Goal: Transaction & Acquisition: Obtain resource

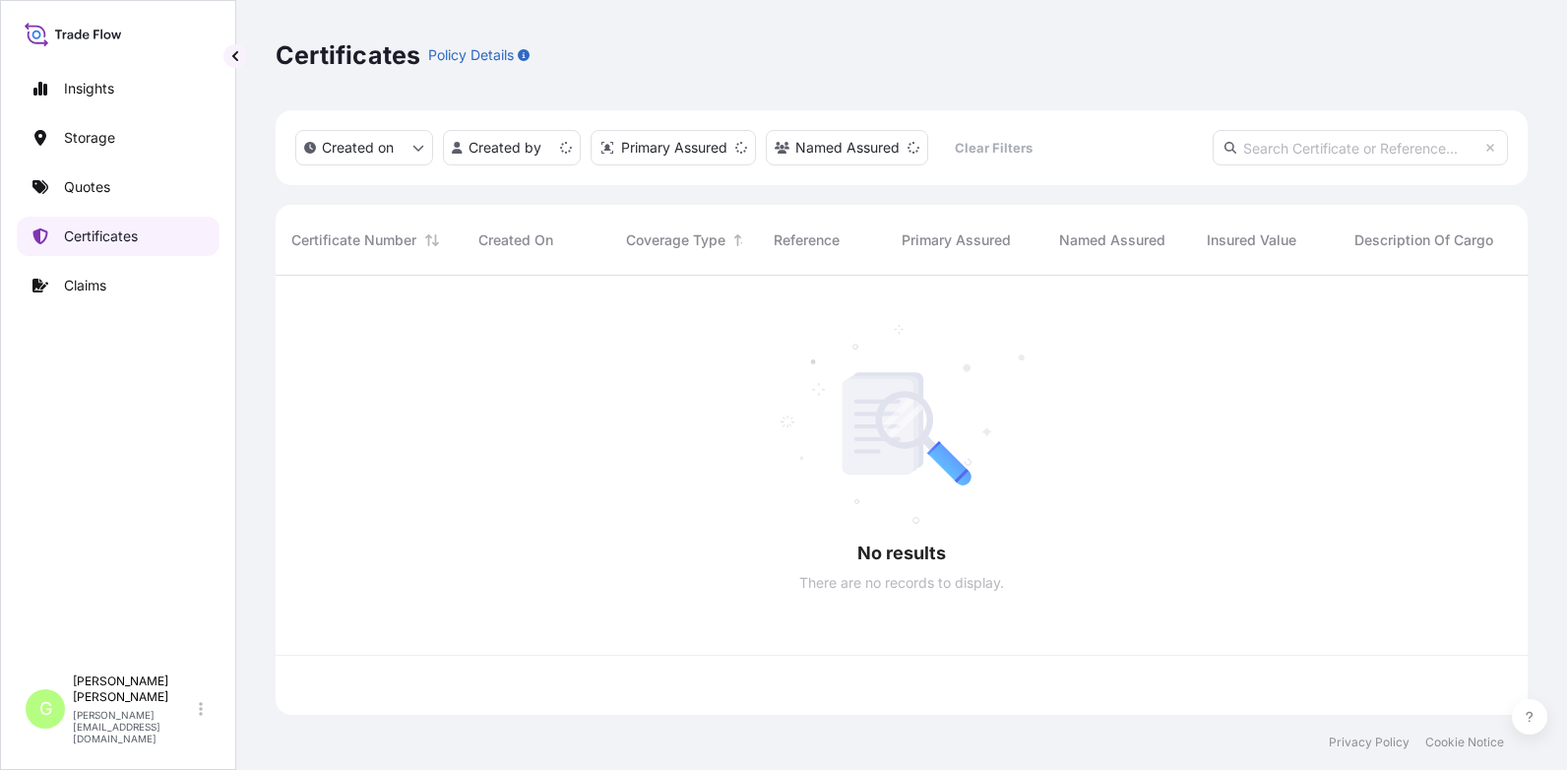
scroll to position [435, 1237]
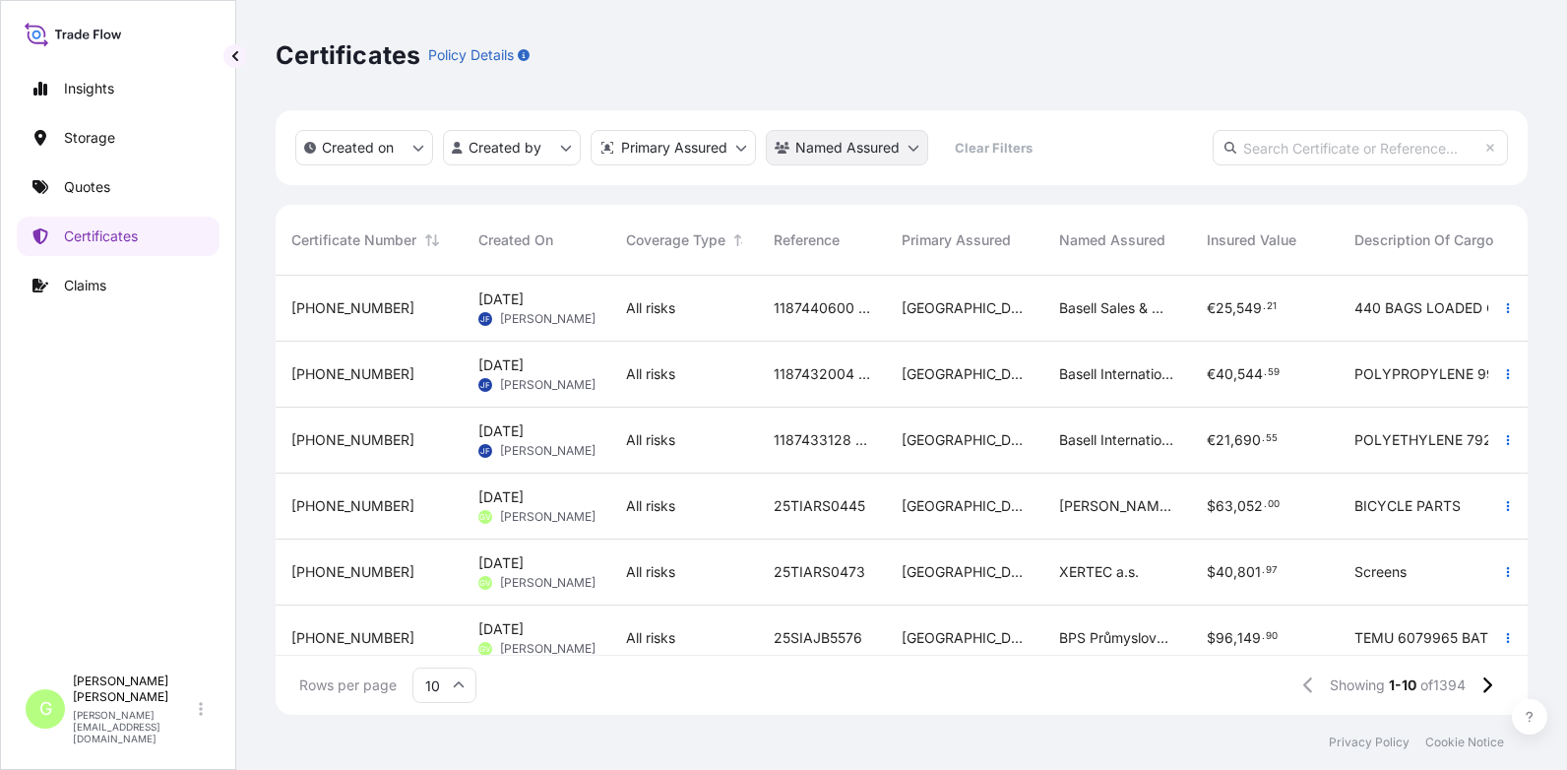
click at [844, 155] on html "Insights Storage Quotes Certificates Claims G [PERSON_NAME] [PERSON_NAME][EMAIL…" at bounding box center [783, 385] width 1567 height 770
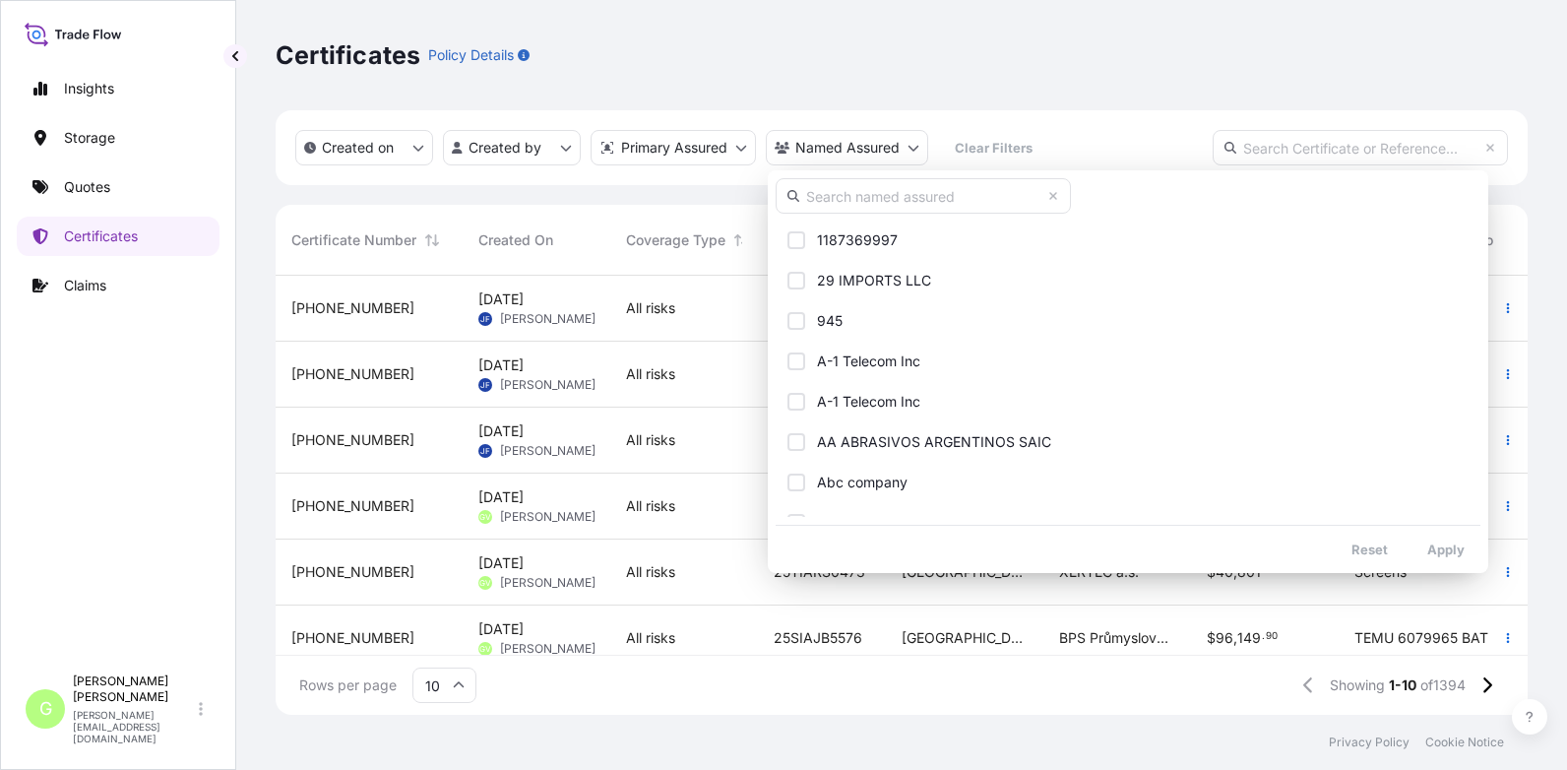
click at [837, 195] on input "text" at bounding box center [923, 195] width 295 height 35
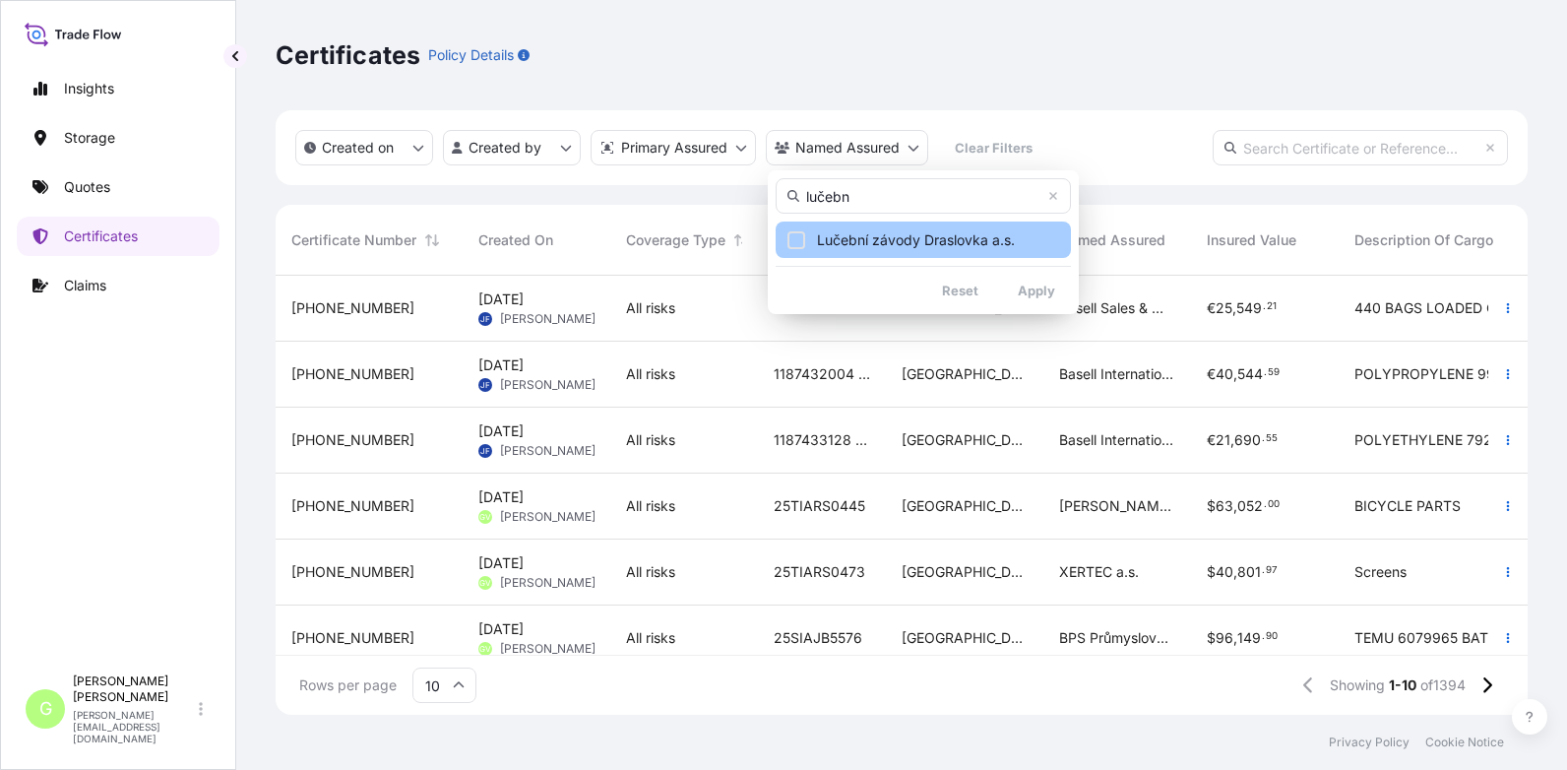
type input "lučebn"
click at [912, 244] on span "Lučební závody Draslovka a.s." at bounding box center [916, 240] width 198 height 20
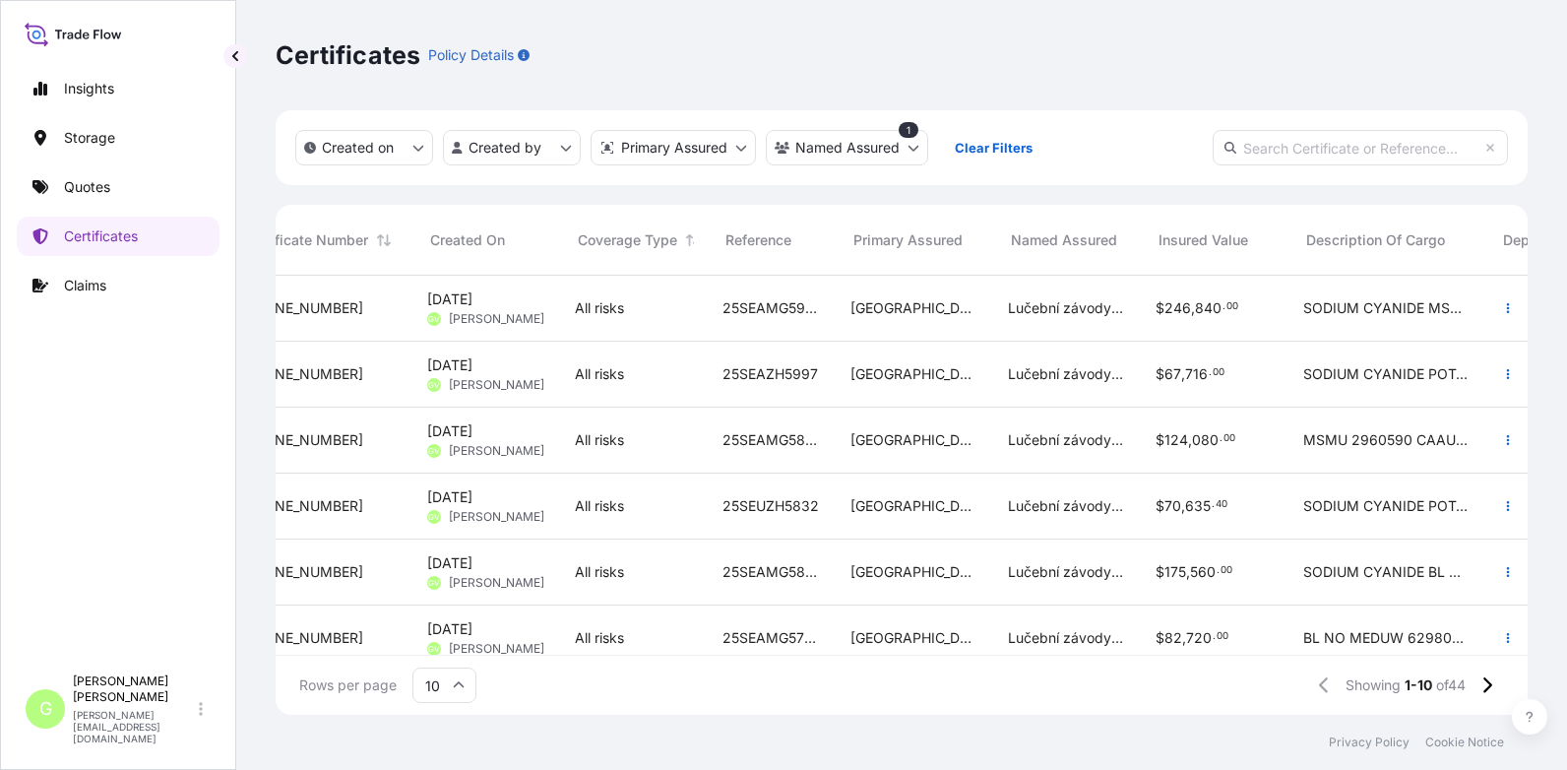
scroll to position [0, 0]
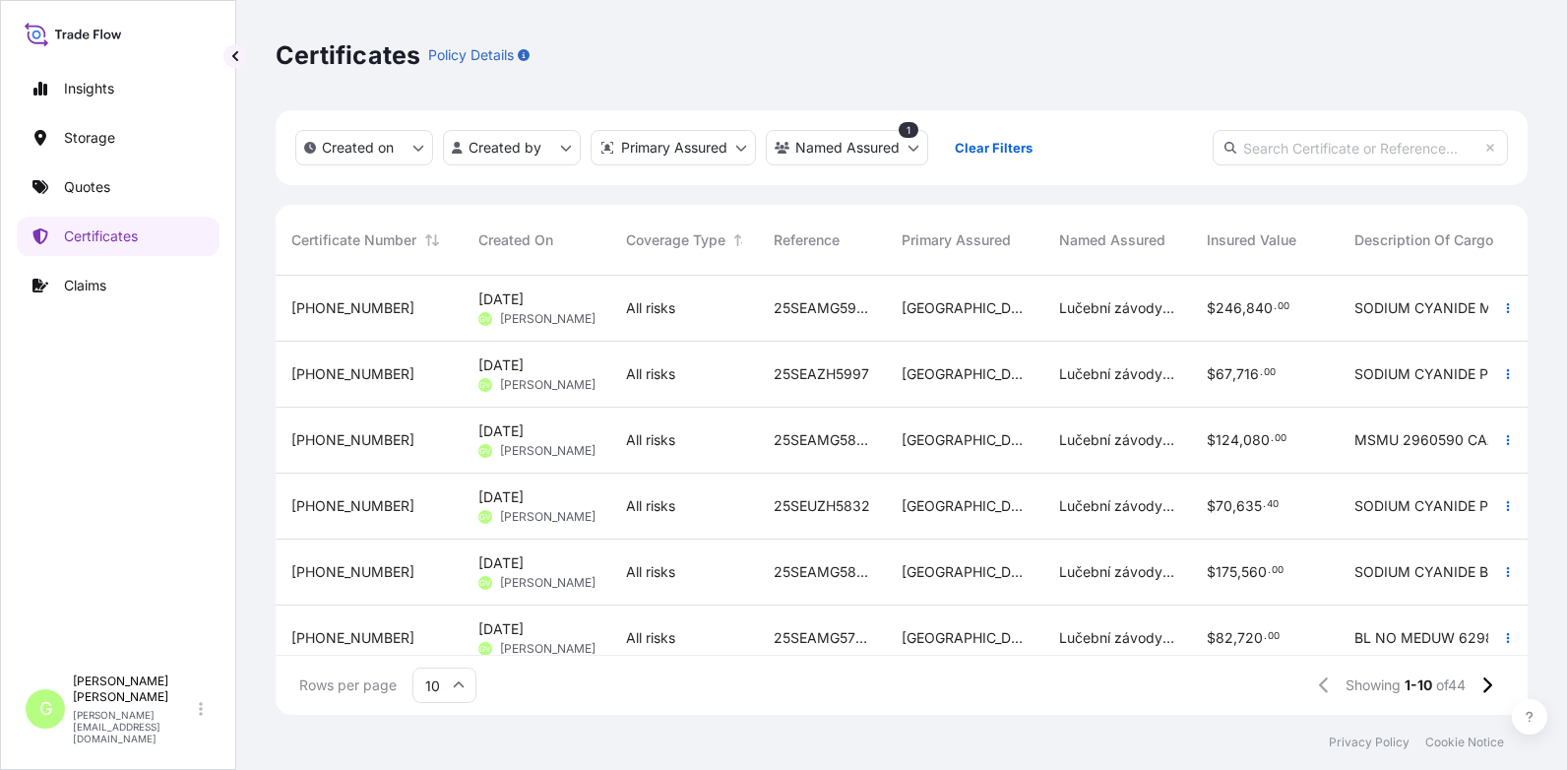
click at [339, 568] on span "[PHONE_NUMBER]" at bounding box center [352, 572] width 123 height 20
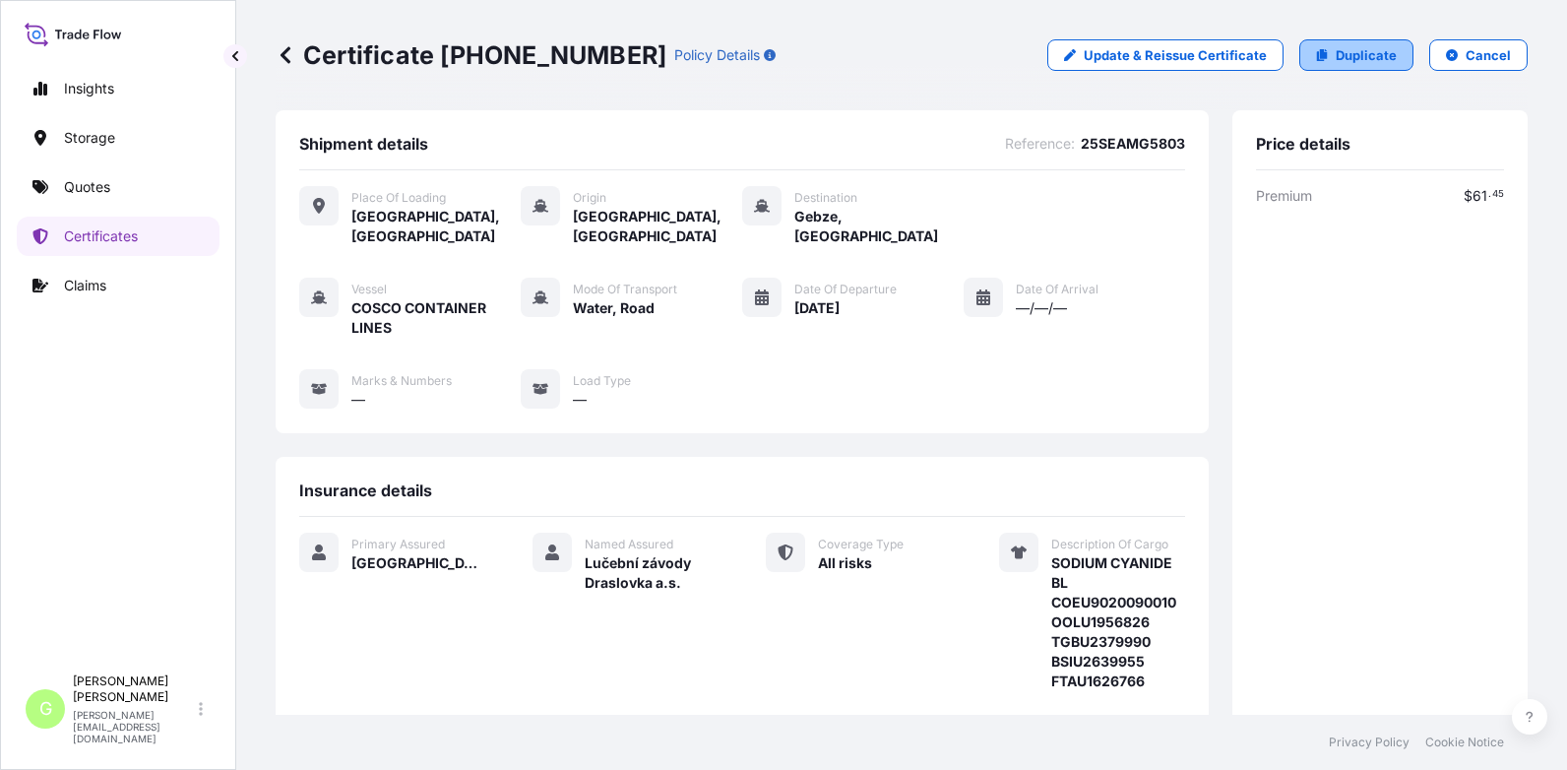
click at [1350, 56] on p "Duplicate" at bounding box center [1366, 55] width 61 height 20
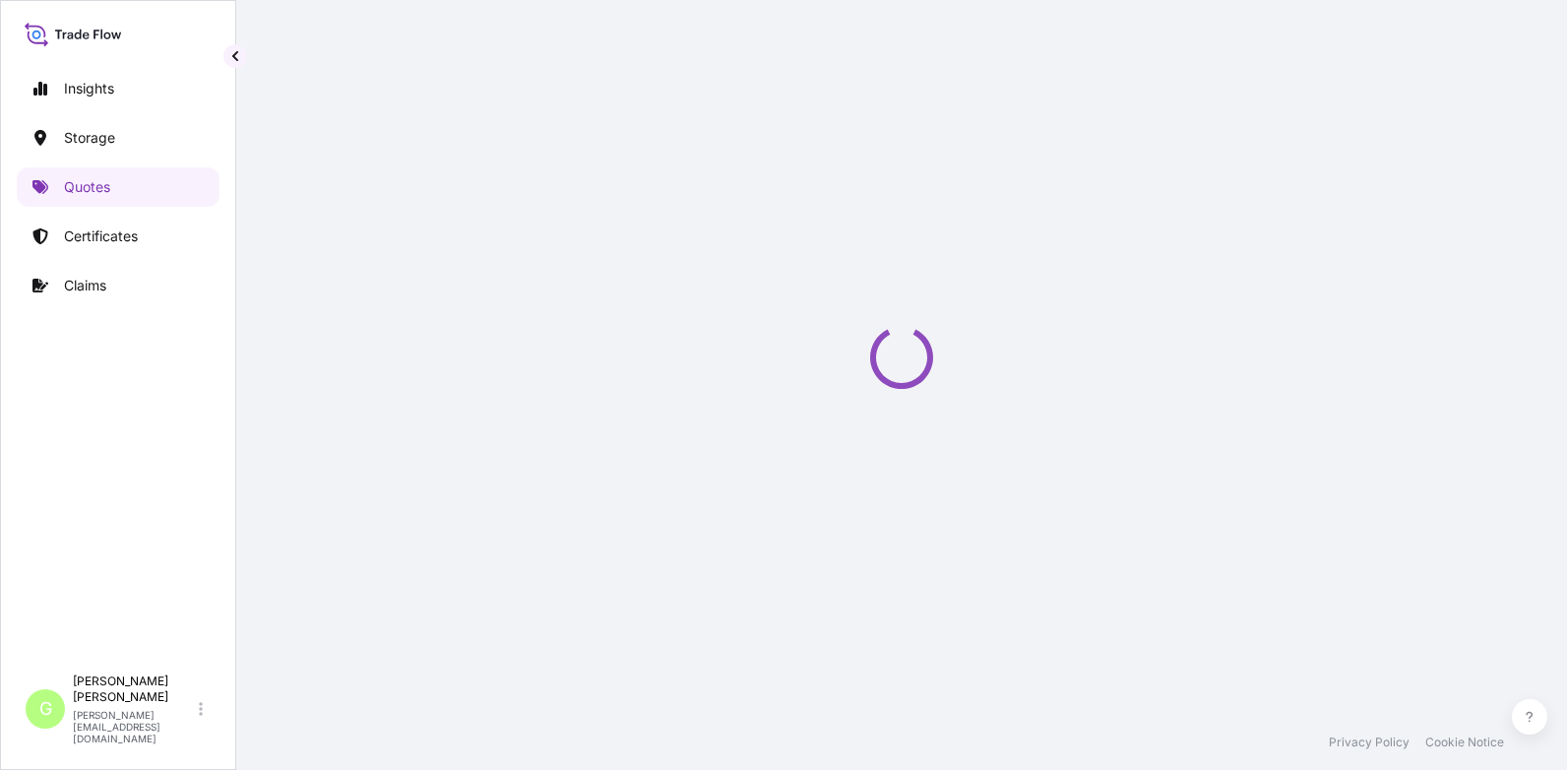
select select "Road / [GEOGRAPHIC_DATA]"
select select "Water"
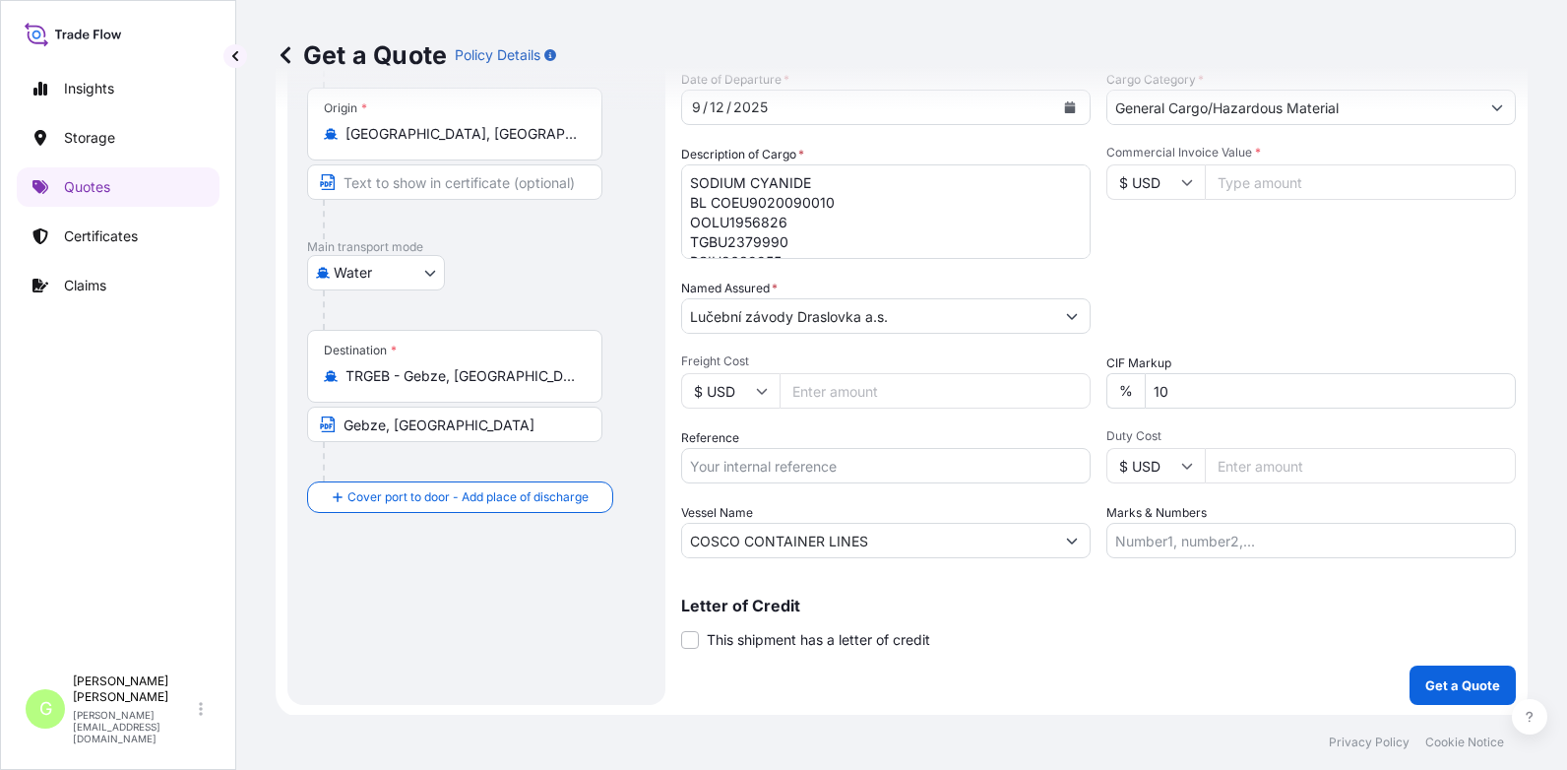
scroll to position [326, 0]
click at [754, 465] on input "Reference" at bounding box center [886, 463] width 410 height 35
paste input "25SEAMG5995"
type input "25SEAMG5995"
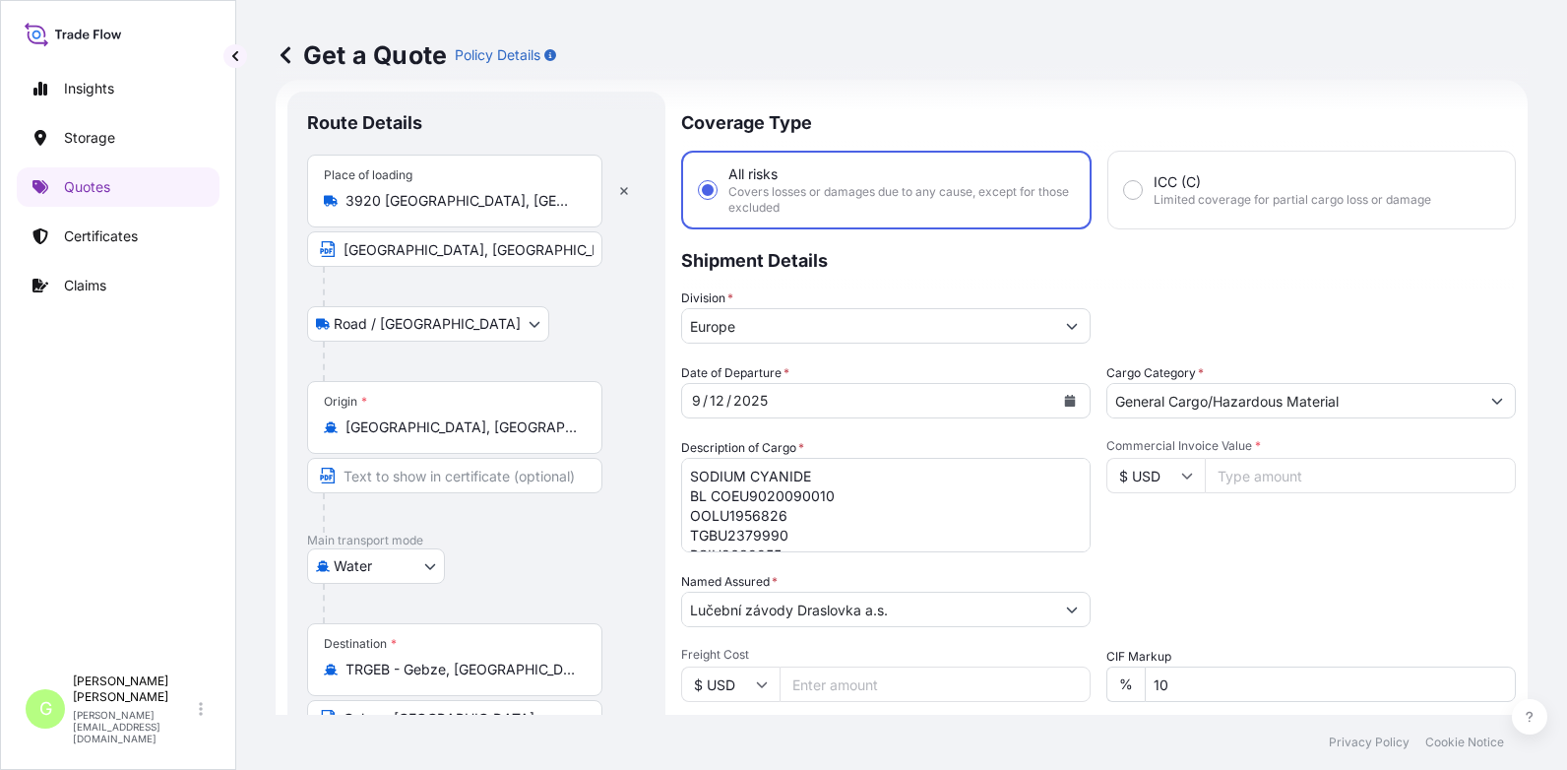
click at [1258, 477] on input "Commercial Invoice Value *" at bounding box center [1360, 475] width 311 height 35
paste input "216000.0000"
type input "216000.0000"
drag, startPoint x: 687, startPoint y: 499, endPoint x: 820, endPoint y: 513, distance: 133.6
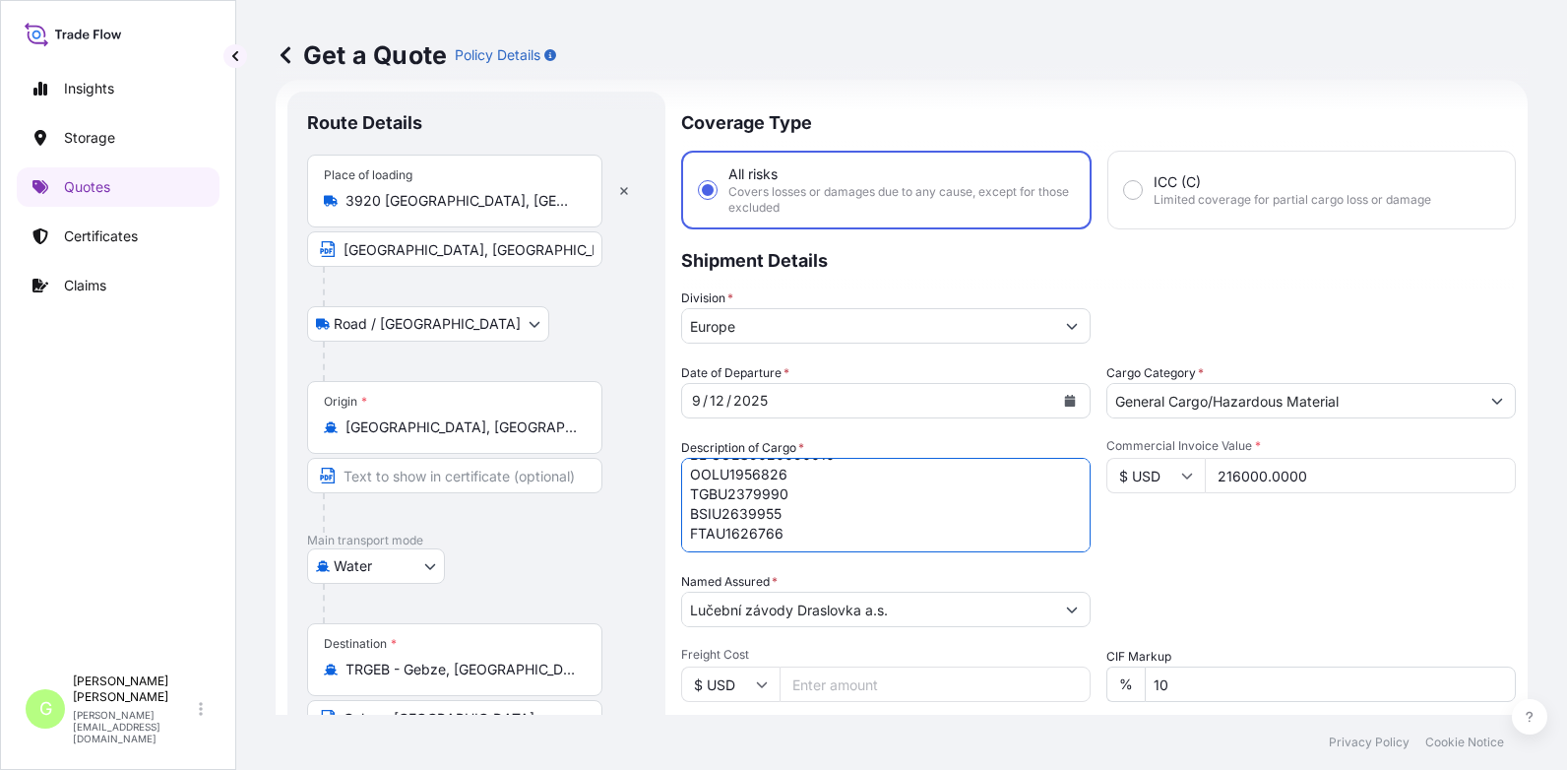
click at [820, 513] on textarea "SODIUM CYANIDE BL COEU9020090010 OOLU1956826 TGBU2379990 BSIU2639955 FTAU1626766" at bounding box center [886, 505] width 410 height 95
click at [718, 499] on textarea "SODIUM CYANIDE BL COEU9020090010 OOLU1956826 TGBU2379990 BSIU2639955 FTAU1626766" at bounding box center [886, 505] width 410 height 95
paste textarea "OOCU0426065 CBHU4217167 CSNU2322310 TIIU2183380 CSLU2306986"
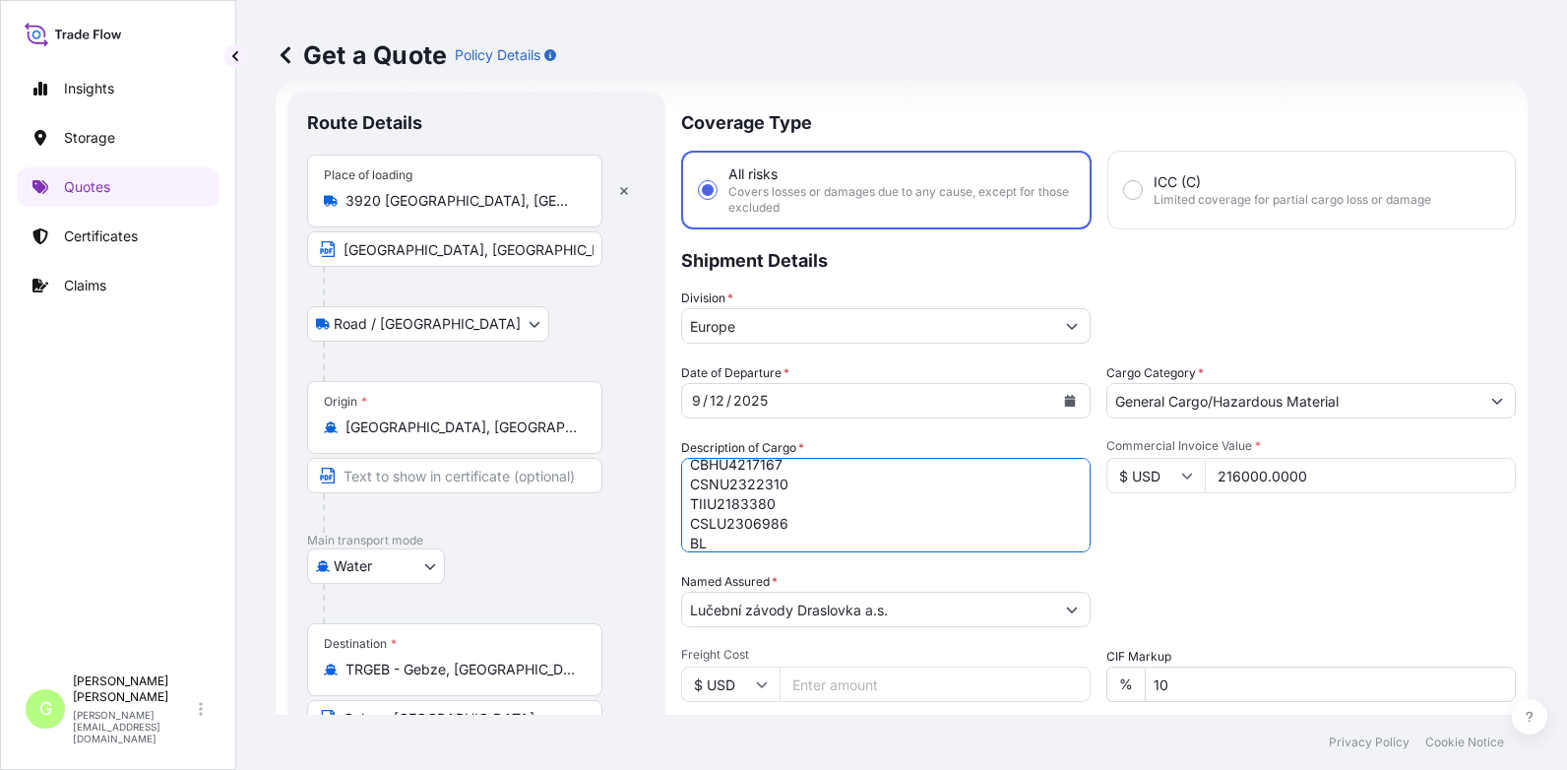
click at [731, 542] on textarea "SODIUM CYANIDE BL COEU9020090010 OOLU1956826 TGBU2379990 BSIU2639955 FTAU1626766" at bounding box center [886, 505] width 410 height 95
paste textarea "COEU9020115240"
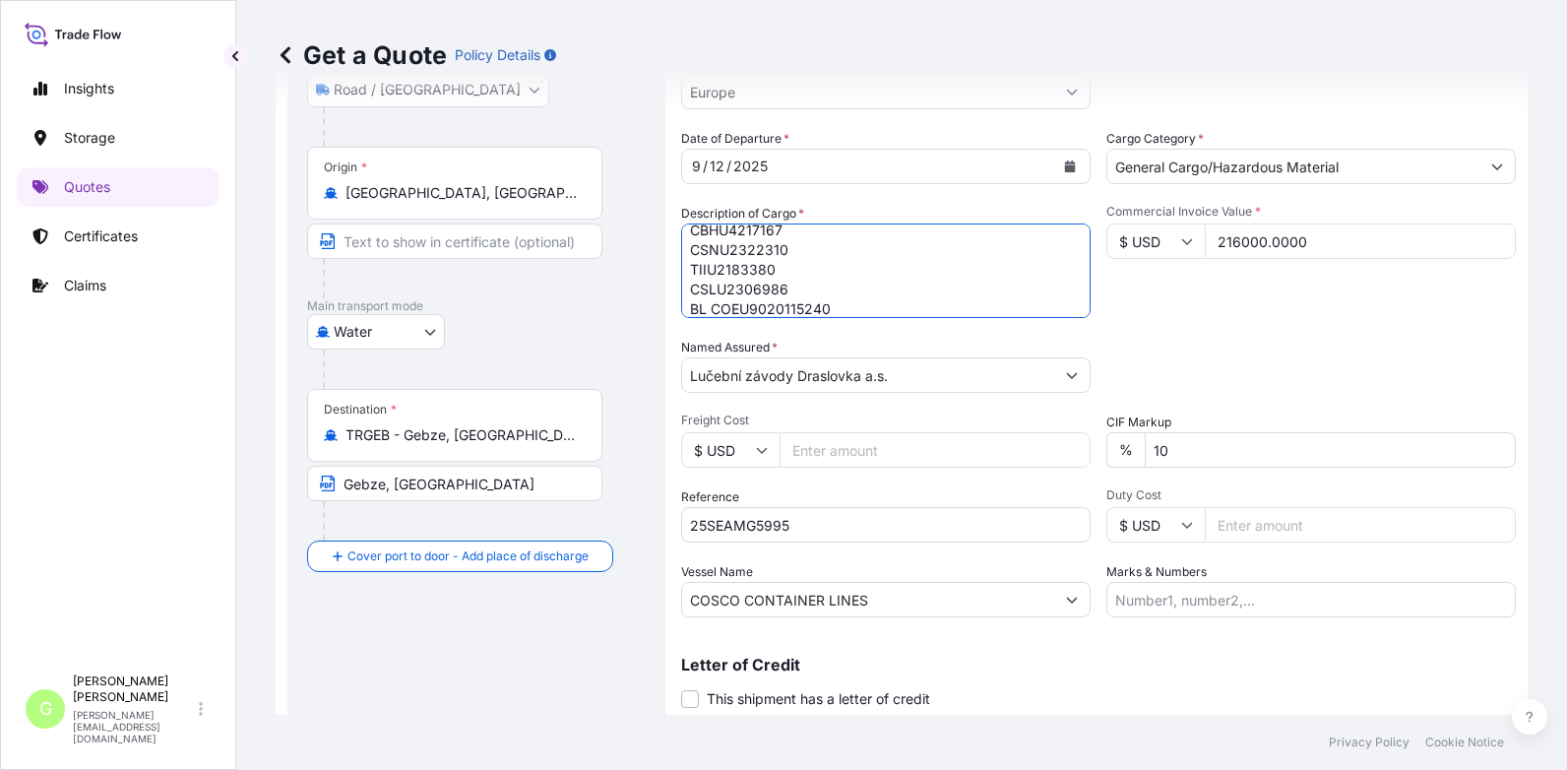
scroll to position [326, 0]
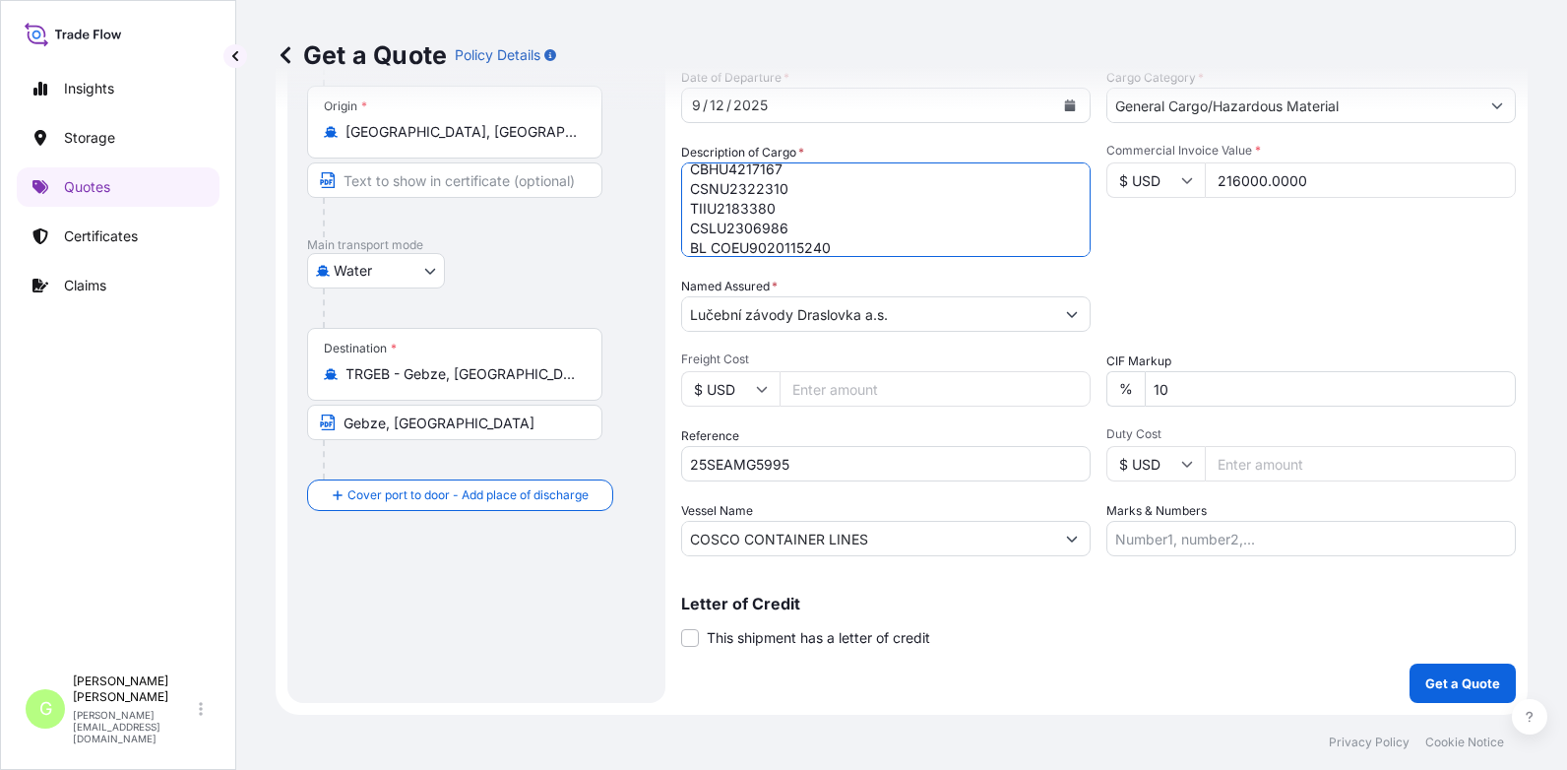
type textarea "SODIUM CYANIDE OOCU0426065 CBHU4217167 CSNU2322310 TIIU2183380 CSLU2306986 BL C…"
click at [205, 458] on div "Insights Storage Quotes Certificates Claims" at bounding box center [118, 357] width 203 height 613
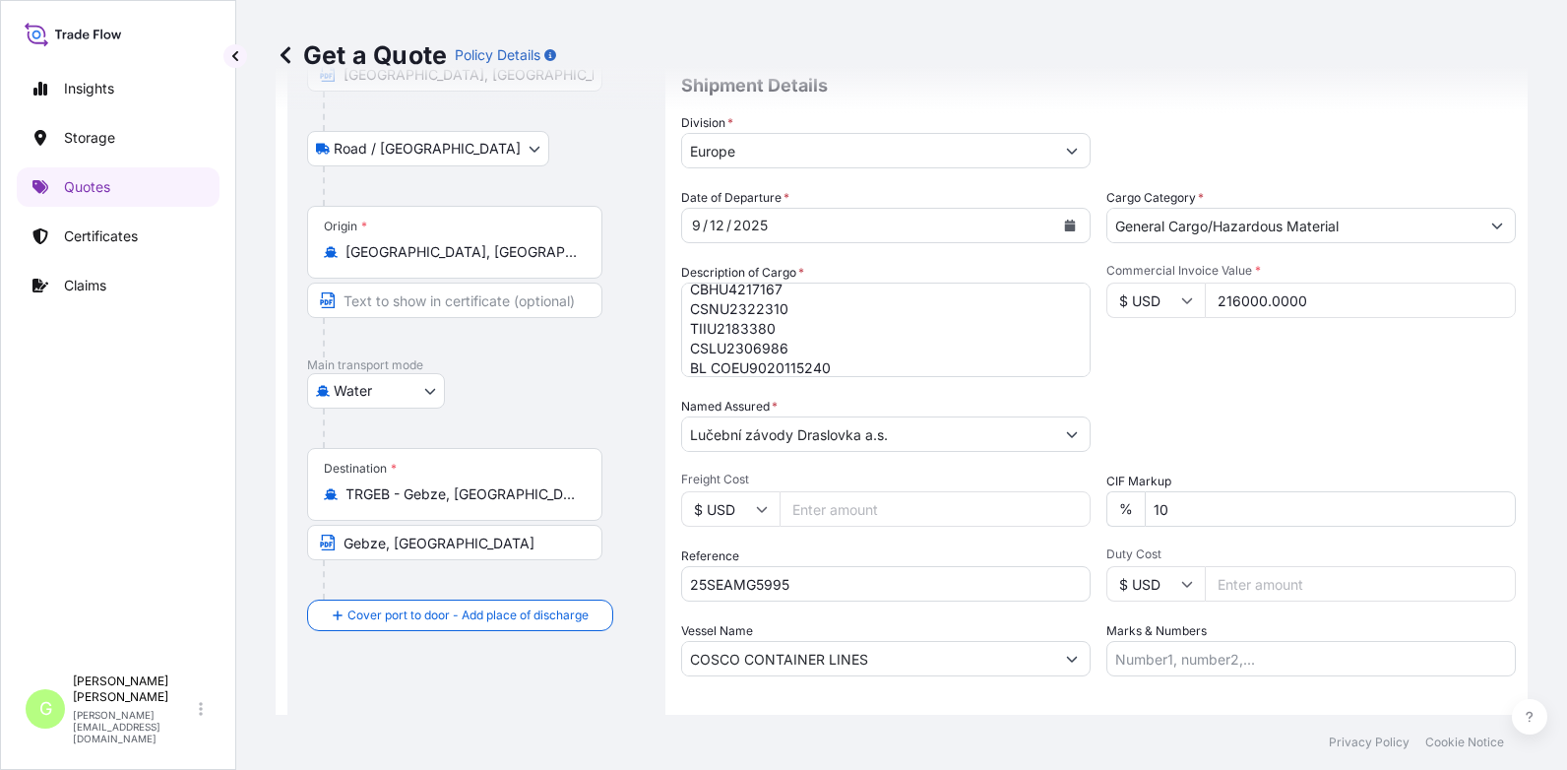
scroll to position [31, 0]
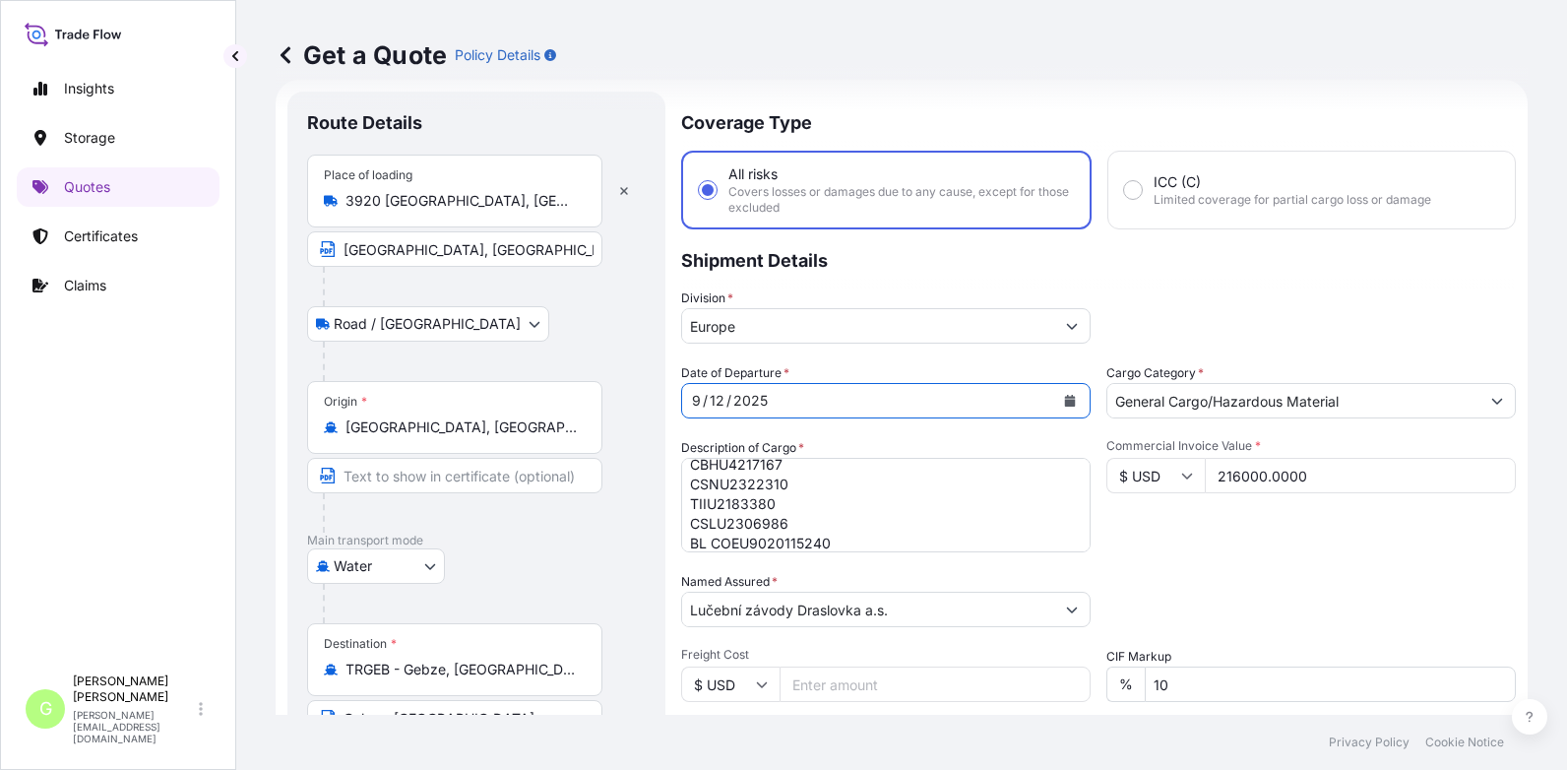
click at [1065, 401] on icon "Calendar" at bounding box center [1070, 401] width 11 height 12
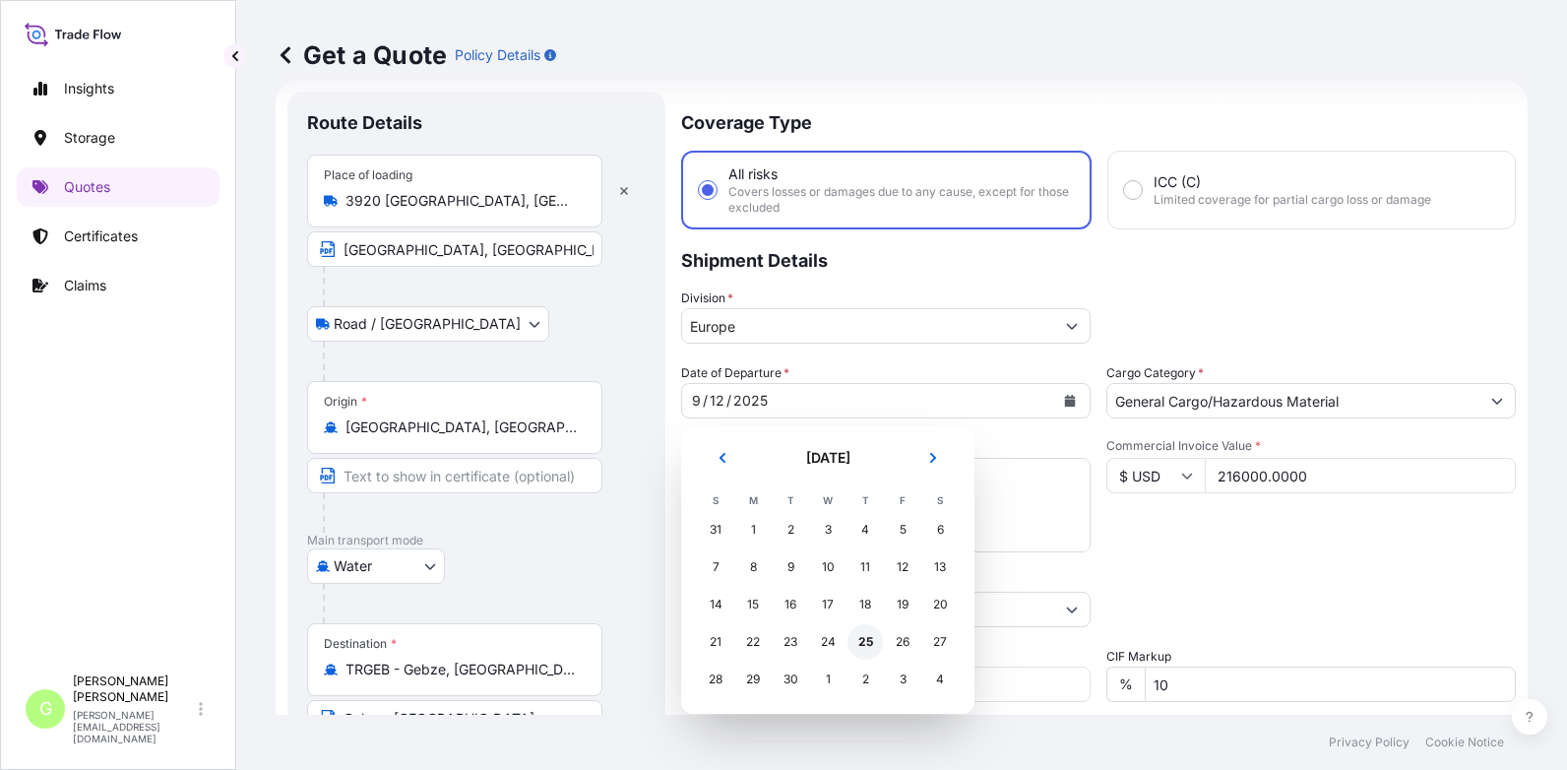
click at [863, 640] on div "25" at bounding box center [865, 641] width 35 height 35
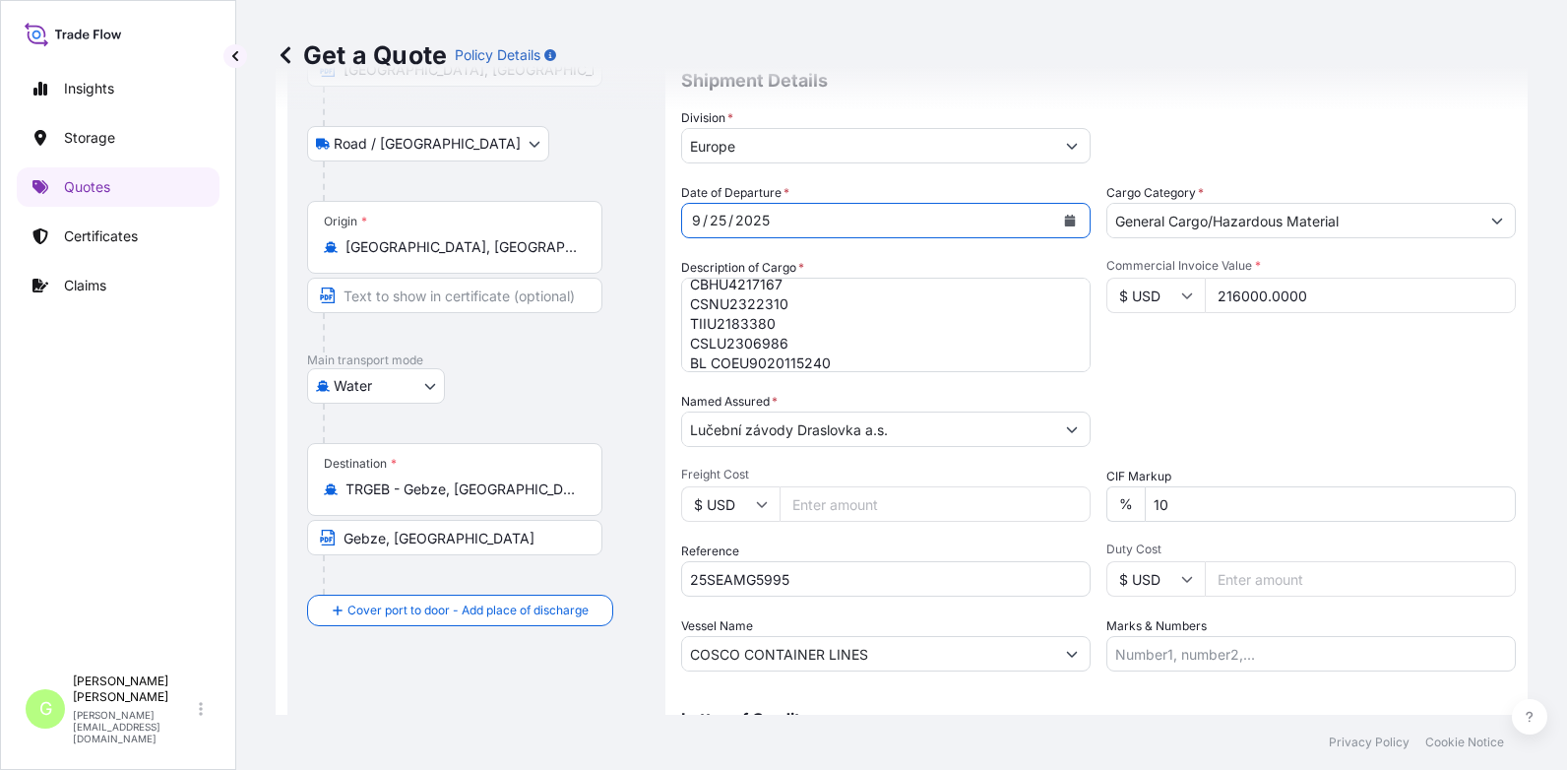
scroll to position [227, 0]
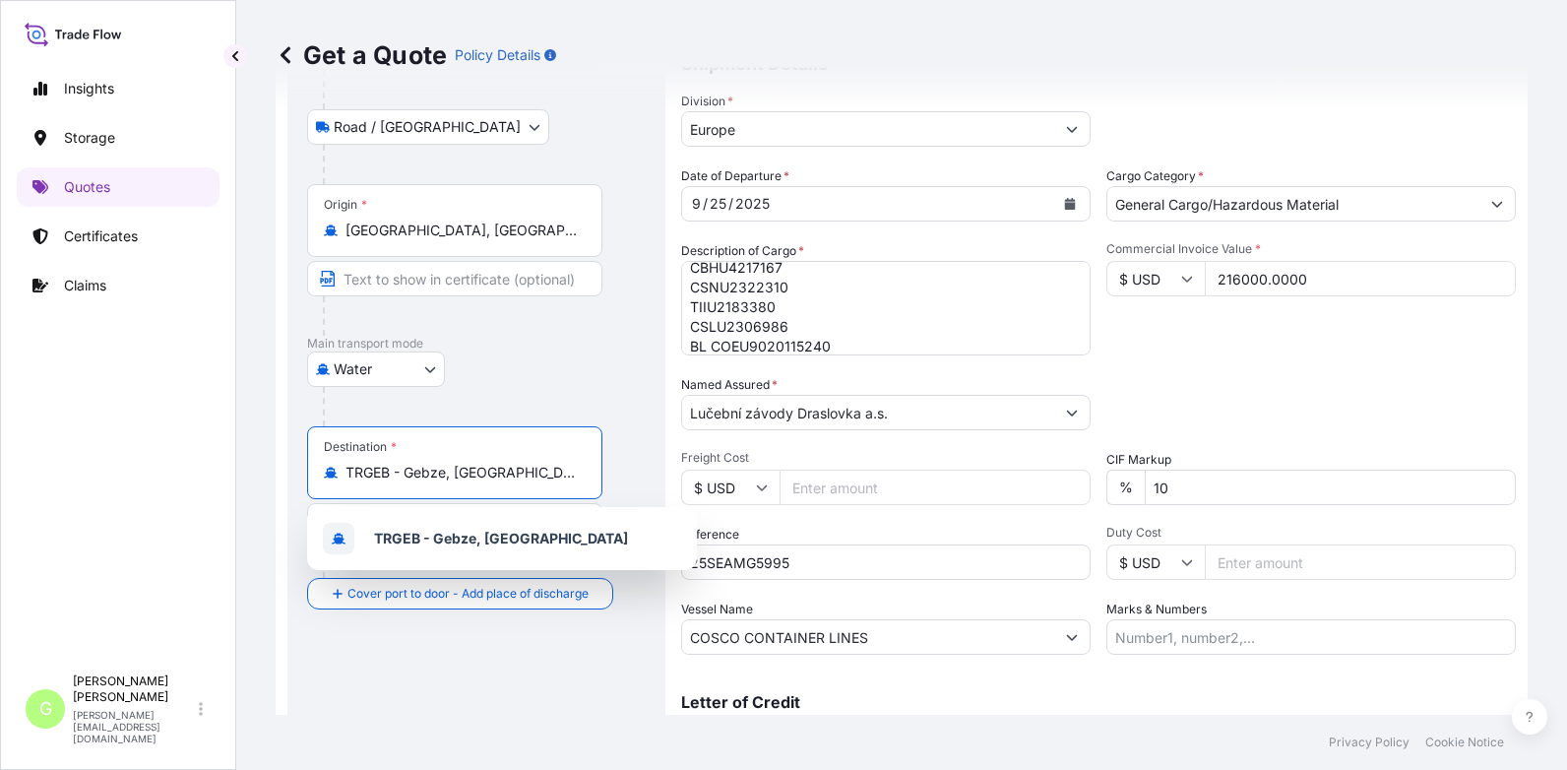
drag, startPoint x: 503, startPoint y: 480, endPoint x: 264, endPoint y: 472, distance: 239.4
click at [264, 472] on div "Get a Quote Policy Details Route Details Place of loading [GEOGRAPHIC_DATA][PER…" at bounding box center [901, 357] width 1331 height 715
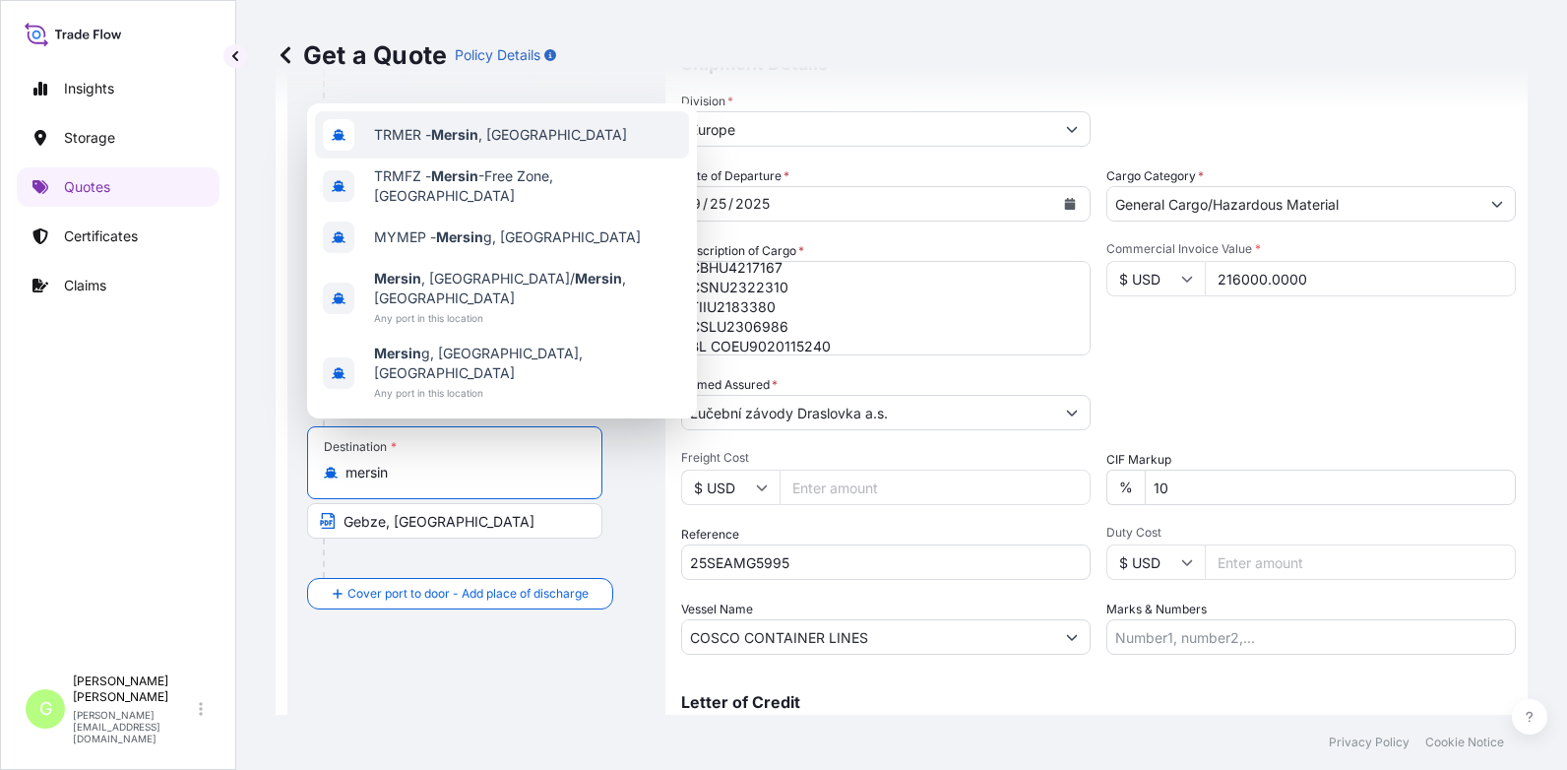
click at [397, 145] on span "TRMER - [GEOGRAPHIC_DATA] , [GEOGRAPHIC_DATA]" at bounding box center [500, 135] width 253 height 20
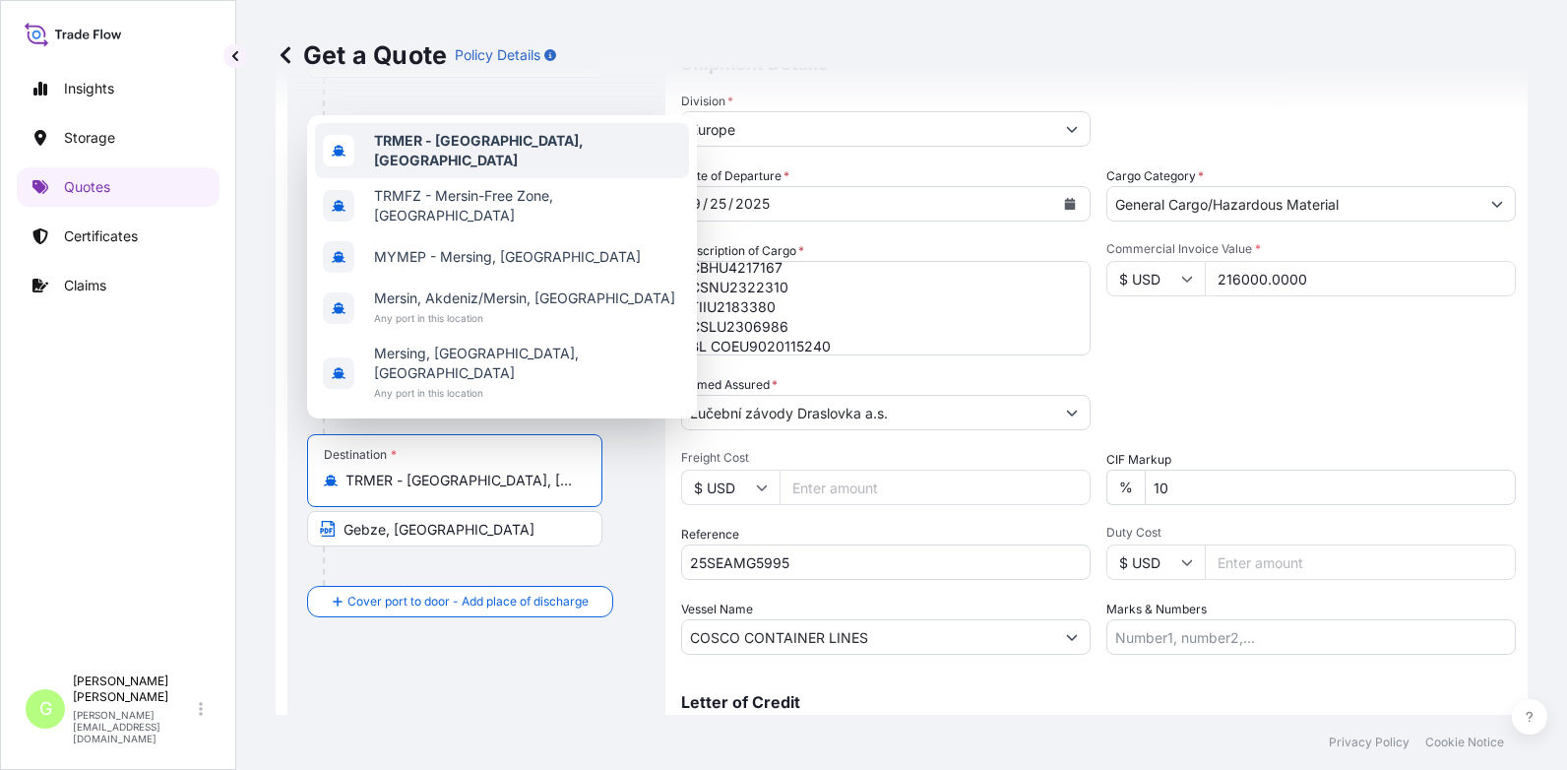
scroll to position [235, 0]
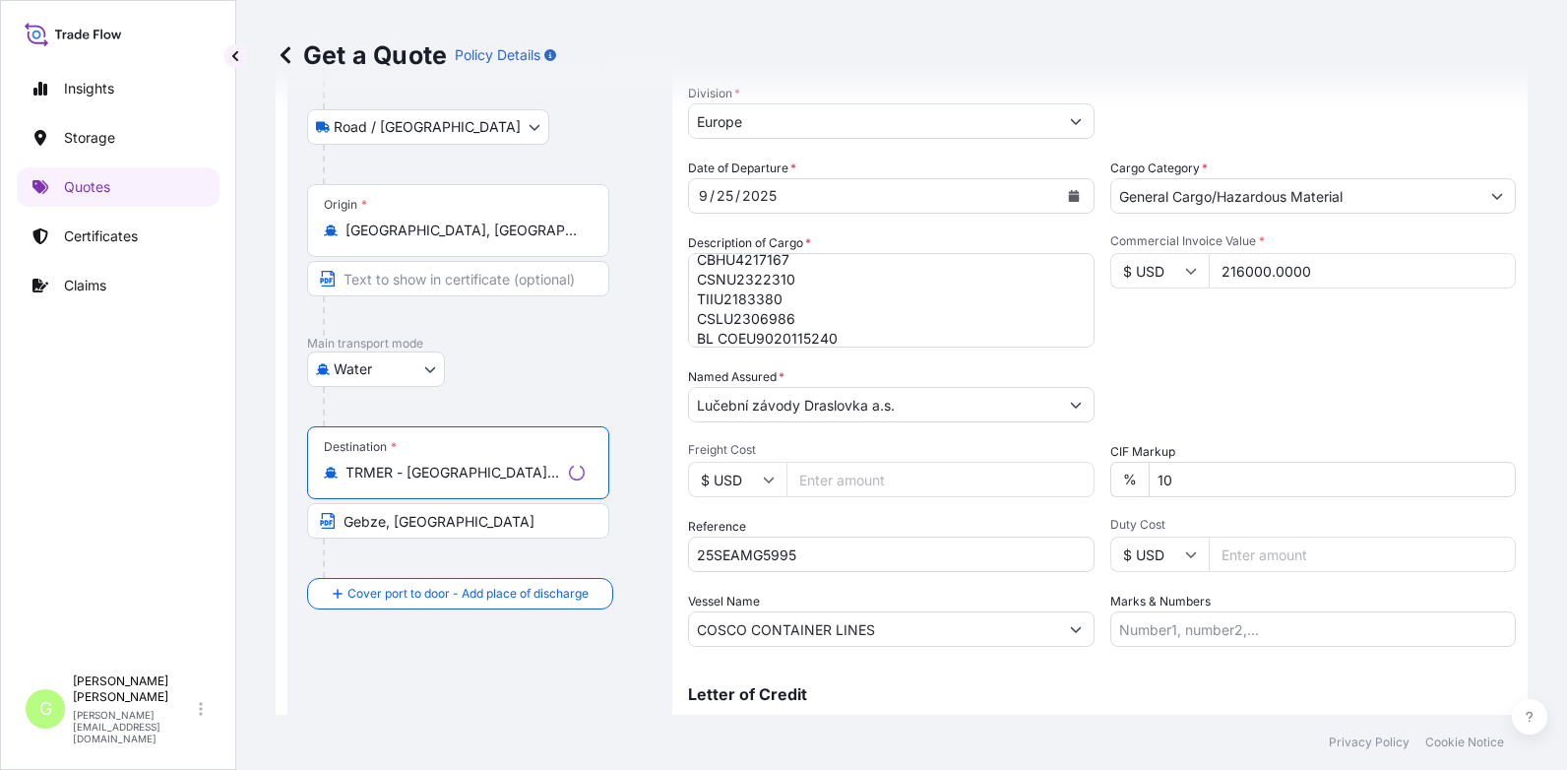
type input "TRMER - [GEOGRAPHIC_DATA], [GEOGRAPHIC_DATA]"
click at [468, 675] on div "Route Details Reset Route Details Place of loading [GEOGRAPHIC_DATA][PERSON_NAM…" at bounding box center [480, 339] width 346 height 867
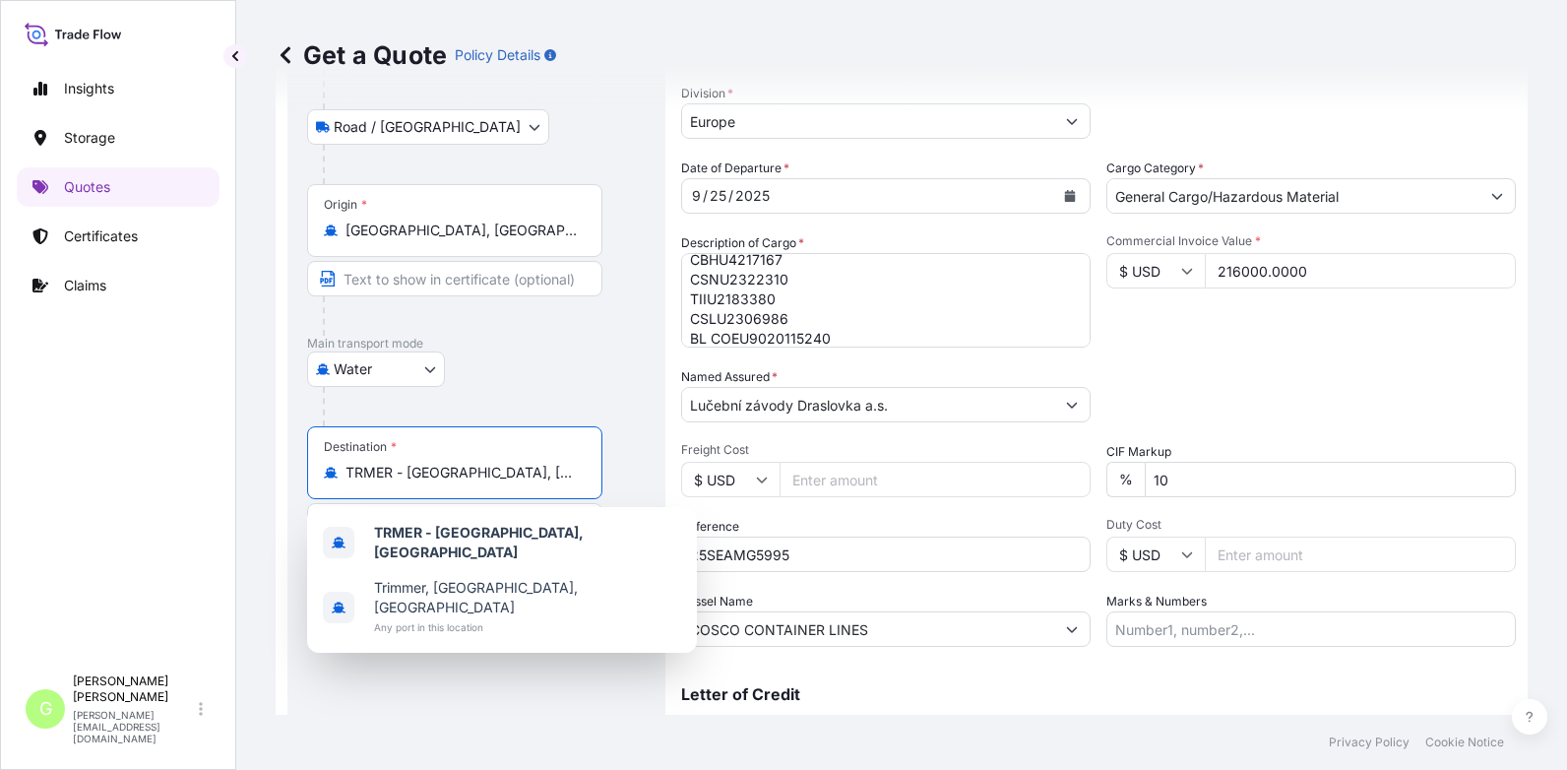
drag, startPoint x: 508, startPoint y: 475, endPoint x: 406, endPoint y: 468, distance: 102.6
click at [406, 468] on input "TRMER - [GEOGRAPHIC_DATA], [GEOGRAPHIC_DATA]" at bounding box center [462, 473] width 232 height 20
click at [459, 709] on div "Route Details Reset Route Details Place of loading [GEOGRAPHIC_DATA][PERSON_NAM…" at bounding box center [476, 339] width 339 height 867
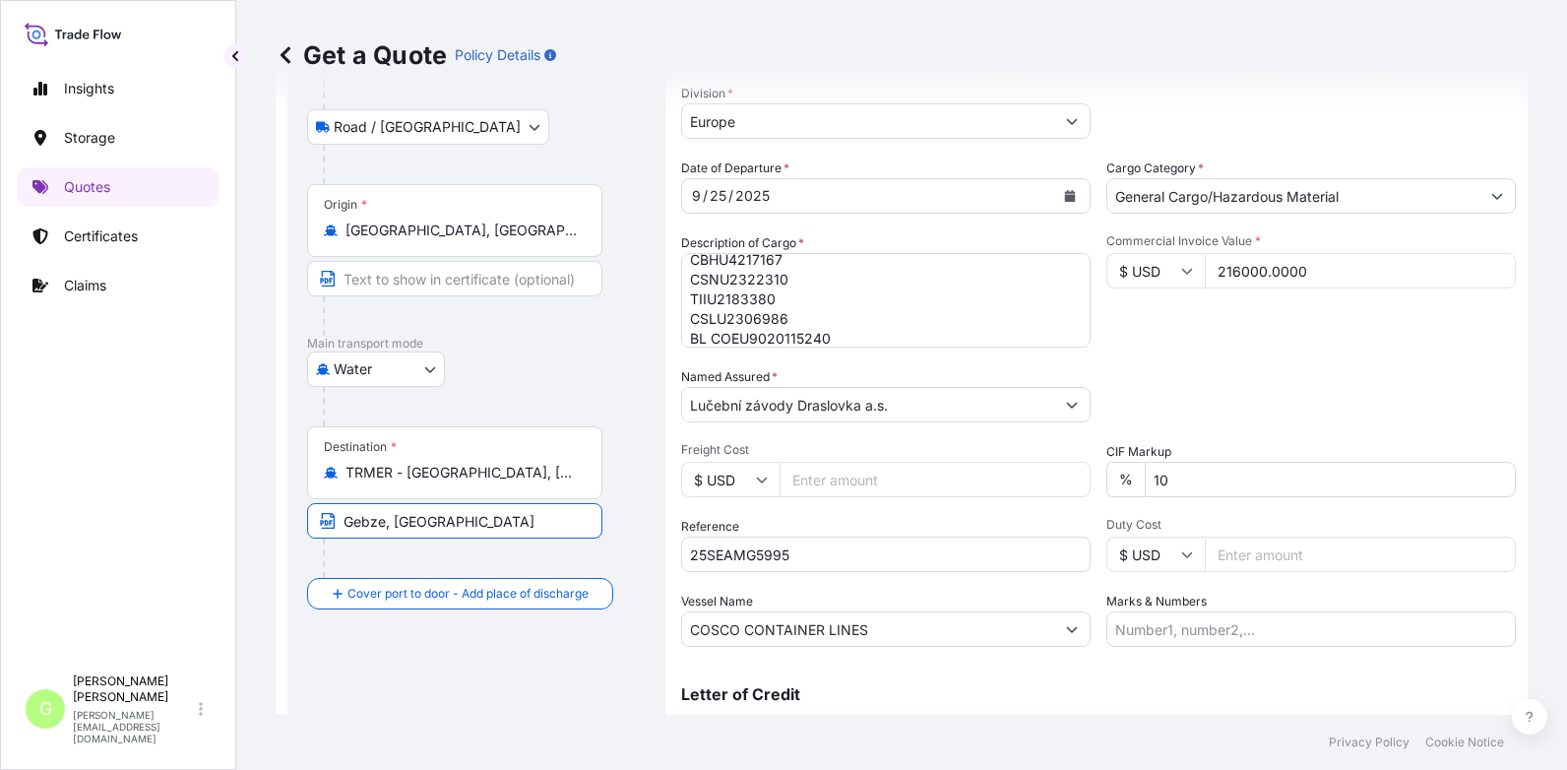
drag, startPoint x: 447, startPoint y: 527, endPoint x: 347, endPoint y: 524, distance: 100.5
click at [347, 524] on input "Gebze, [GEOGRAPHIC_DATA]" at bounding box center [454, 520] width 295 height 35
paste input "Mersin"
type input "Mersin, [GEOGRAPHIC_DATA]"
click at [398, 630] on div "Route Details Reset Route Details Place of loading [GEOGRAPHIC_DATA][PERSON_NAM…" at bounding box center [476, 339] width 339 height 867
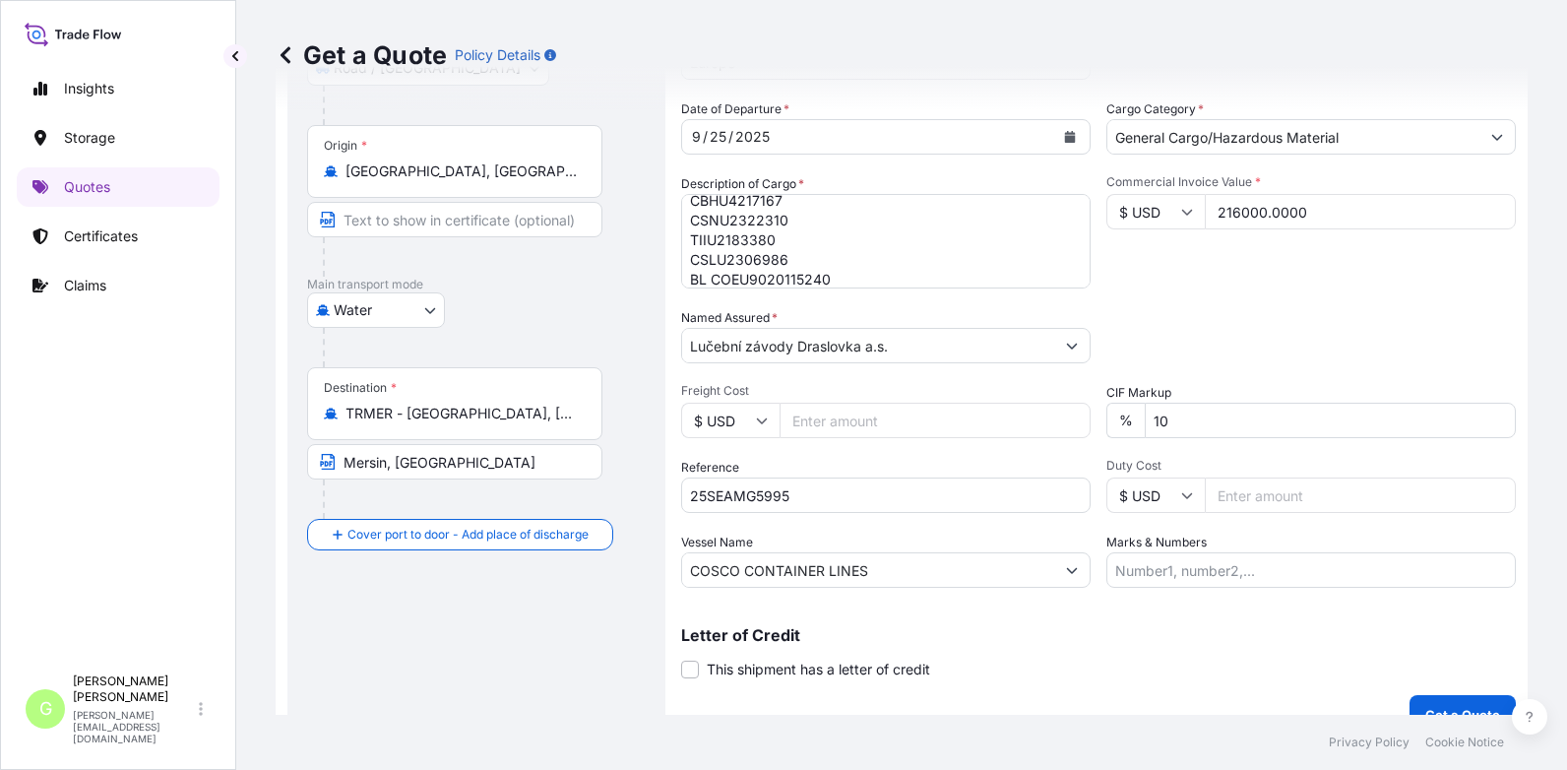
scroll to position [326, 0]
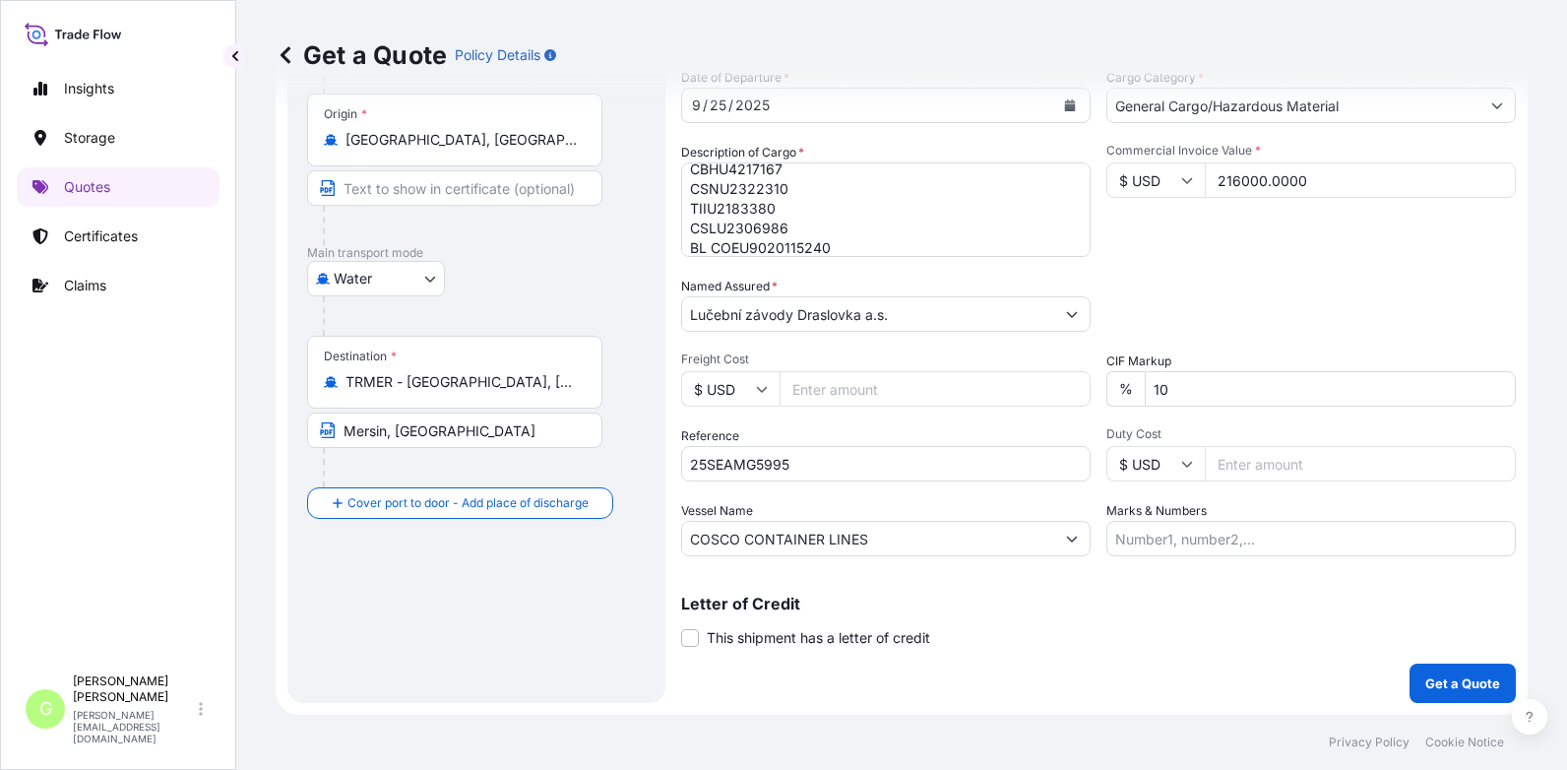
click at [207, 565] on div "Insights Storage Quotes Certificates Claims" at bounding box center [118, 357] width 203 height 613
click at [1469, 689] on p "Get a Quote" at bounding box center [1463, 683] width 75 height 20
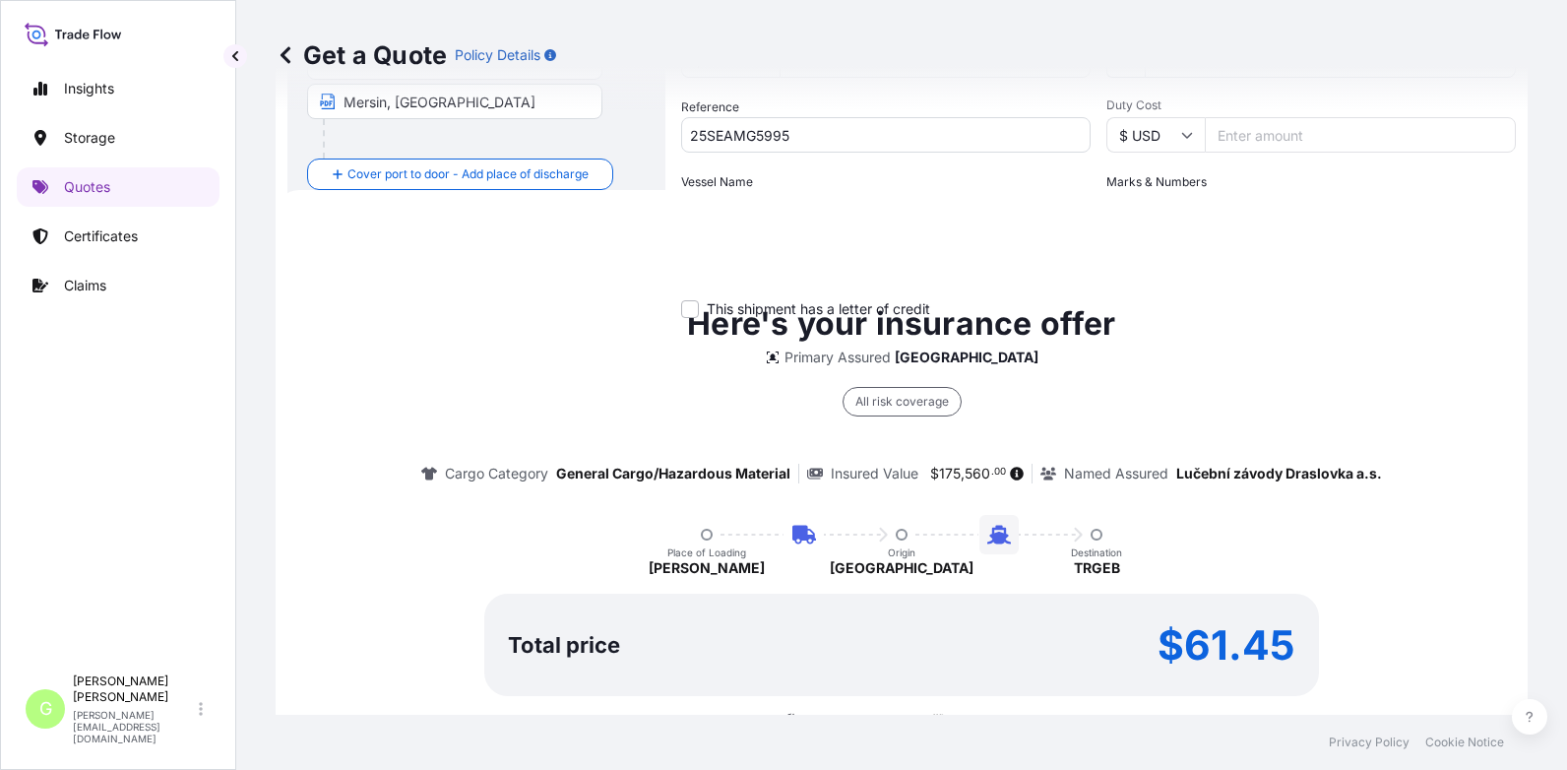
scroll to position [746, 0]
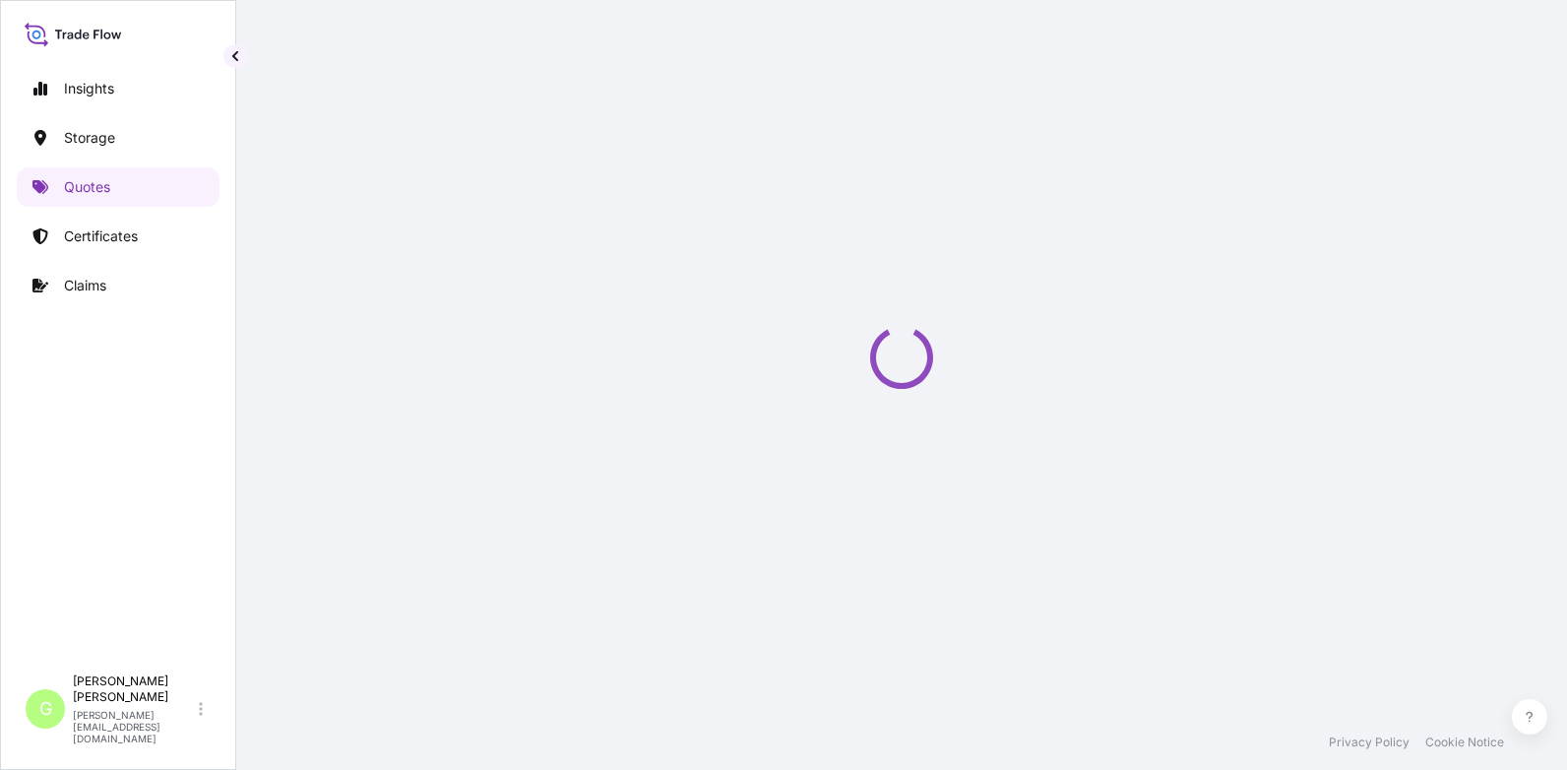
select select "Road / [GEOGRAPHIC_DATA]"
select select "Water"
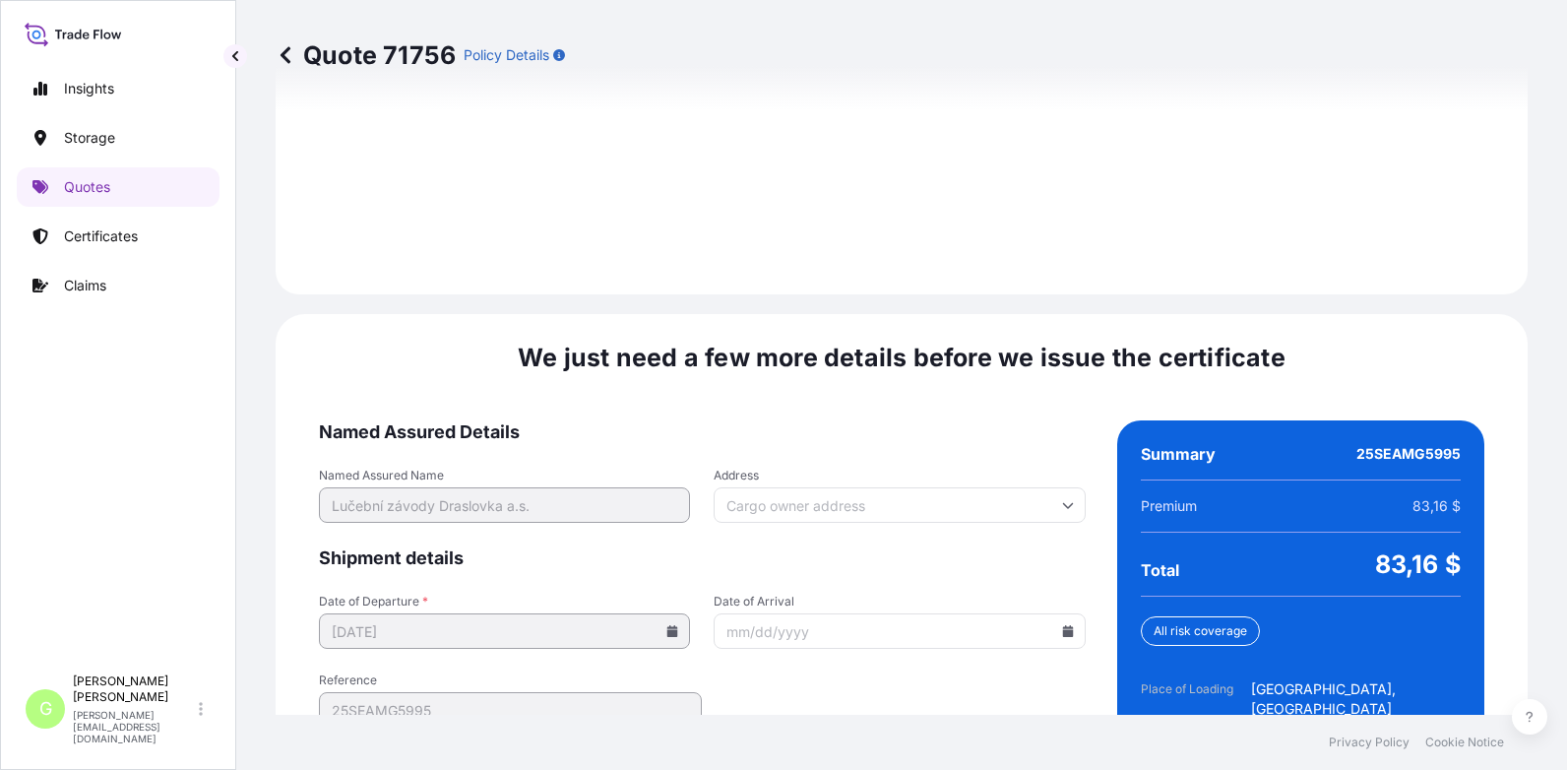
scroll to position [2993, 0]
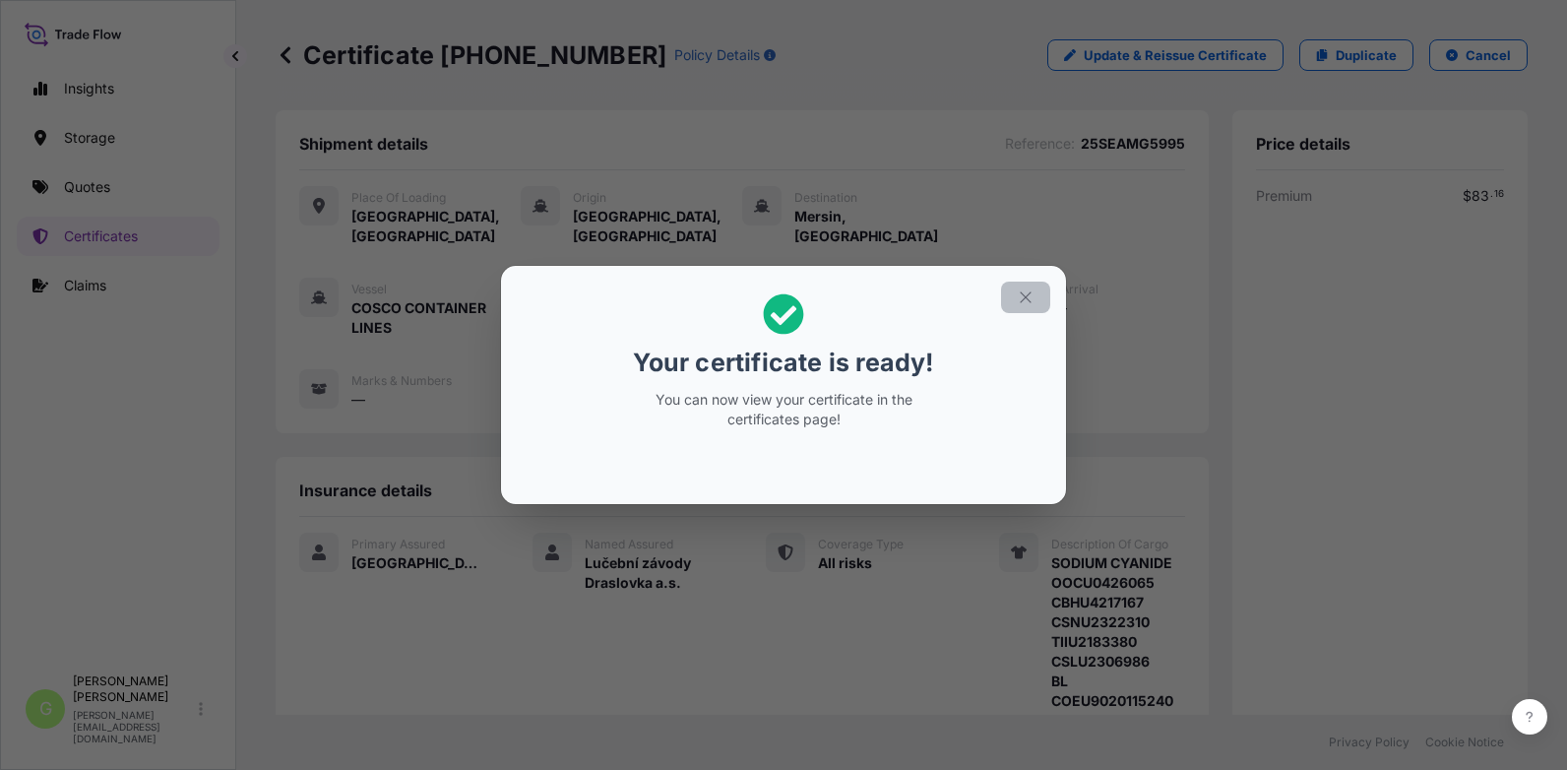
click at [1025, 289] on icon "button" at bounding box center [1026, 297] width 18 height 18
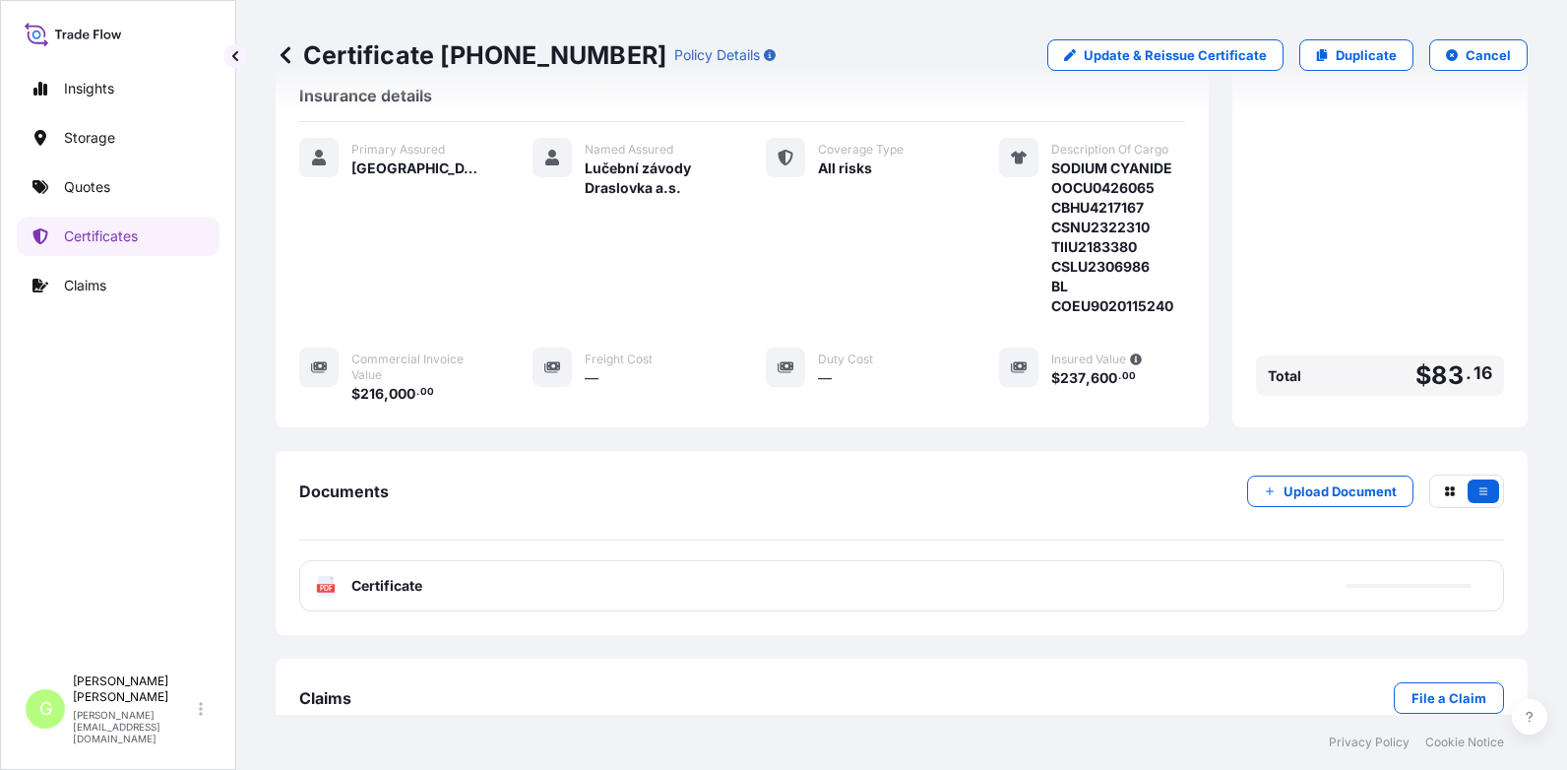
scroll to position [438, 0]
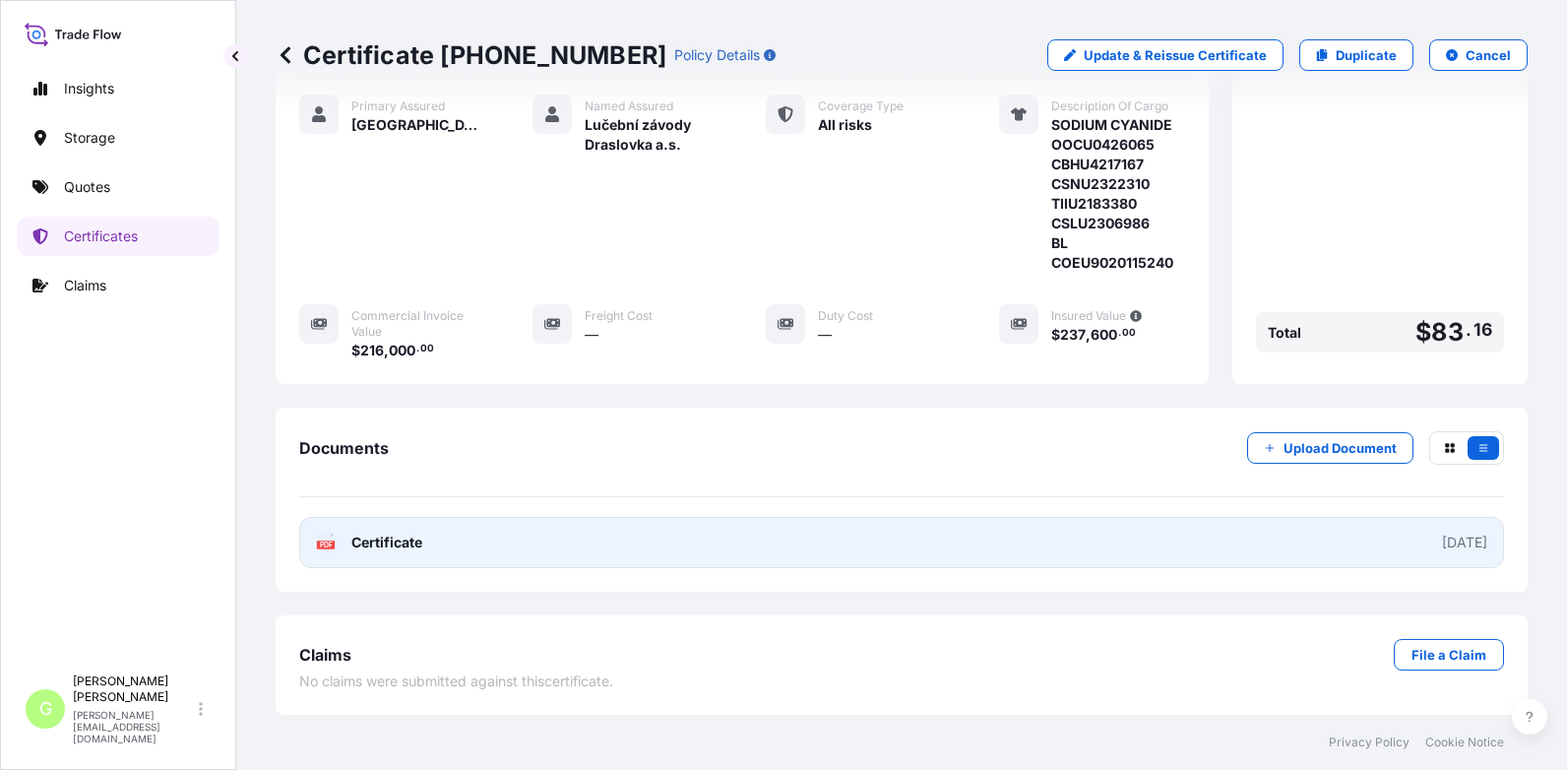
click at [368, 543] on span "Certificate" at bounding box center [386, 543] width 71 height 20
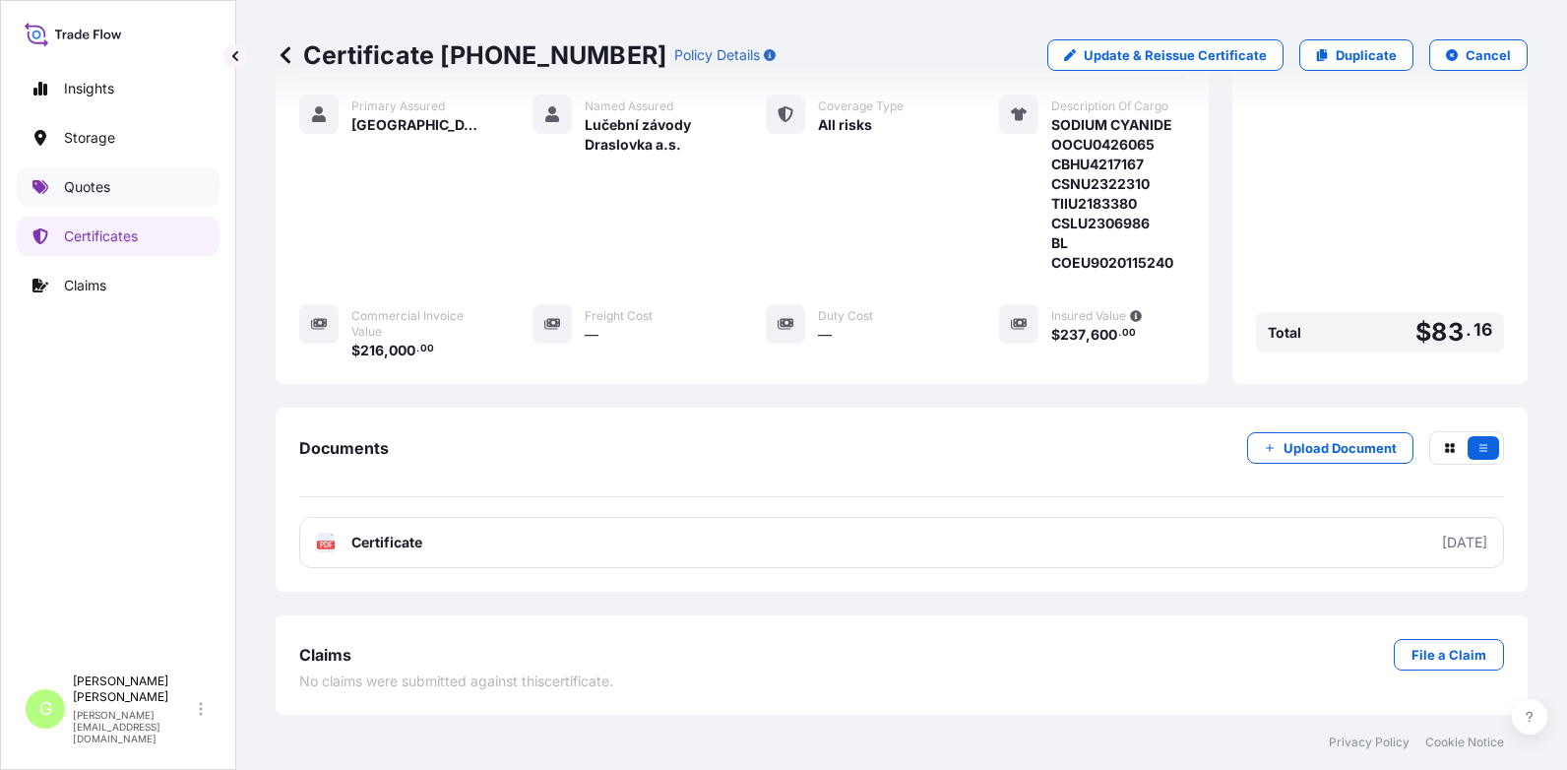
click at [73, 187] on p "Quotes" at bounding box center [87, 187] width 46 height 20
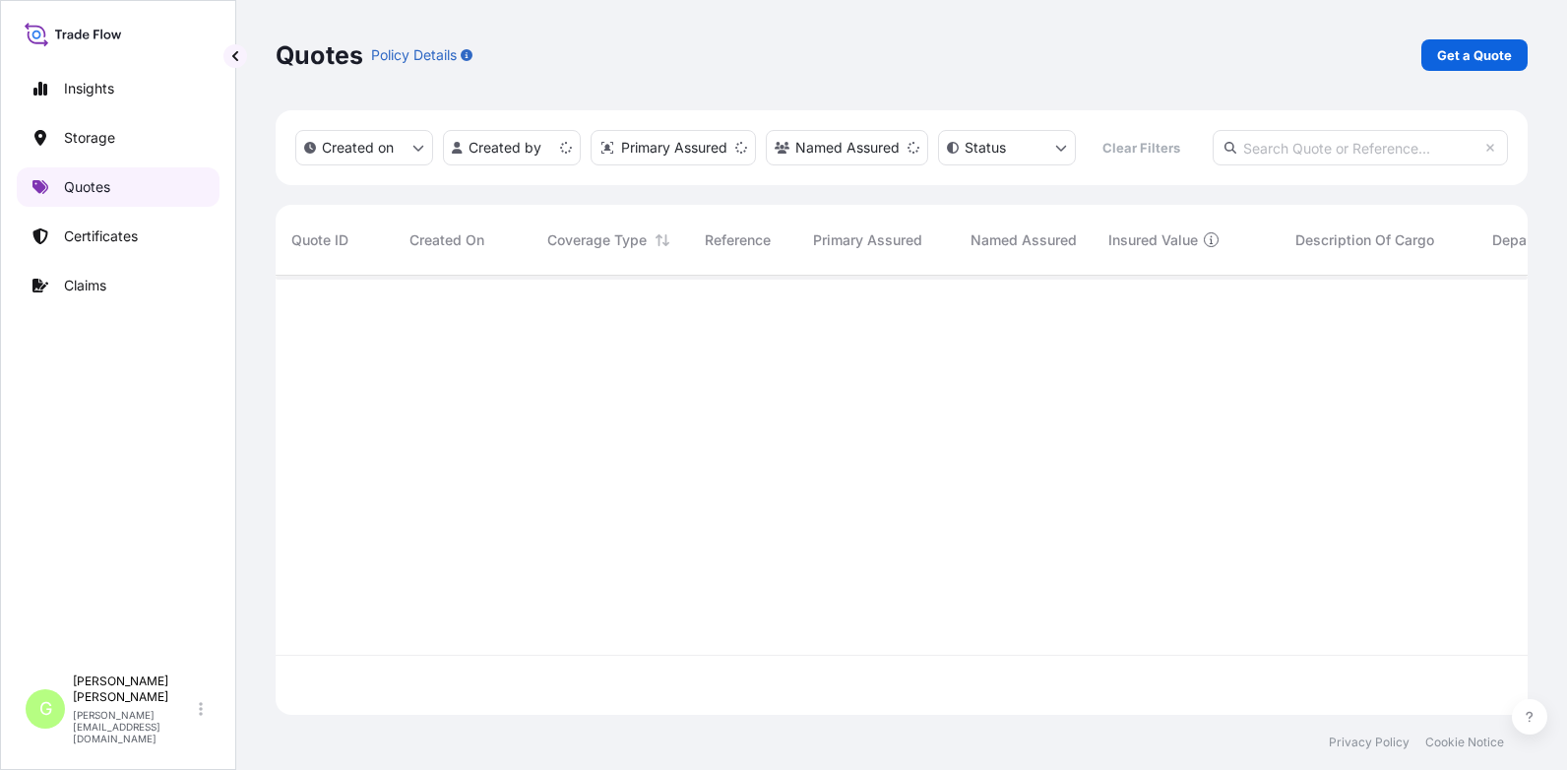
scroll to position [435, 1237]
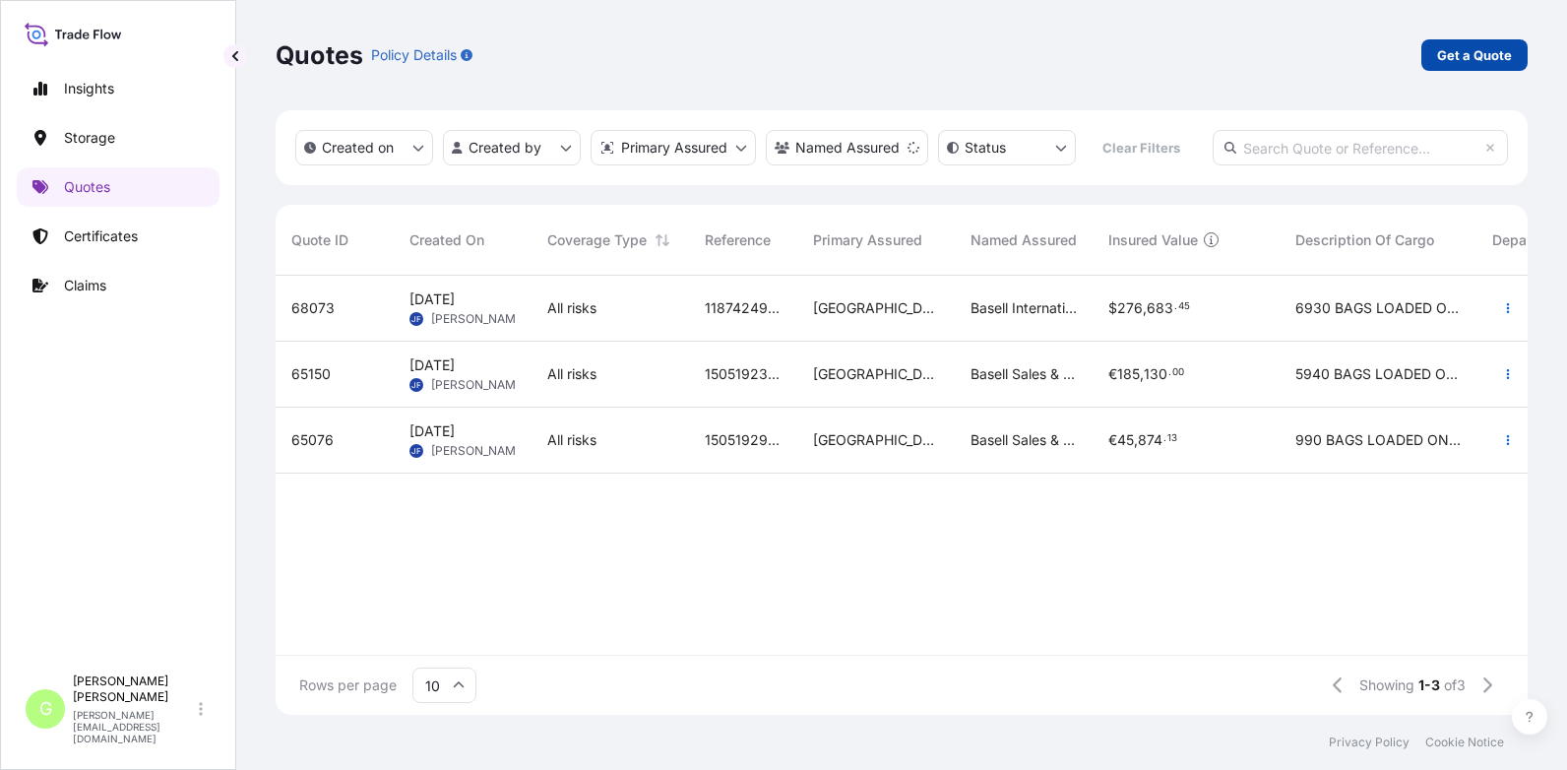
click at [1502, 54] on p "Get a Quote" at bounding box center [1474, 55] width 75 height 20
select select "Water"
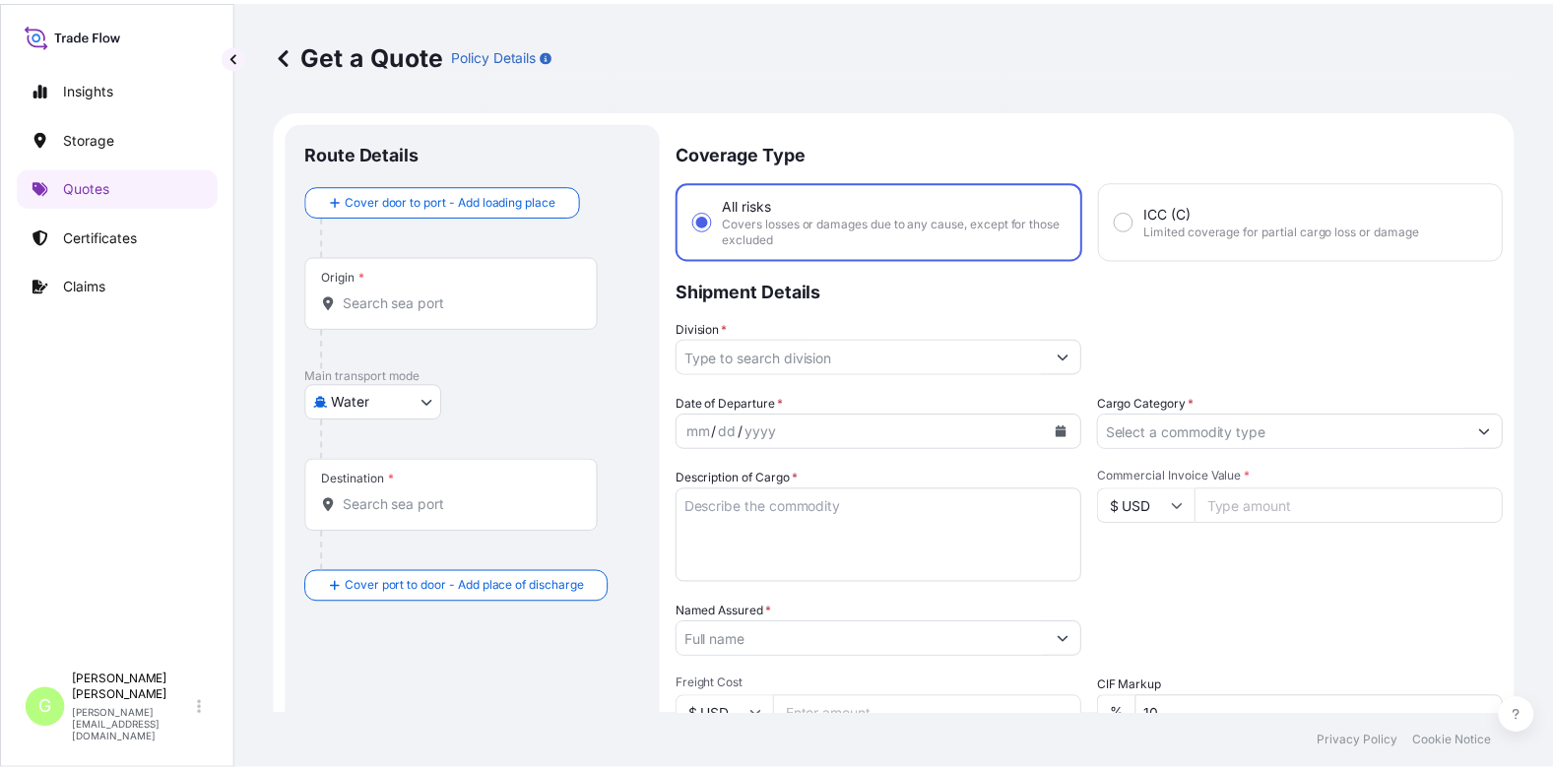
scroll to position [32, 0]
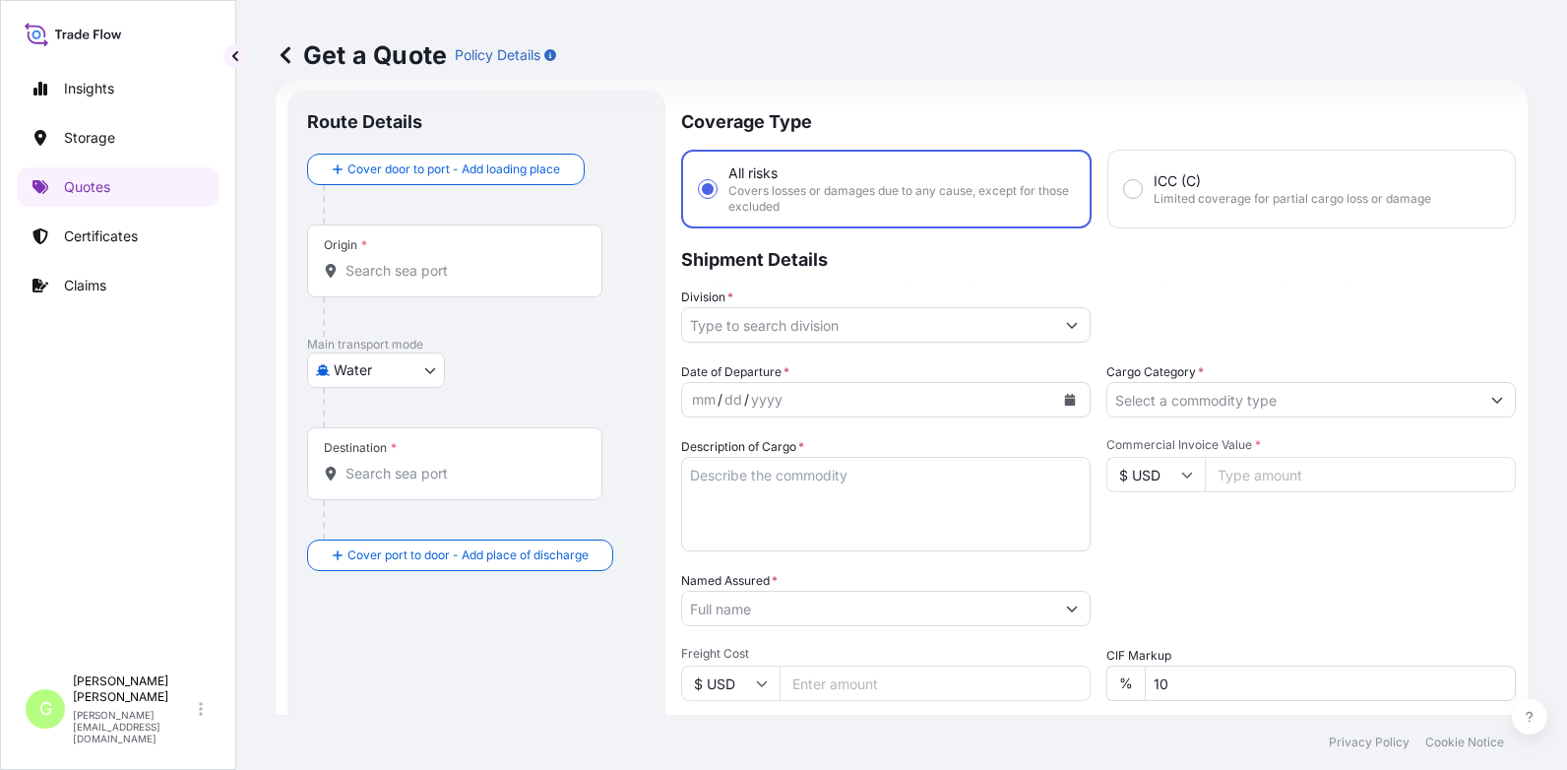
click at [748, 329] on input "Division *" at bounding box center [868, 324] width 372 height 35
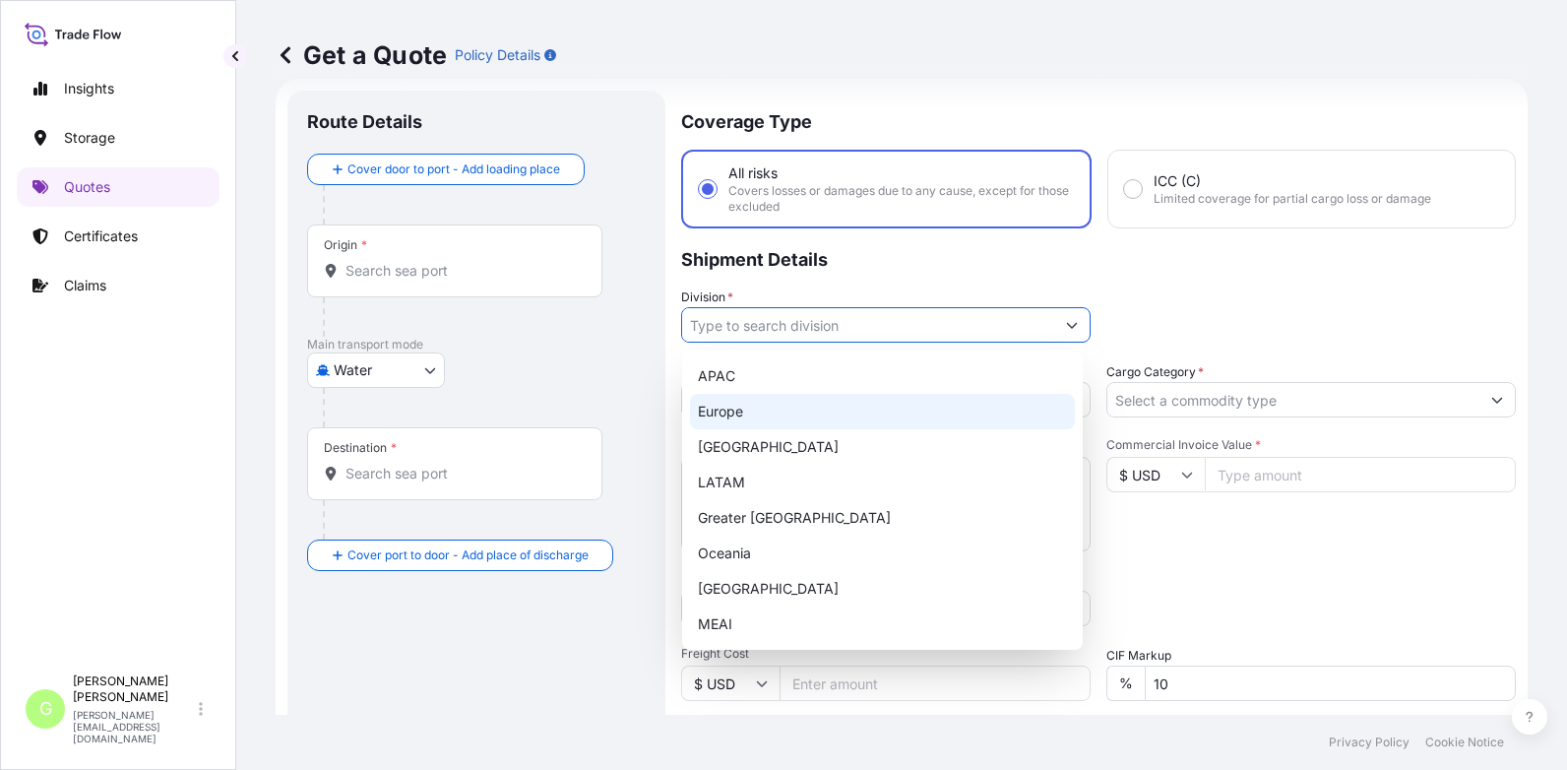
click at [742, 413] on div "Europe" at bounding box center [882, 411] width 385 height 35
type input "Europe"
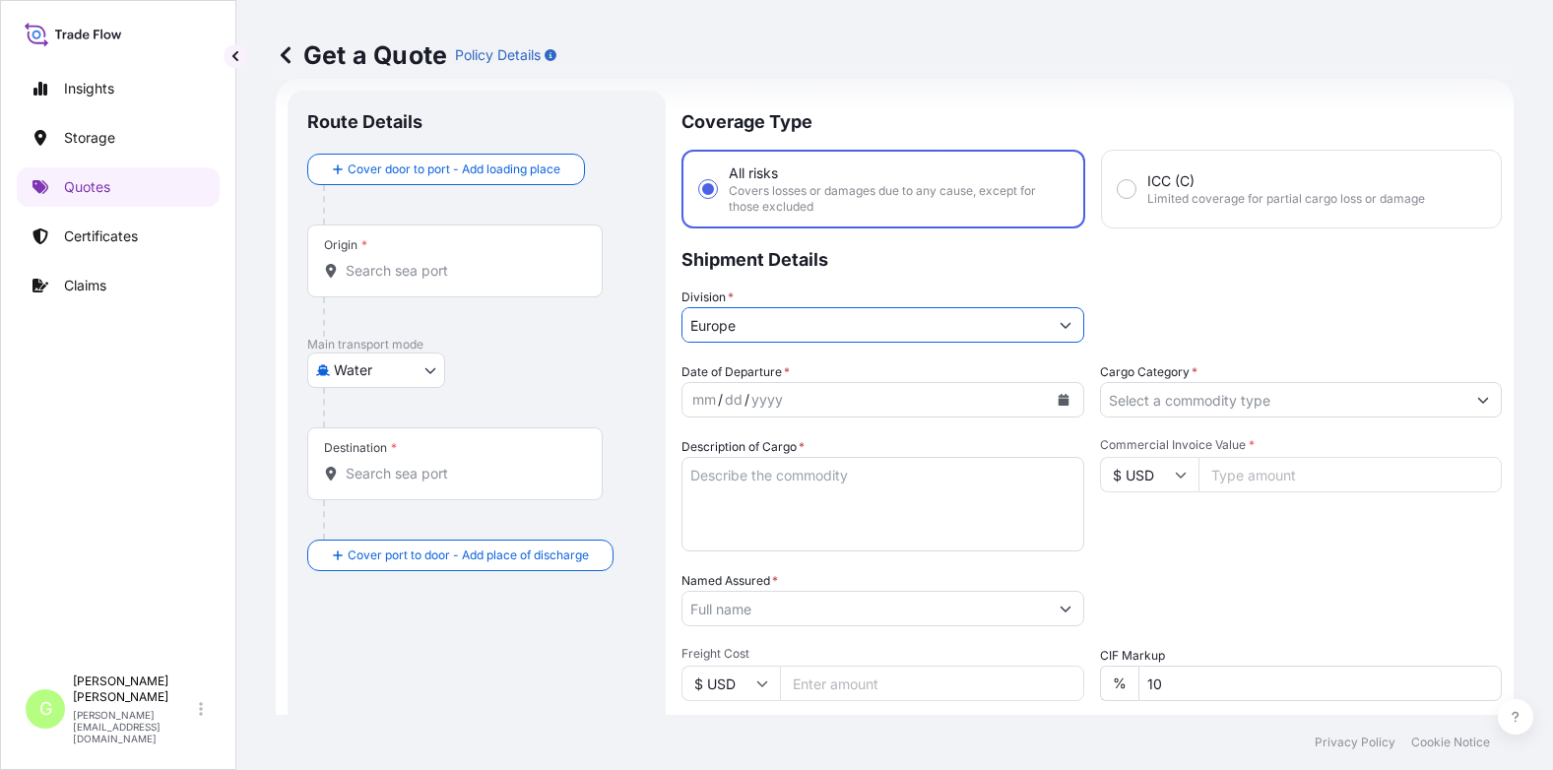
click at [1107, 393] on input "Cargo Category *" at bounding box center [1283, 399] width 365 height 35
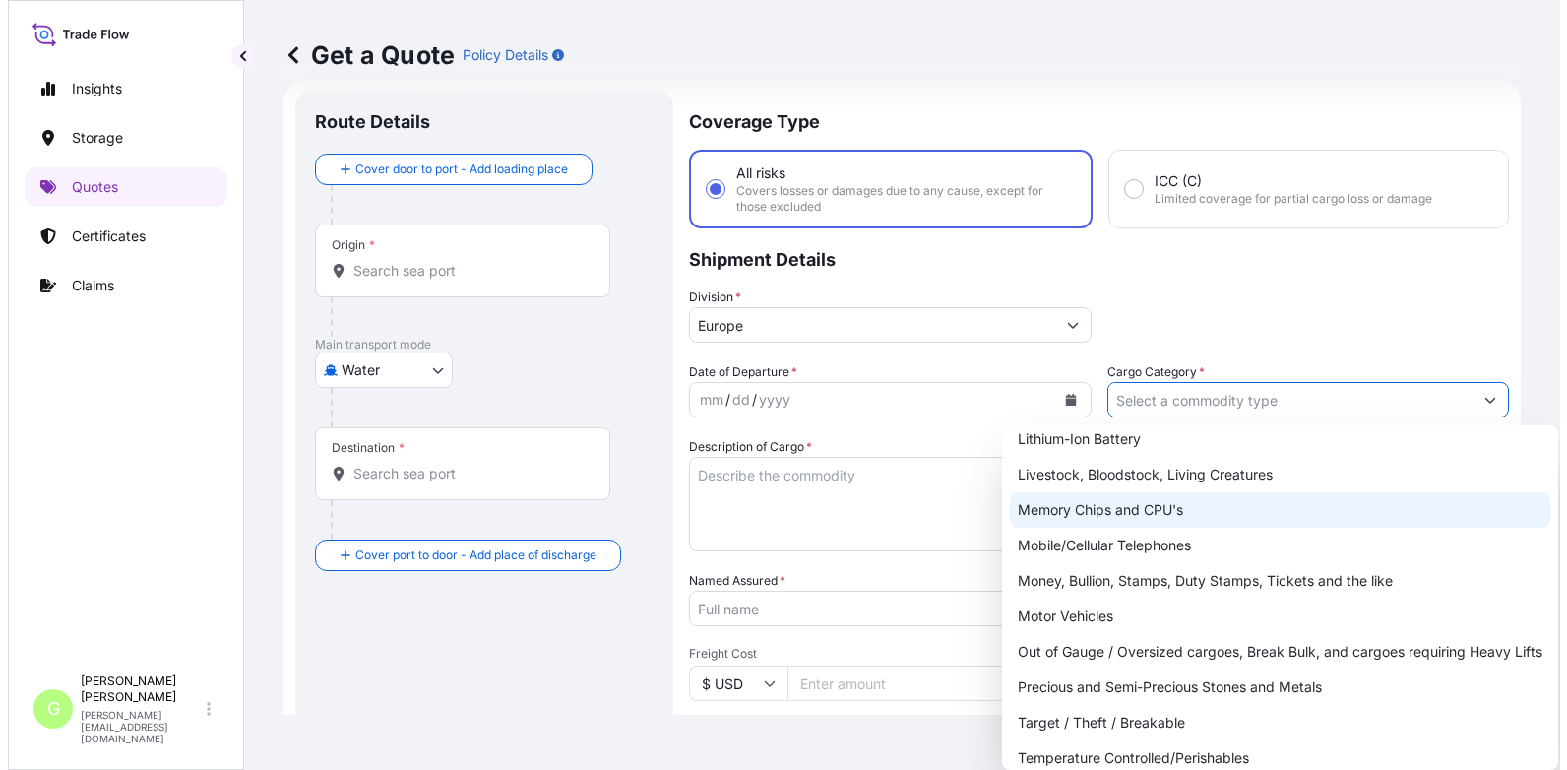
scroll to position [350, 0]
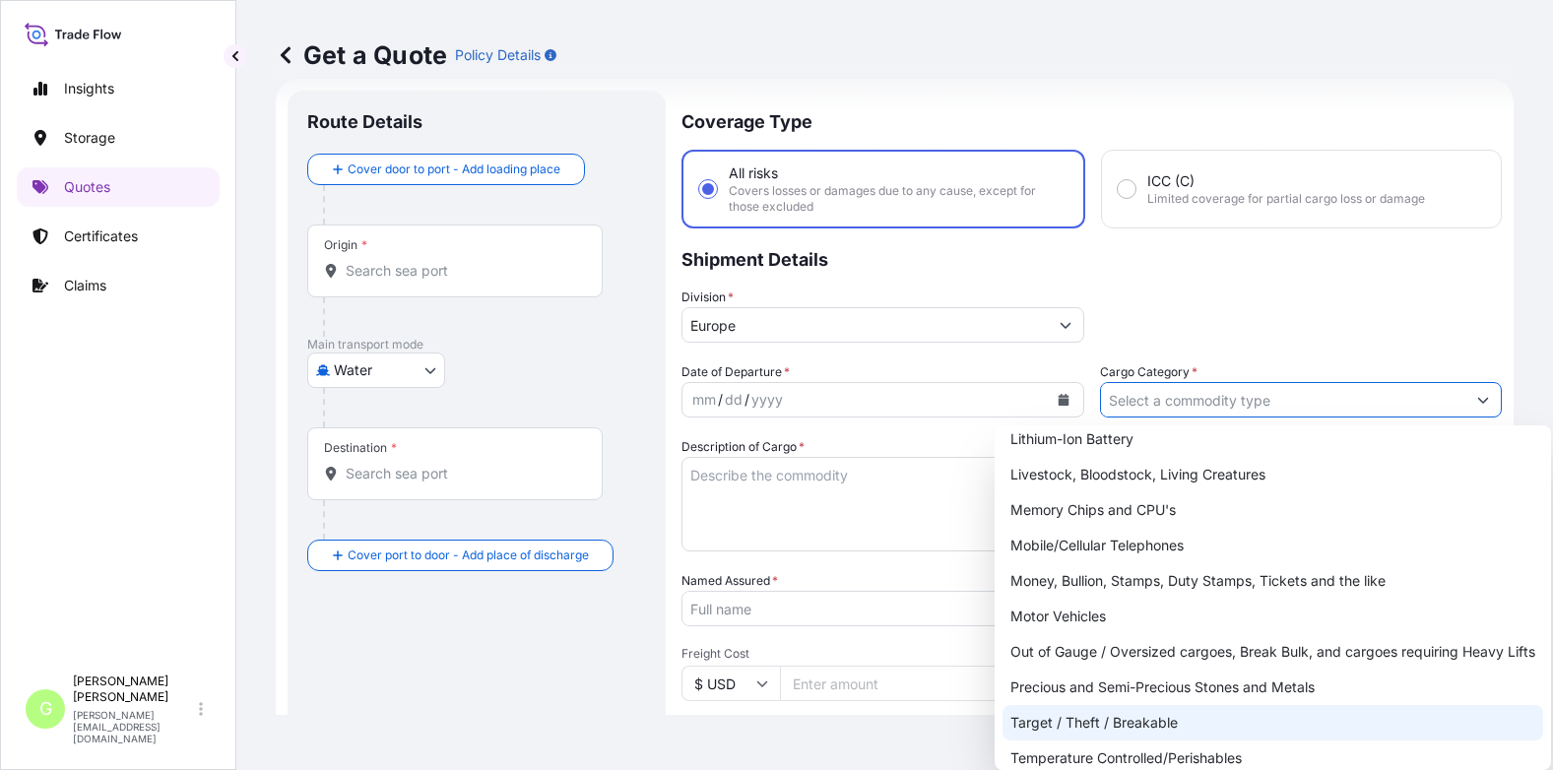
click at [1061, 726] on div "Target / Theft / Breakable" at bounding box center [1272, 722] width 540 height 35
type input "Target / Theft / Breakable"
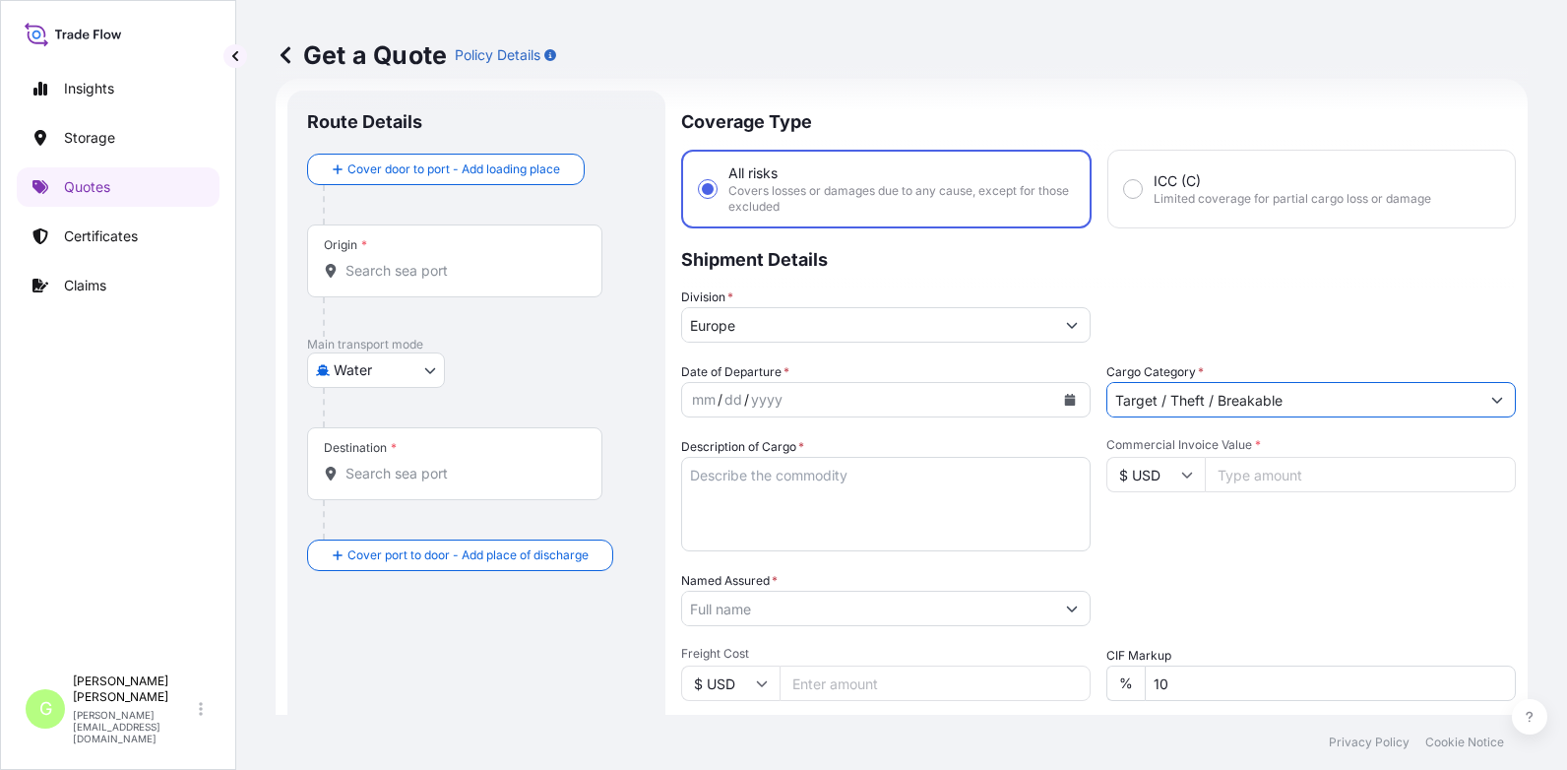
click at [745, 609] on input "Named Assured *" at bounding box center [868, 608] width 372 height 35
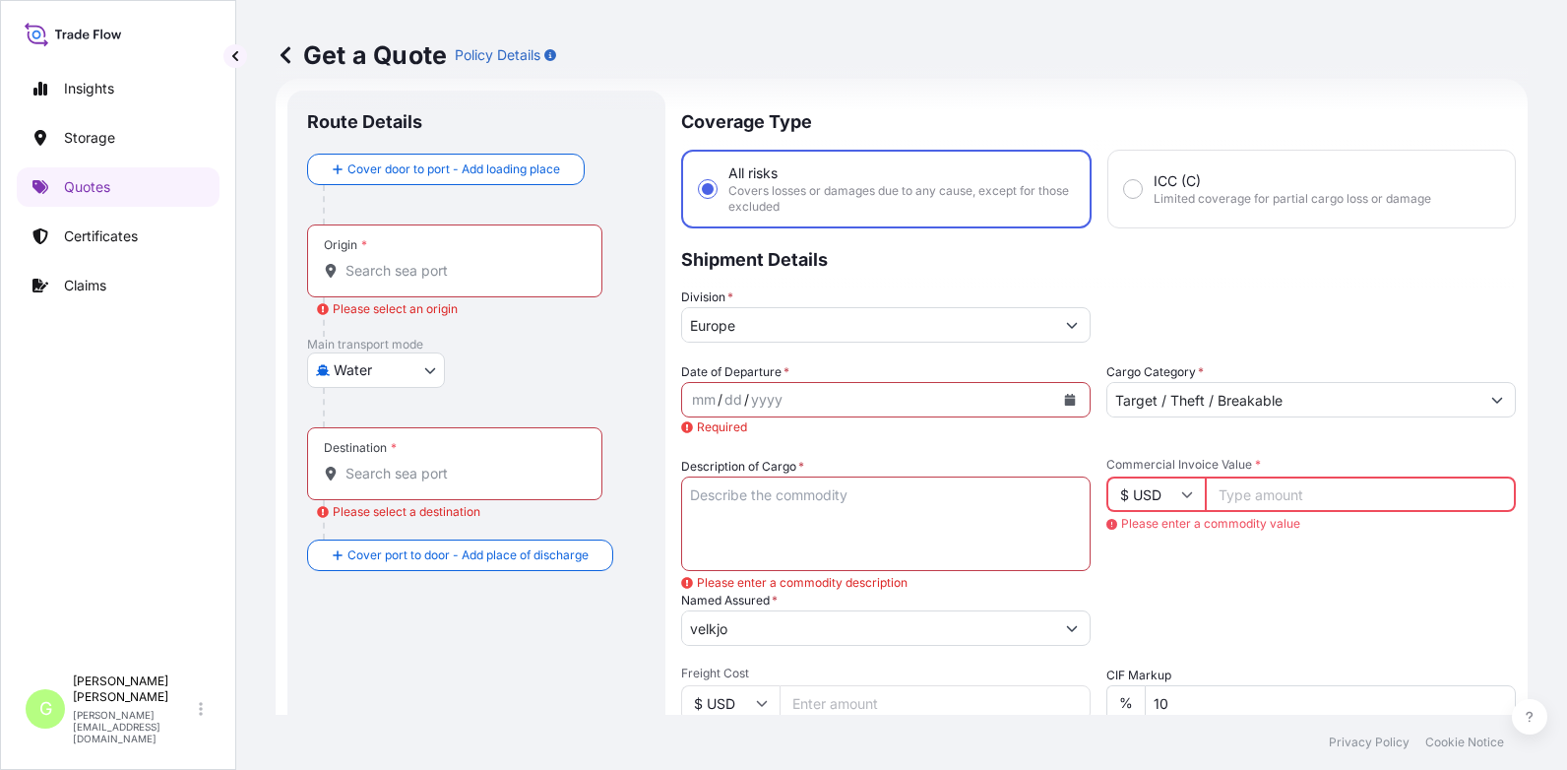
click at [731, 639] on input "velkjo" at bounding box center [868, 627] width 372 height 35
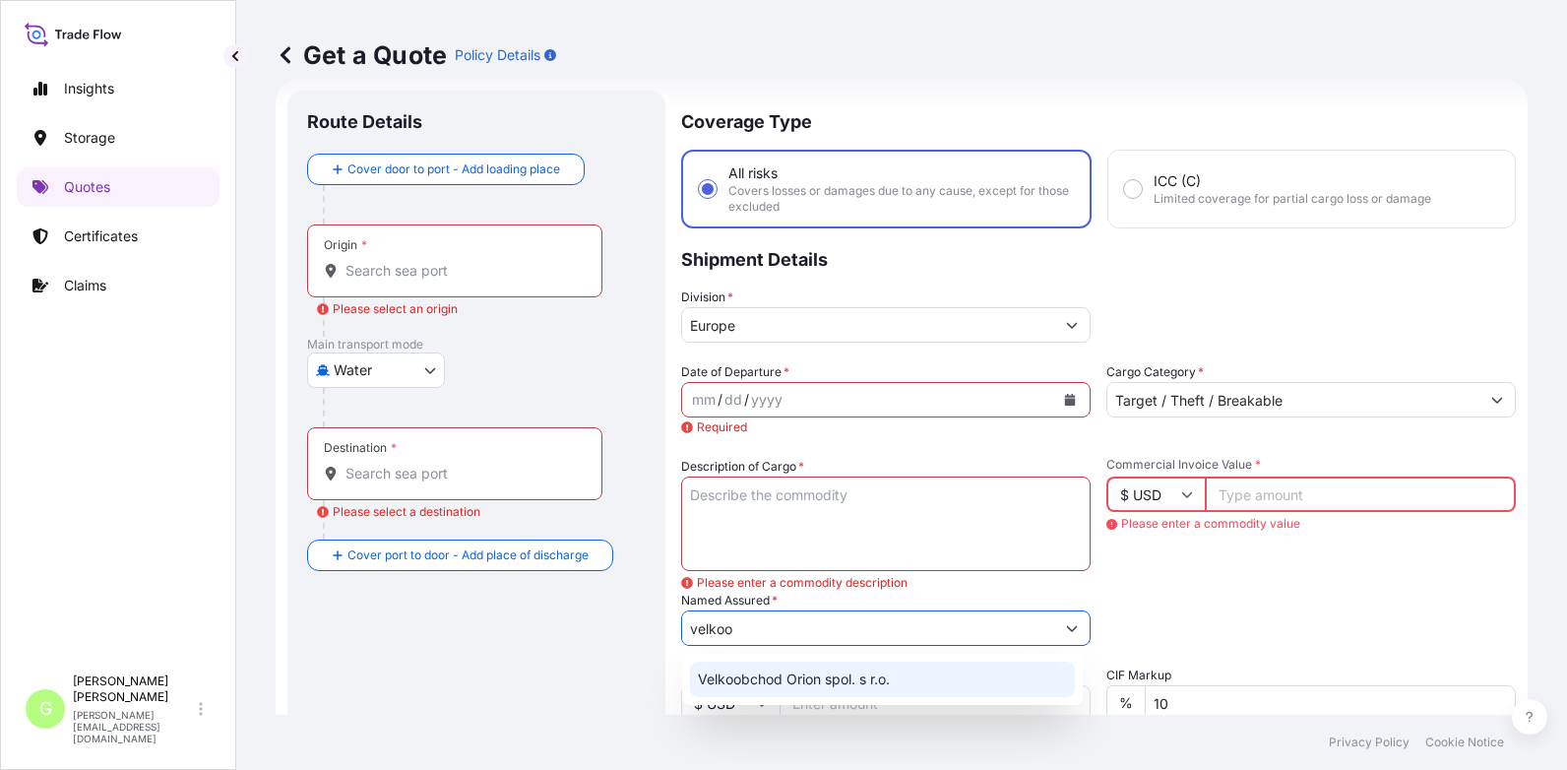
click at [737, 687] on span "Velkoobchod Orion spol. s r.o." at bounding box center [794, 679] width 192 height 20
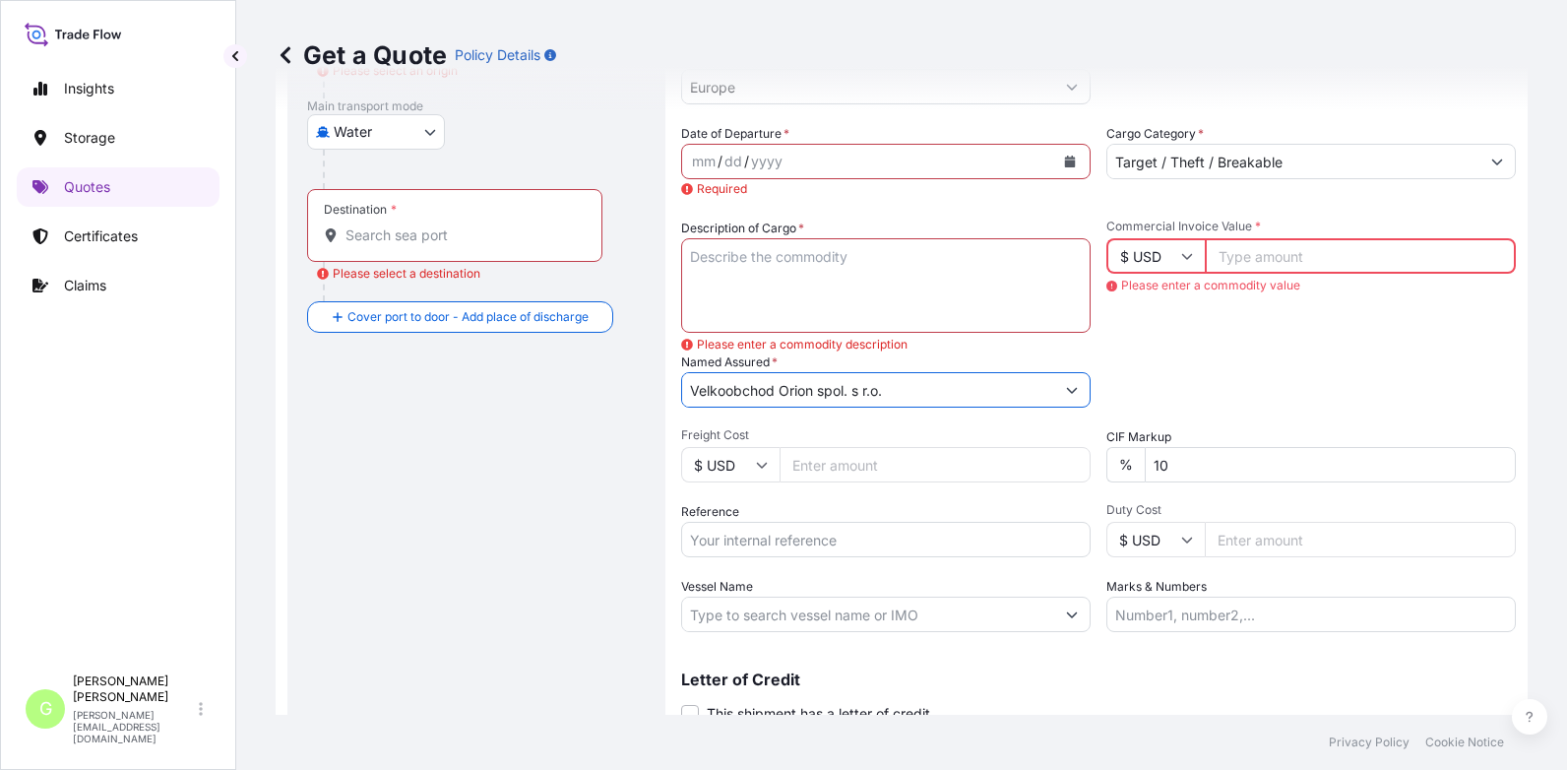
scroll to position [327, 0]
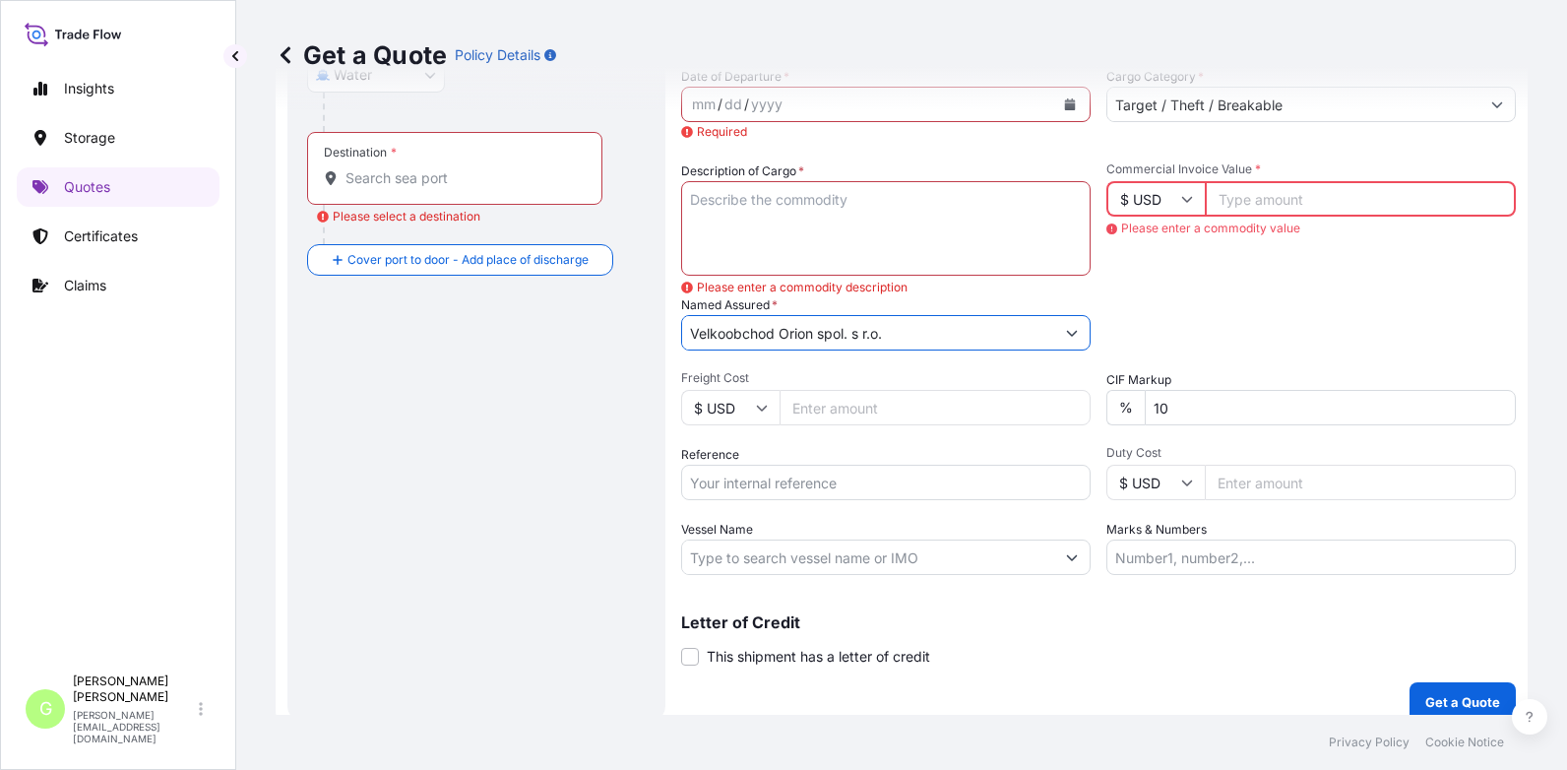
type input "Velkoobchod Orion spol. s r.o."
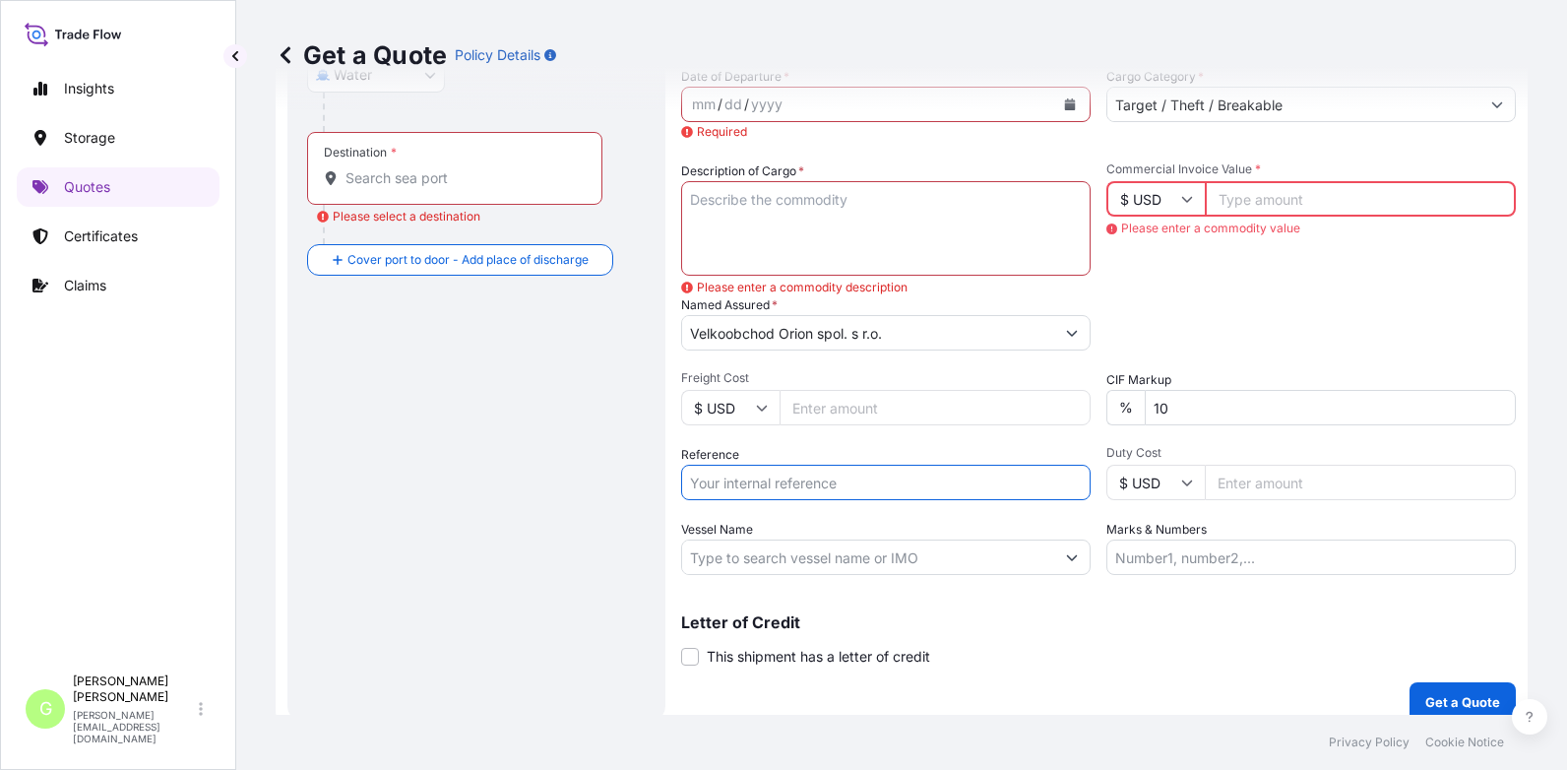
click at [741, 486] on input "Reference" at bounding box center [886, 482] width 410 height 35
paste input "25SIAEK5856"
type input "25SIAEK5856"
click at [727, 201] on textarea "Description of Cargo *" at bounding box center [886, 228] width 410 height 95
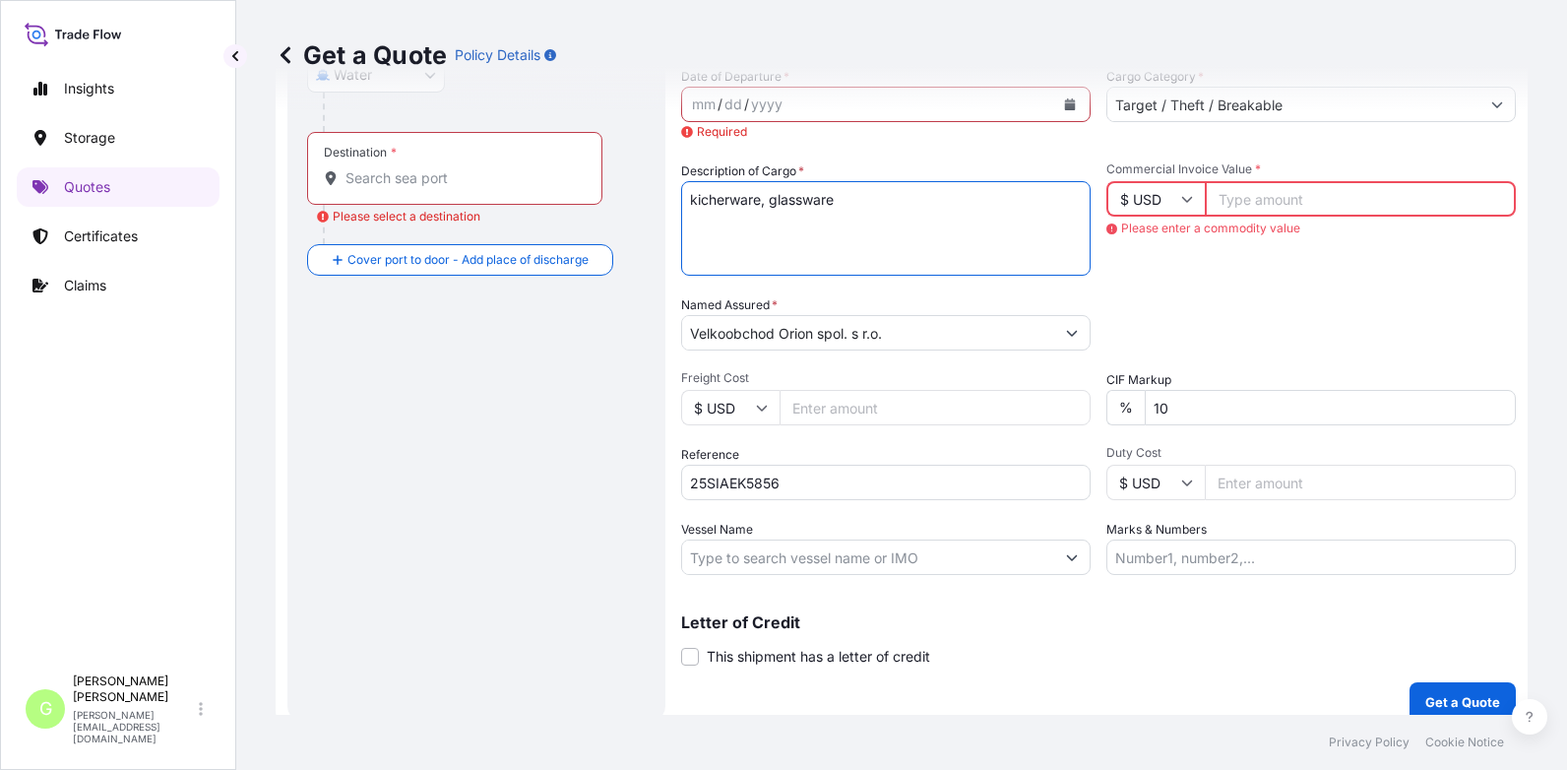
click at [730, 205] on textarea "kicherware, glassware" at bounding box center [886, 228] width 410 height 95
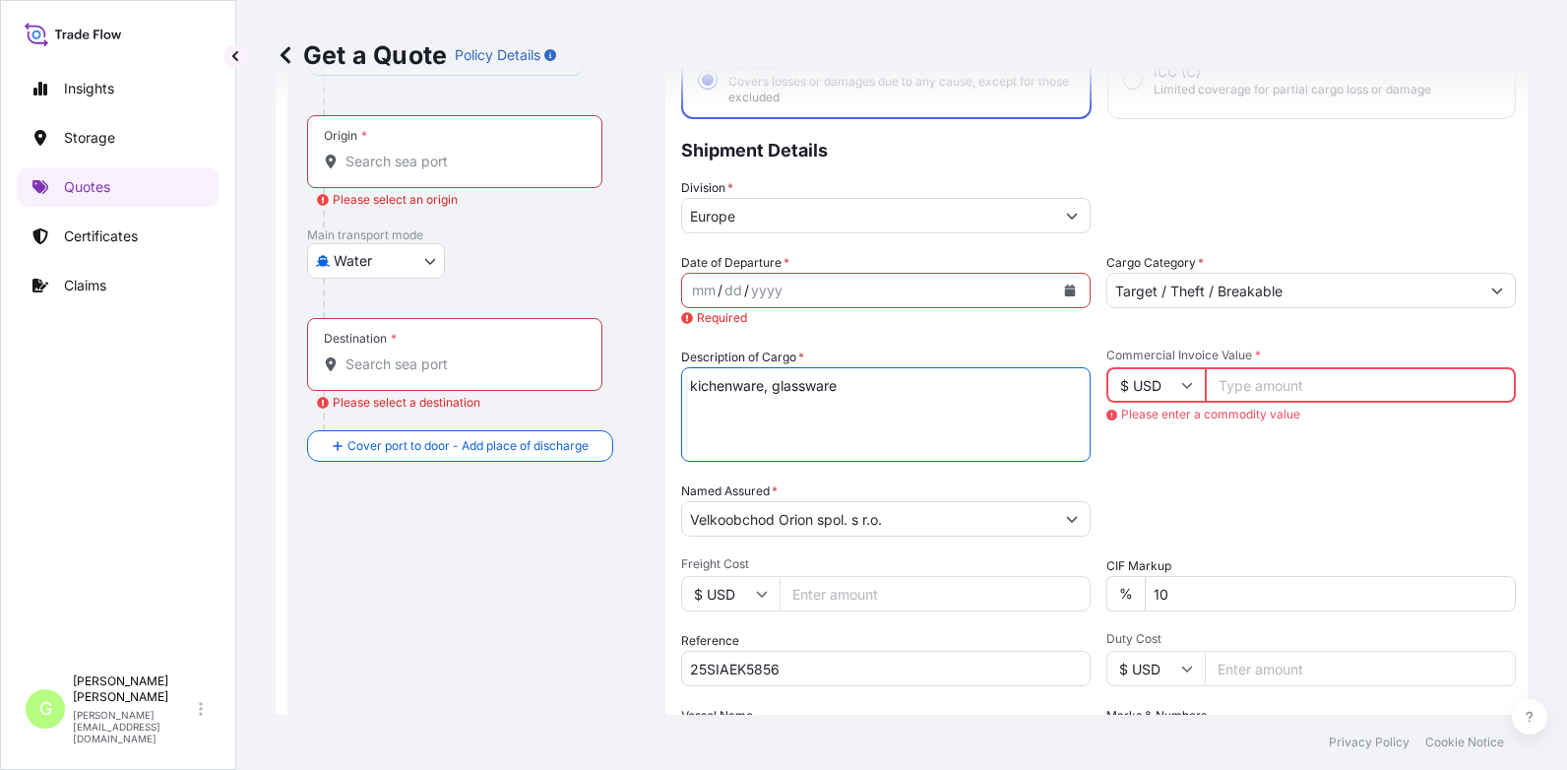
scroll to position [130, 0]
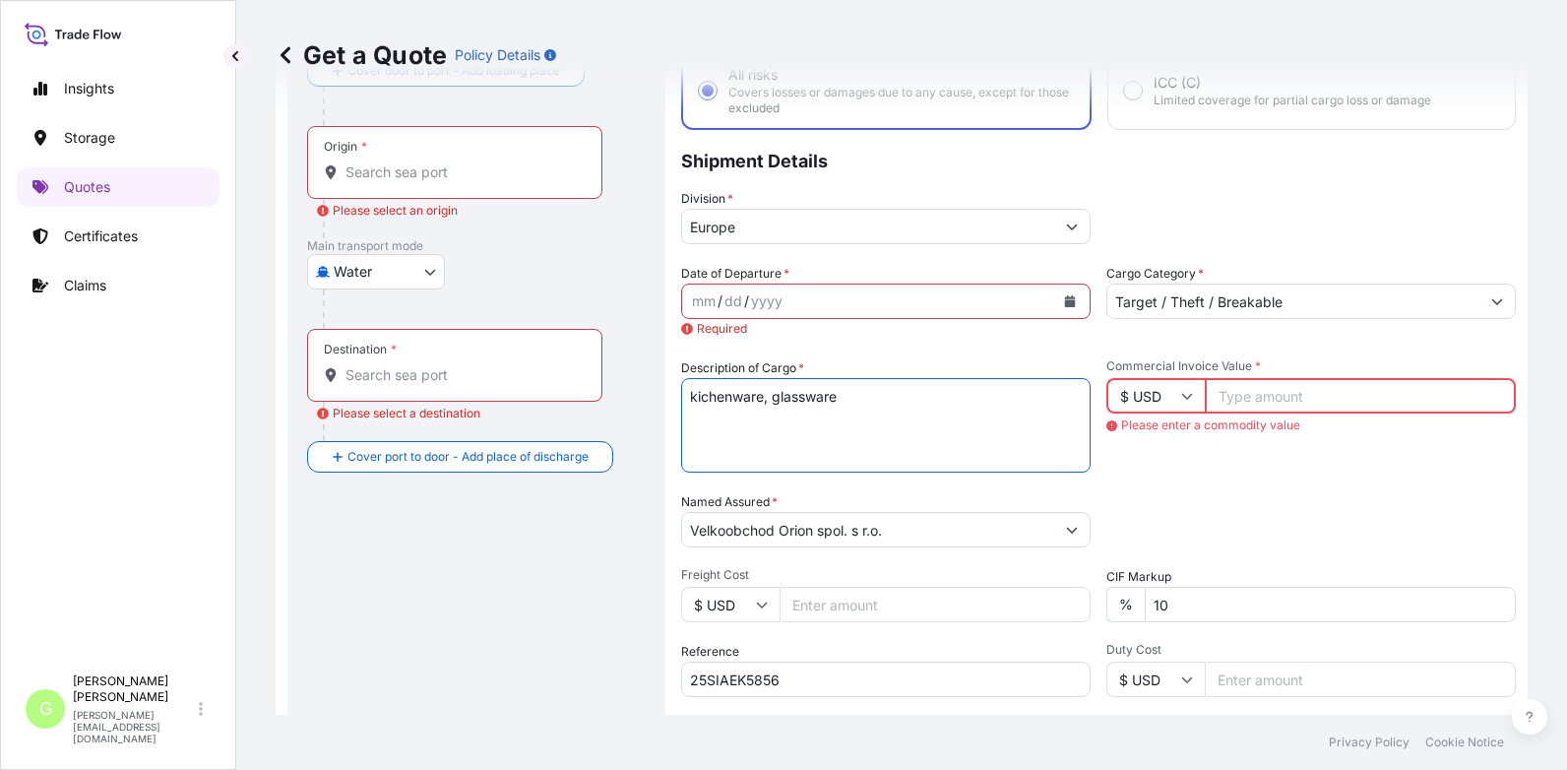
click at [703, 399] on textarea "kichenware, glassware" at bounding box center [886, 425] width 410 height 95
type textarea "kitchenware, glassware"
click at [1228, 393] on input "Commercial Invoice Value *" at bounding box center [1360, 395] width 311 height 35
paste input "102559.4200"
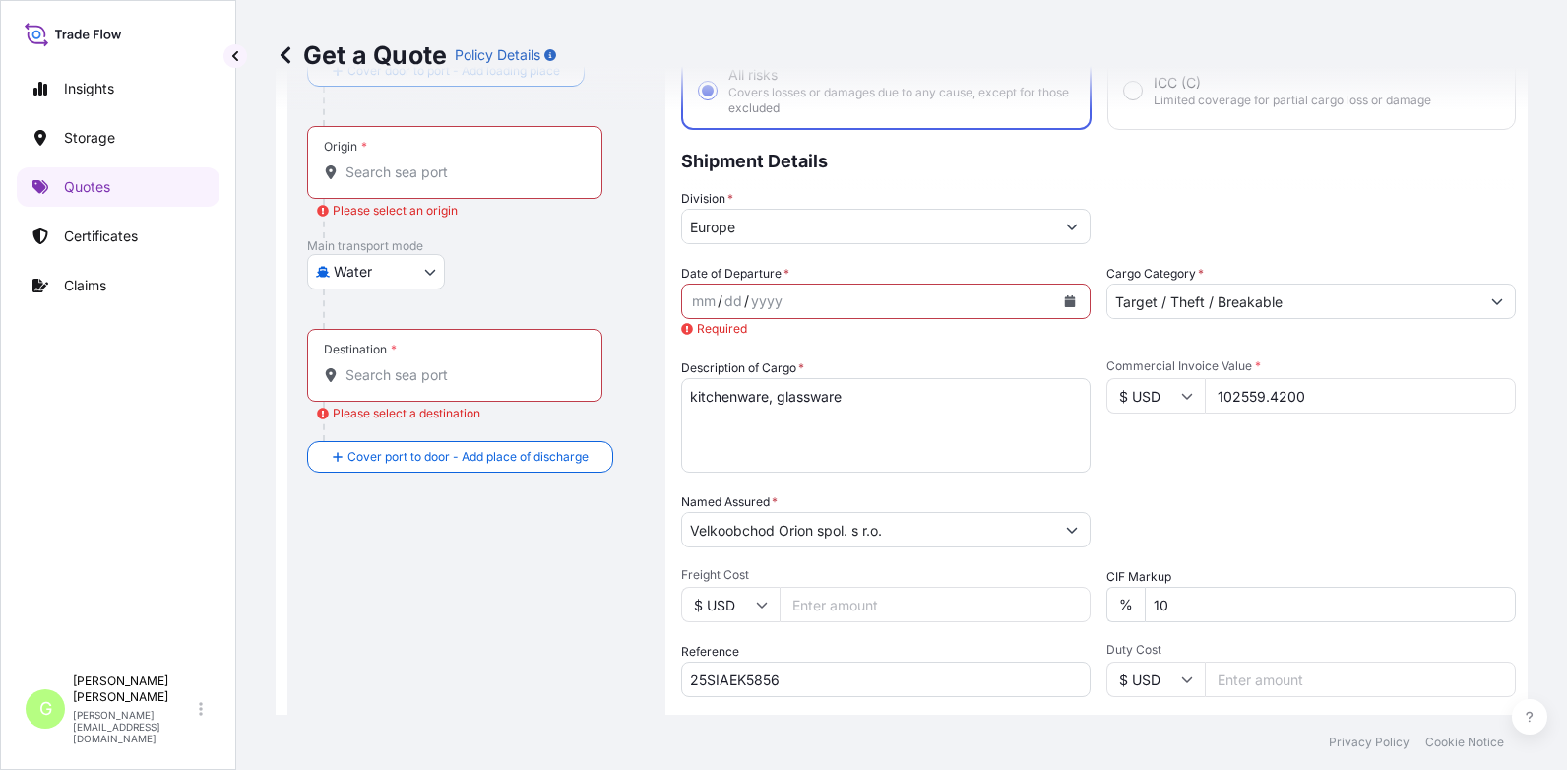
type input "102559.4200"
click at [827, 605] on input "Freight Cost" at bounding box center [935, 604] width 311 height 35
paste input "4251"
type input "4251"
click at [1069, 301] on button "Calendar" at bounding box center [1070, 302] width 32 height 32
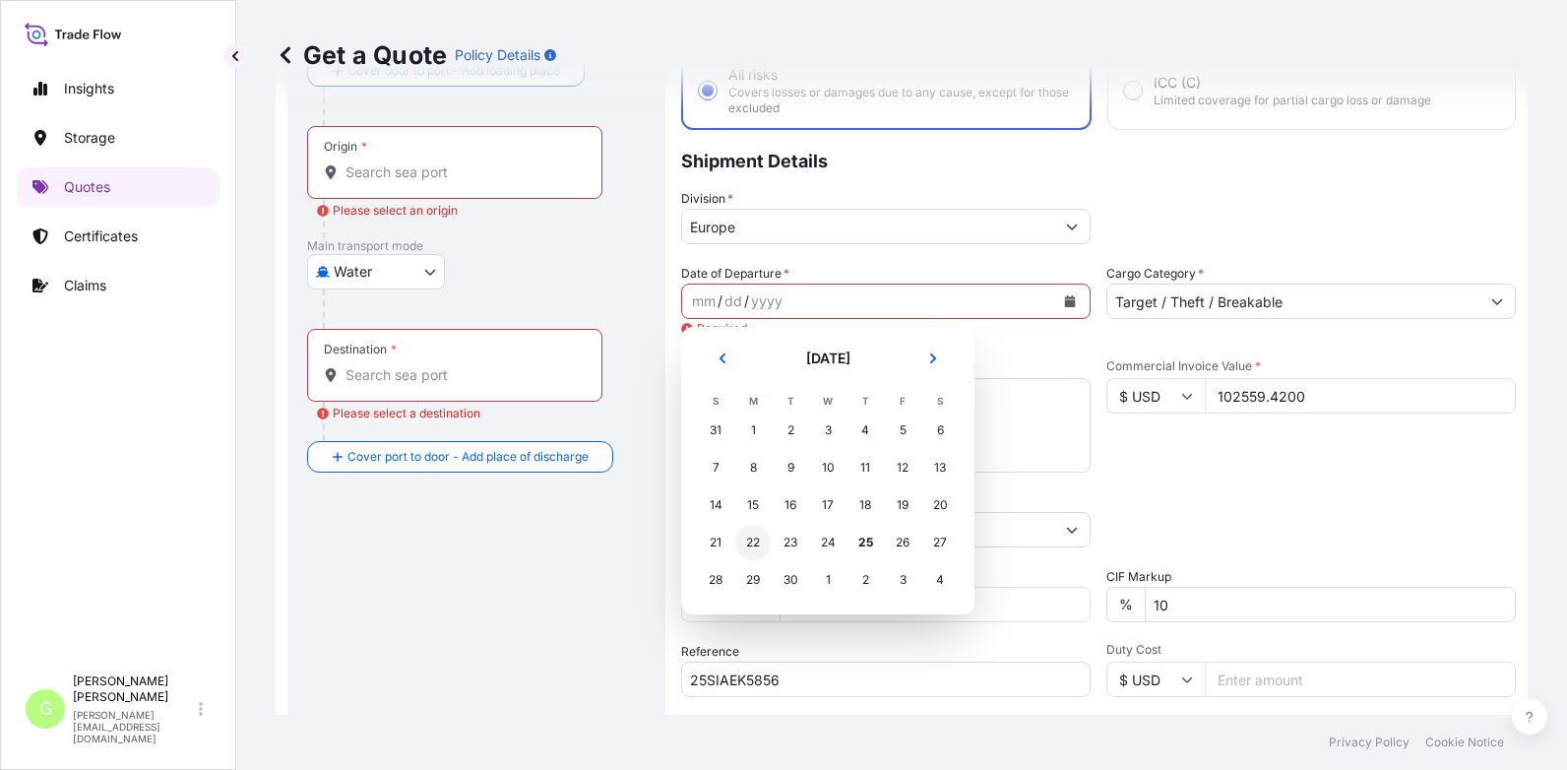
click at [748, 540] on div "22" at bounding box center [752, 542] width 35 height 35
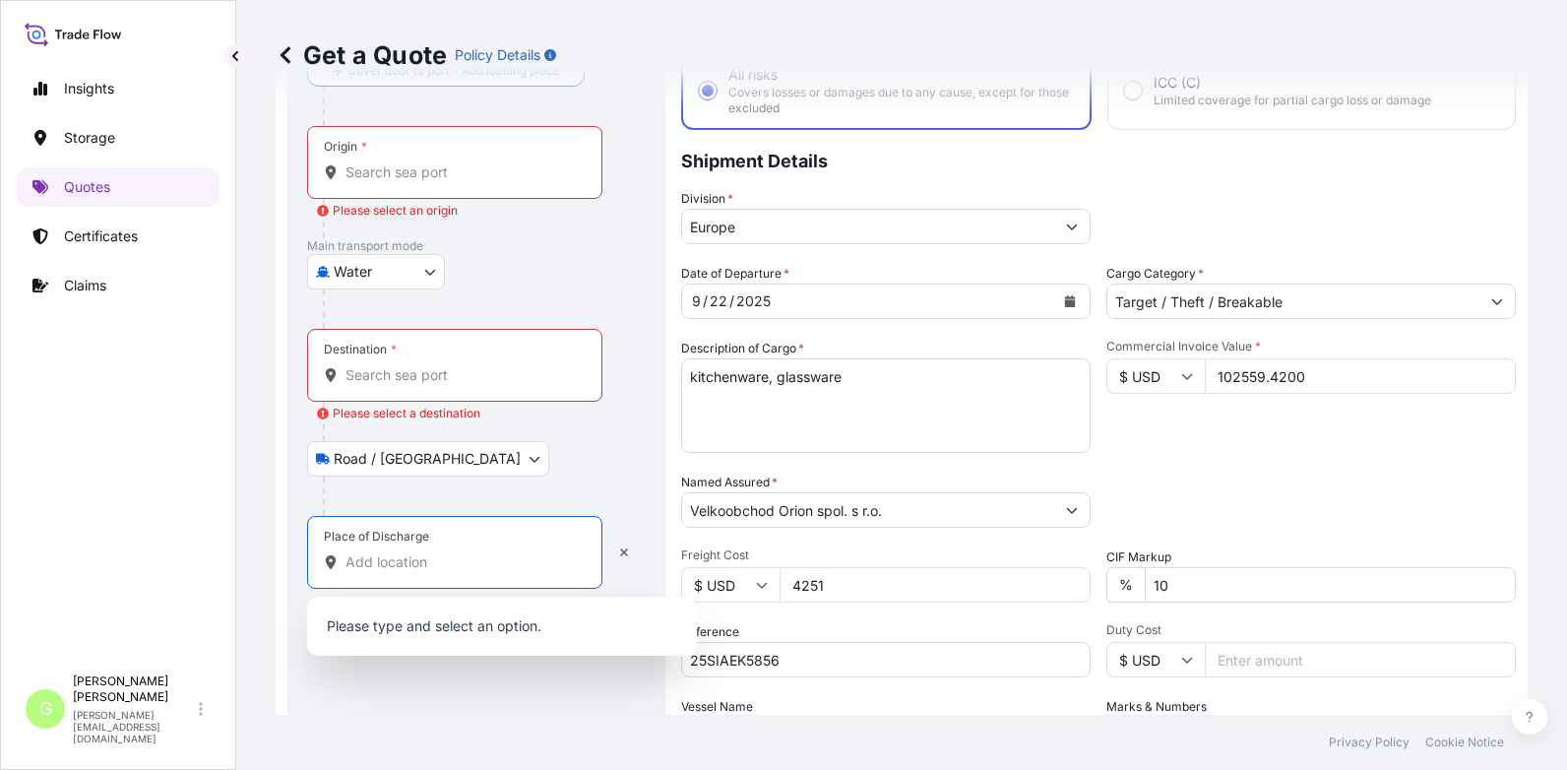
click at [382, 566] on input "Place of Discharge" at bounding box center [462, 562] width 232 height 20
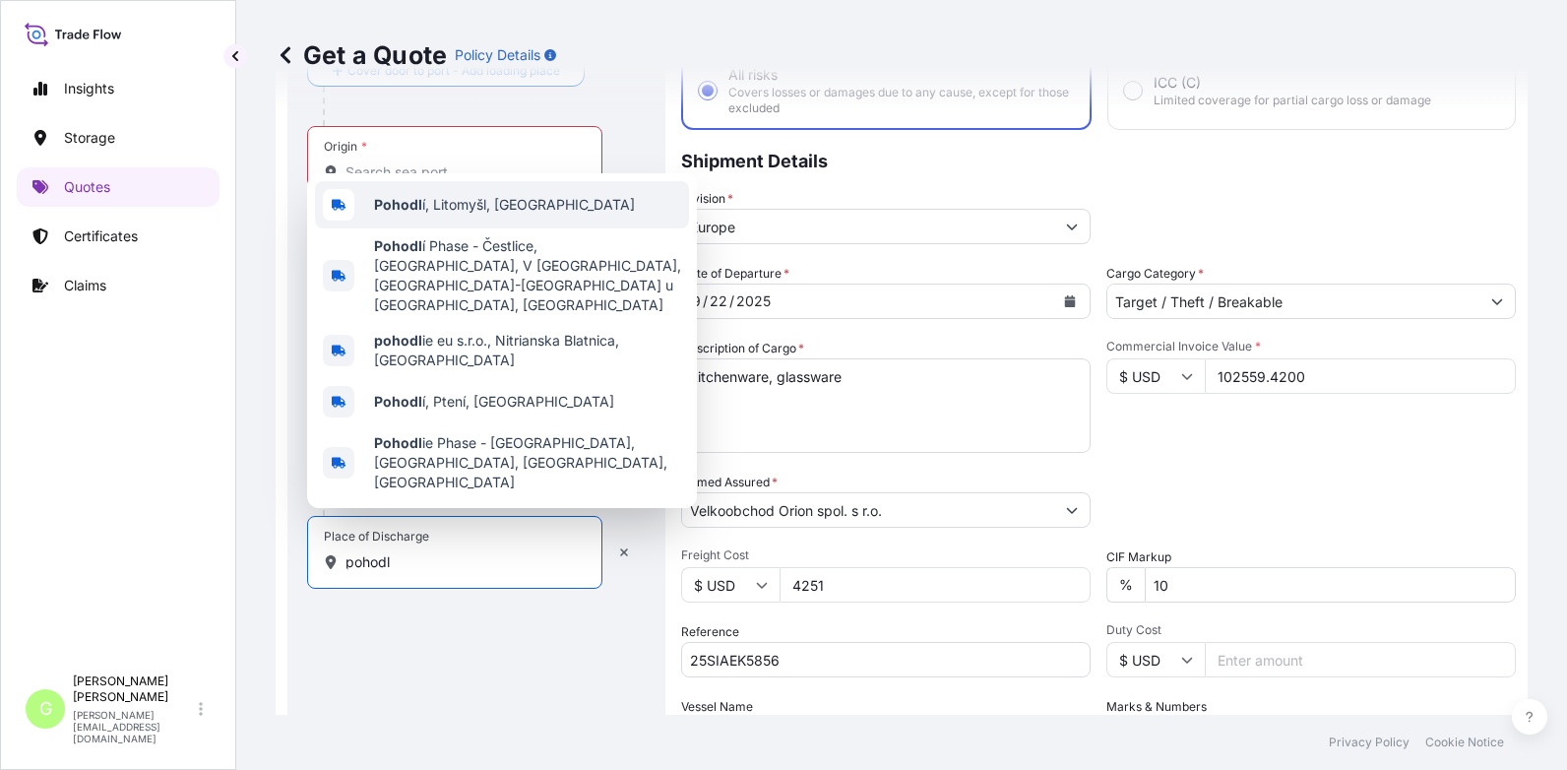
click at [405, 228] on div "Pohodl í, Litomyšl, [GEOGRAPHIC_DATA]" at bounding box center [502, 204] width 374 height 47
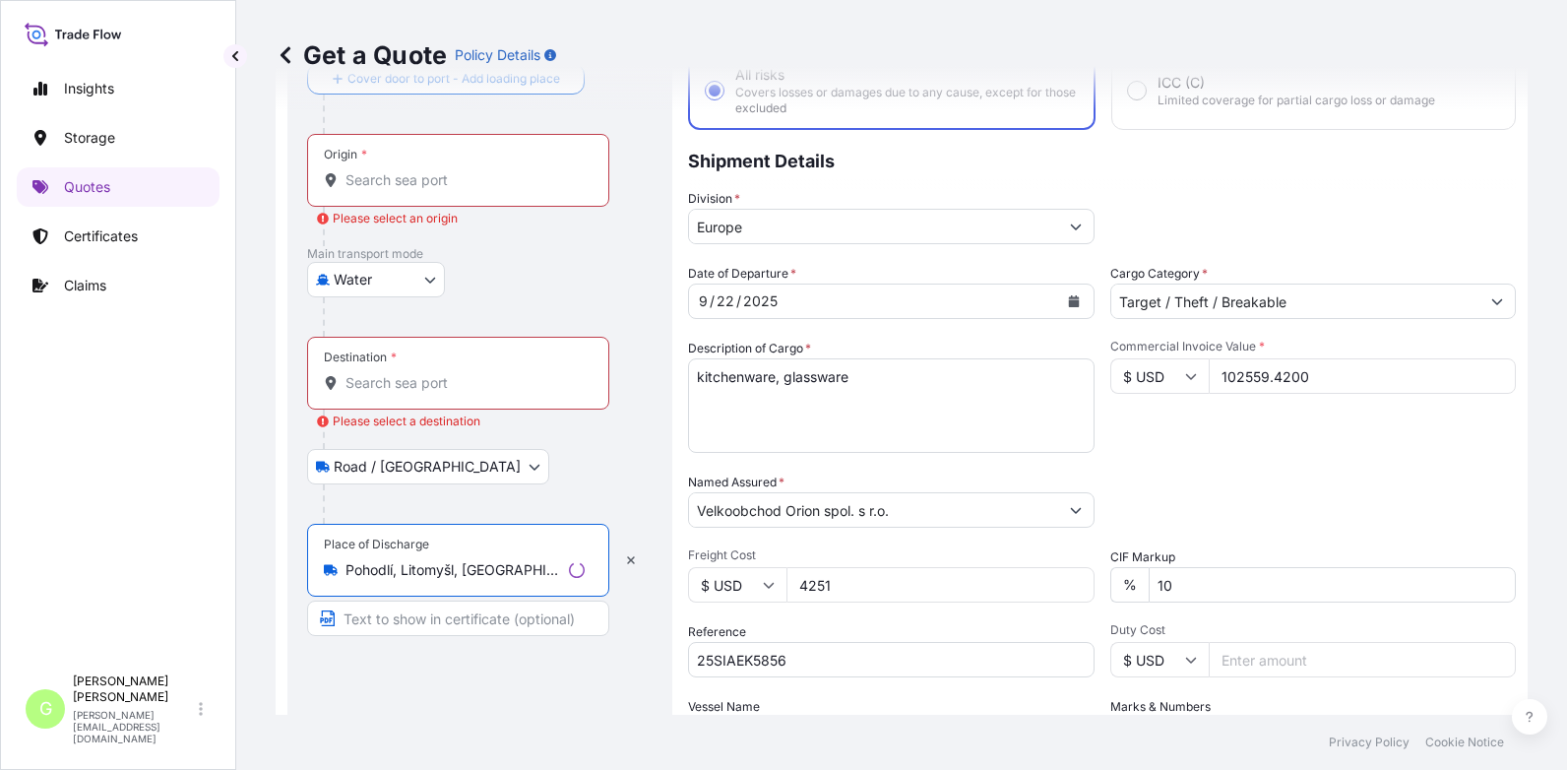
type input "Pohodlí, Litomyšl, [GEOGRAPHIC_DATA]"
click at [383, 623] on input "Text to appear on certificate" at bounding box center [458, 618] width 302 height 35
type input "Pohodlí, [GEOGRAPHIC_DATA]"
click at [377, 688] on div "Route Details Reset Route Details Cover door to port - Add loading place Place …" at bounding box center [476, 445] width 339 height 867
click at [209, 481] on div "Insights Storage Quotes Certificates Claims" at bounding box center [118, 357] width 203 height 613
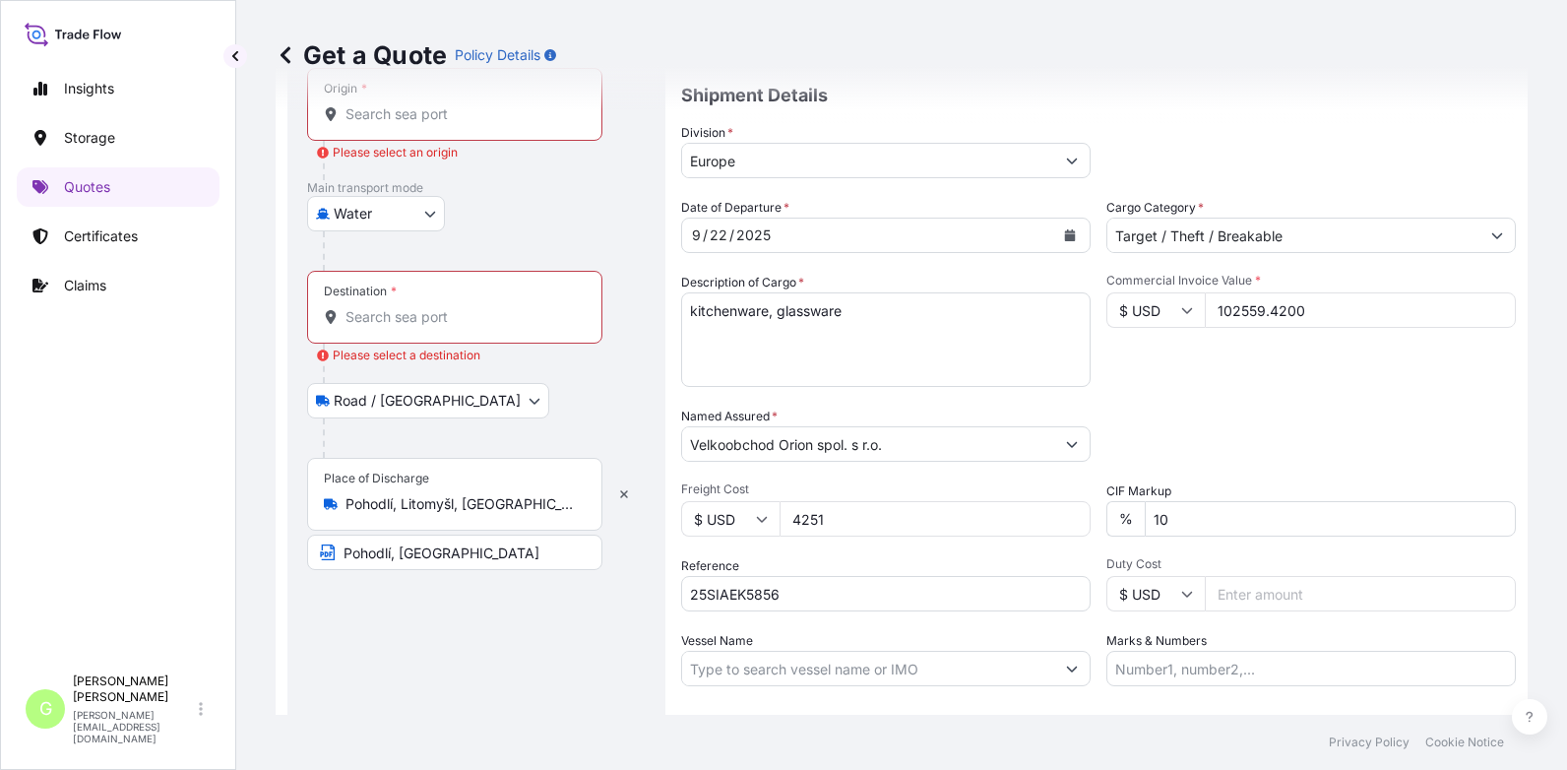
scroll to position [326, 0]
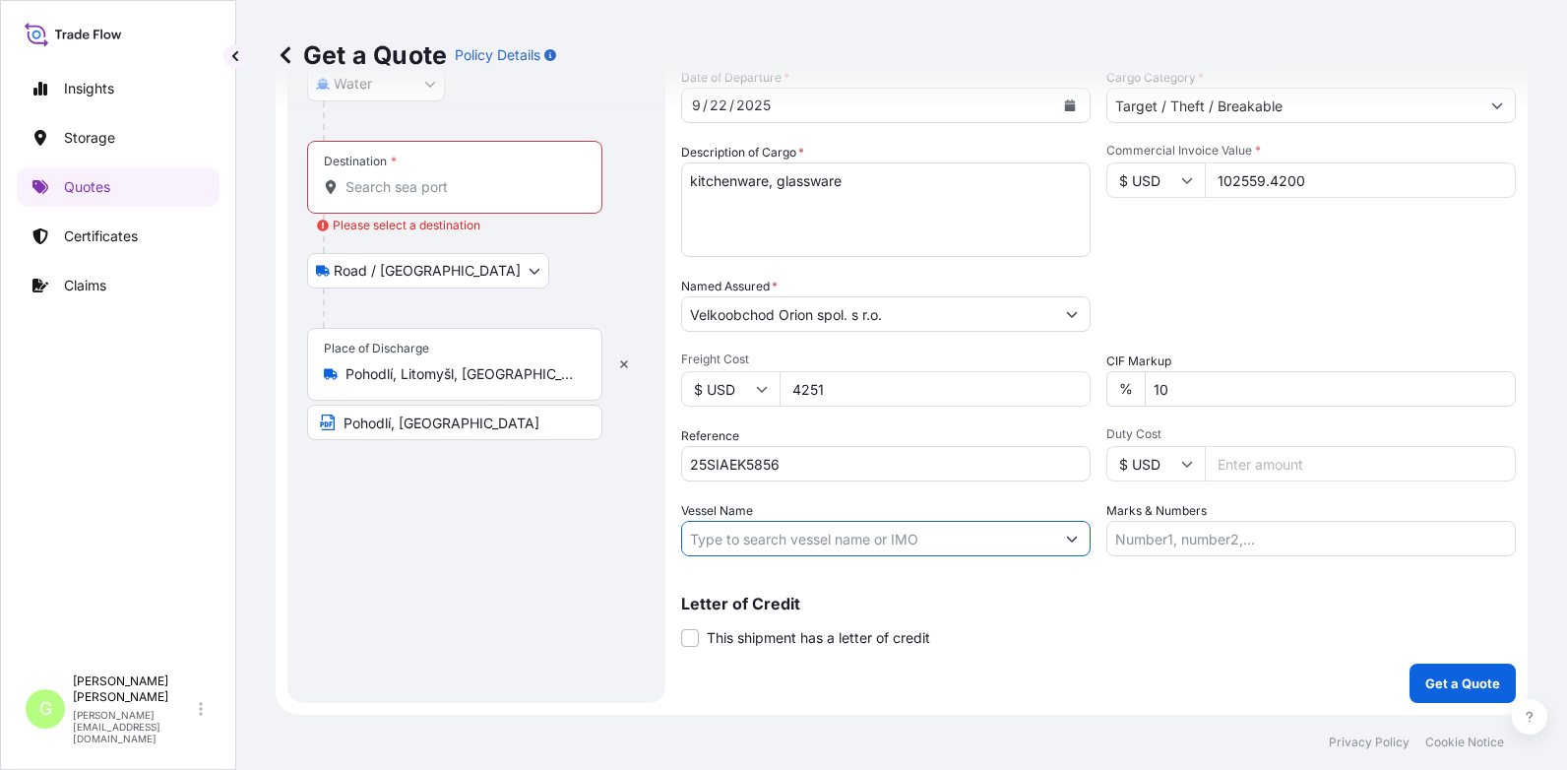
click at [742, 537] on input "Vessel Name" at bounding box center [868, 538] width 372 height 35
paste input "MSC-MEDITERRANEAN SHIPPING COMPANY S A"
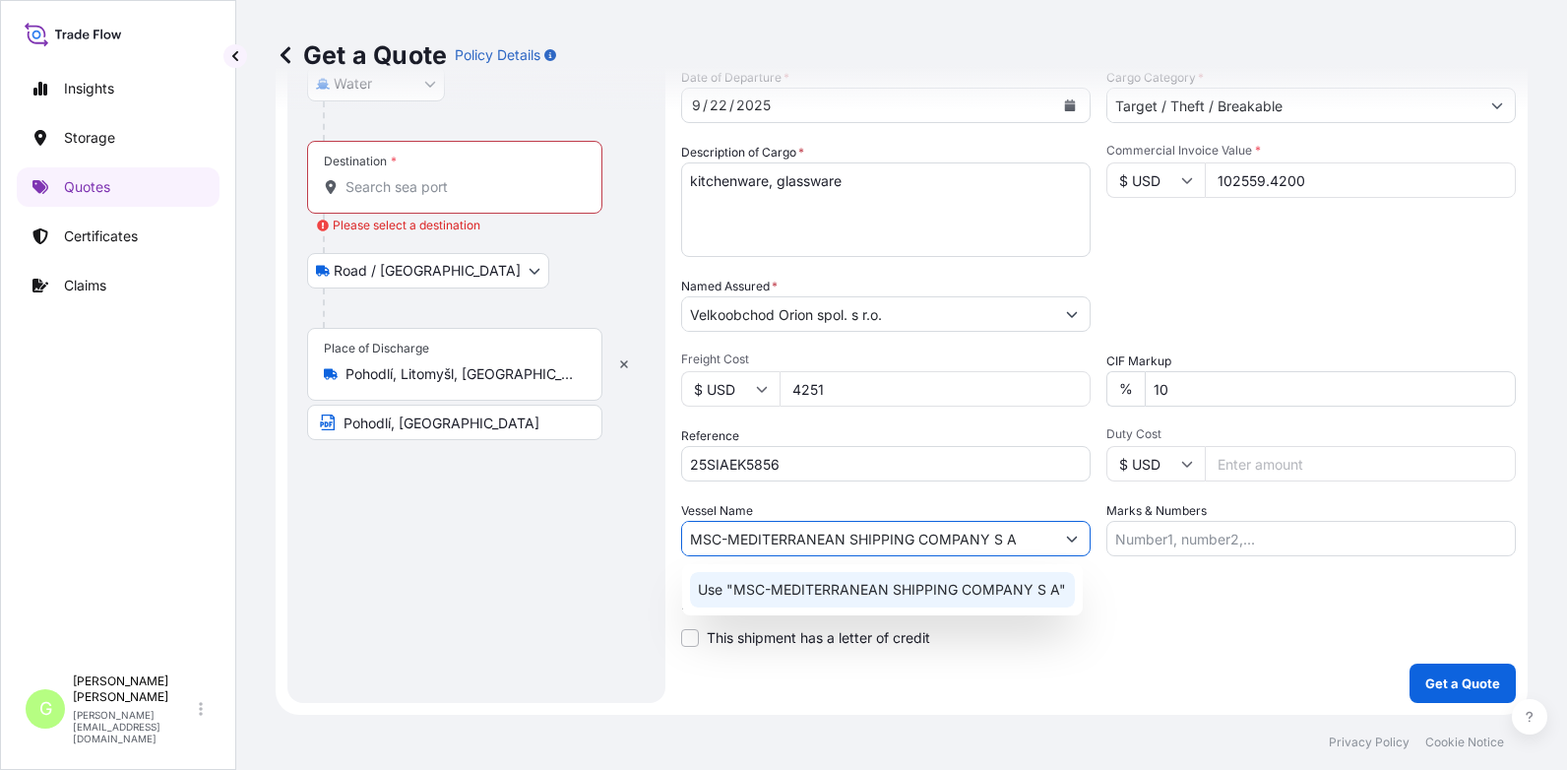
click at [831, 586] on p "Use "MSC-MEDITERRANEAN SHIPPING COMPANY S A"" at bounding box center [882, 590] width 368 height 20
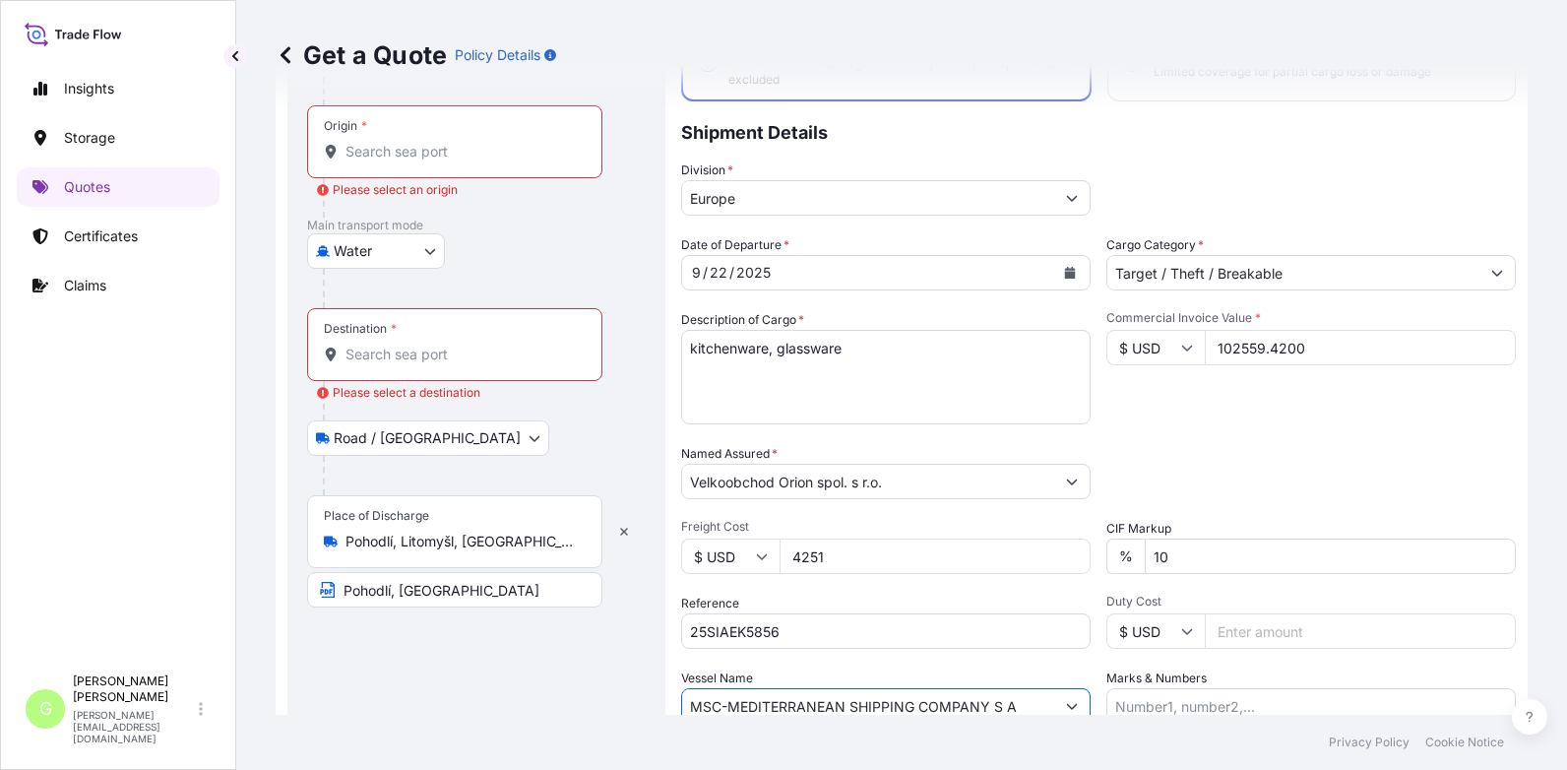
scroll to position [0, 0]
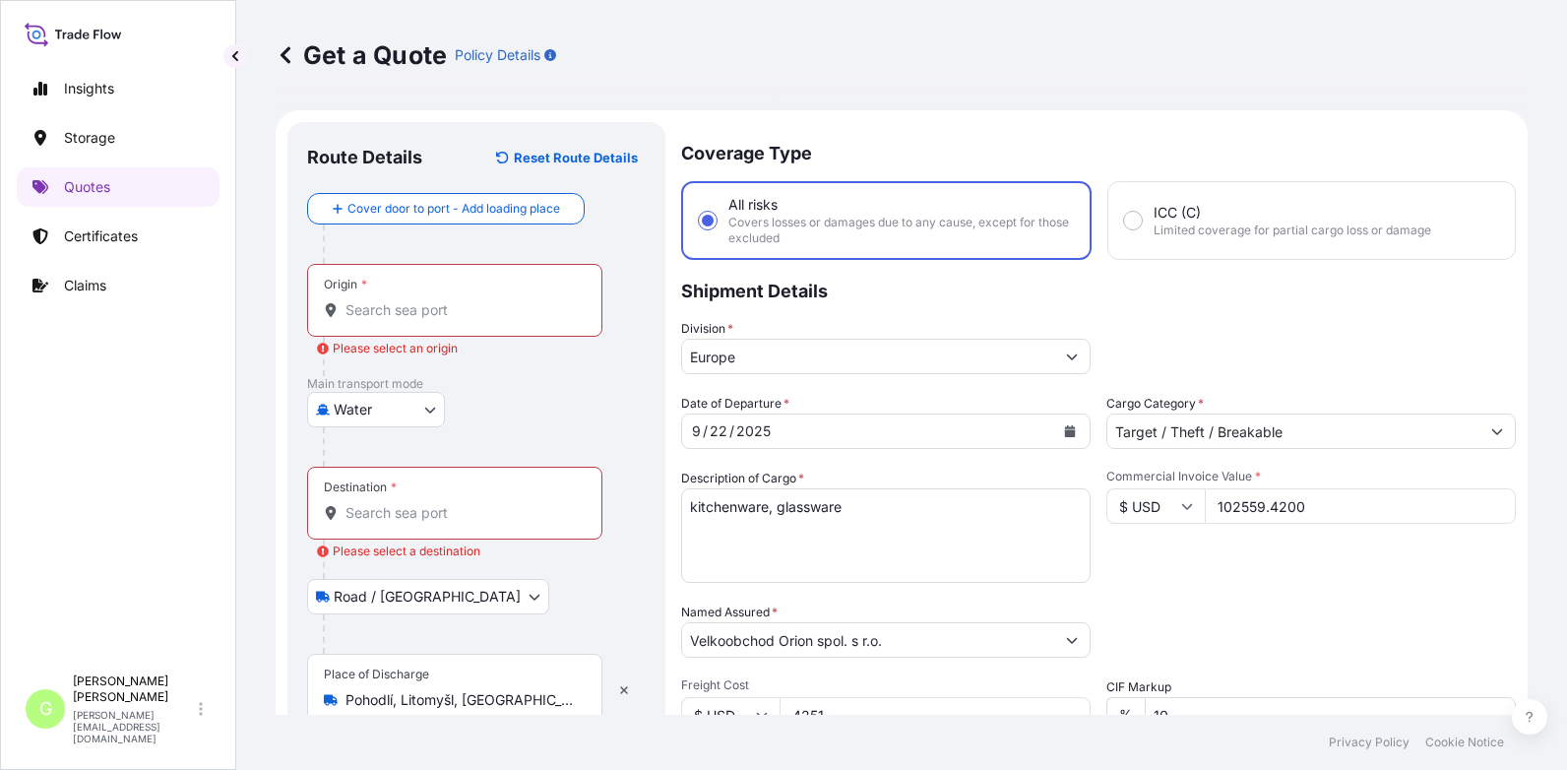
type input "MSC-MEDITERRANEAN SHIPPING COMPANY S A"
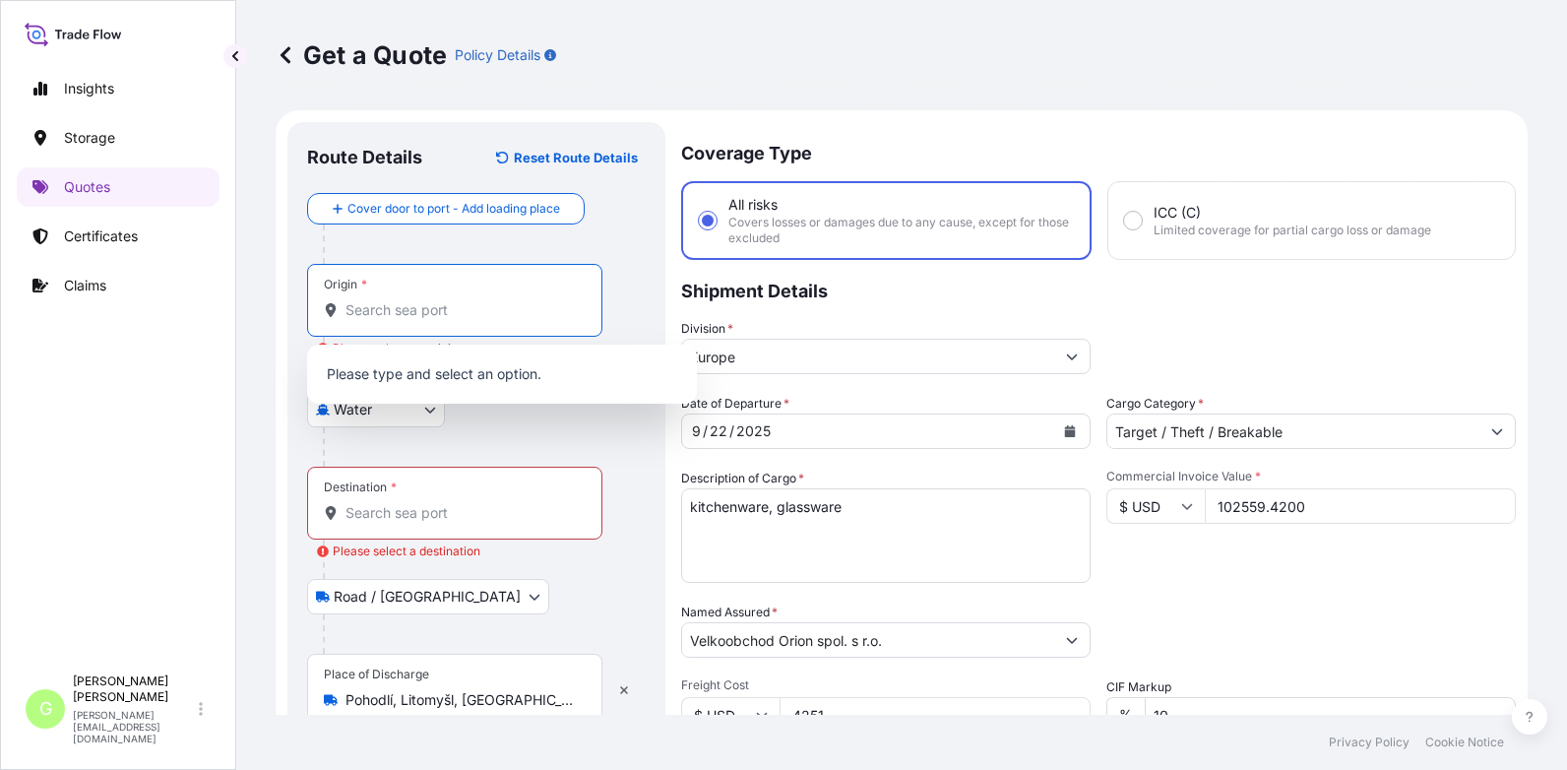
click at [353, 314] on input "Origin * Please select an origin" at bounding box center [462, 310] width 232 height 20
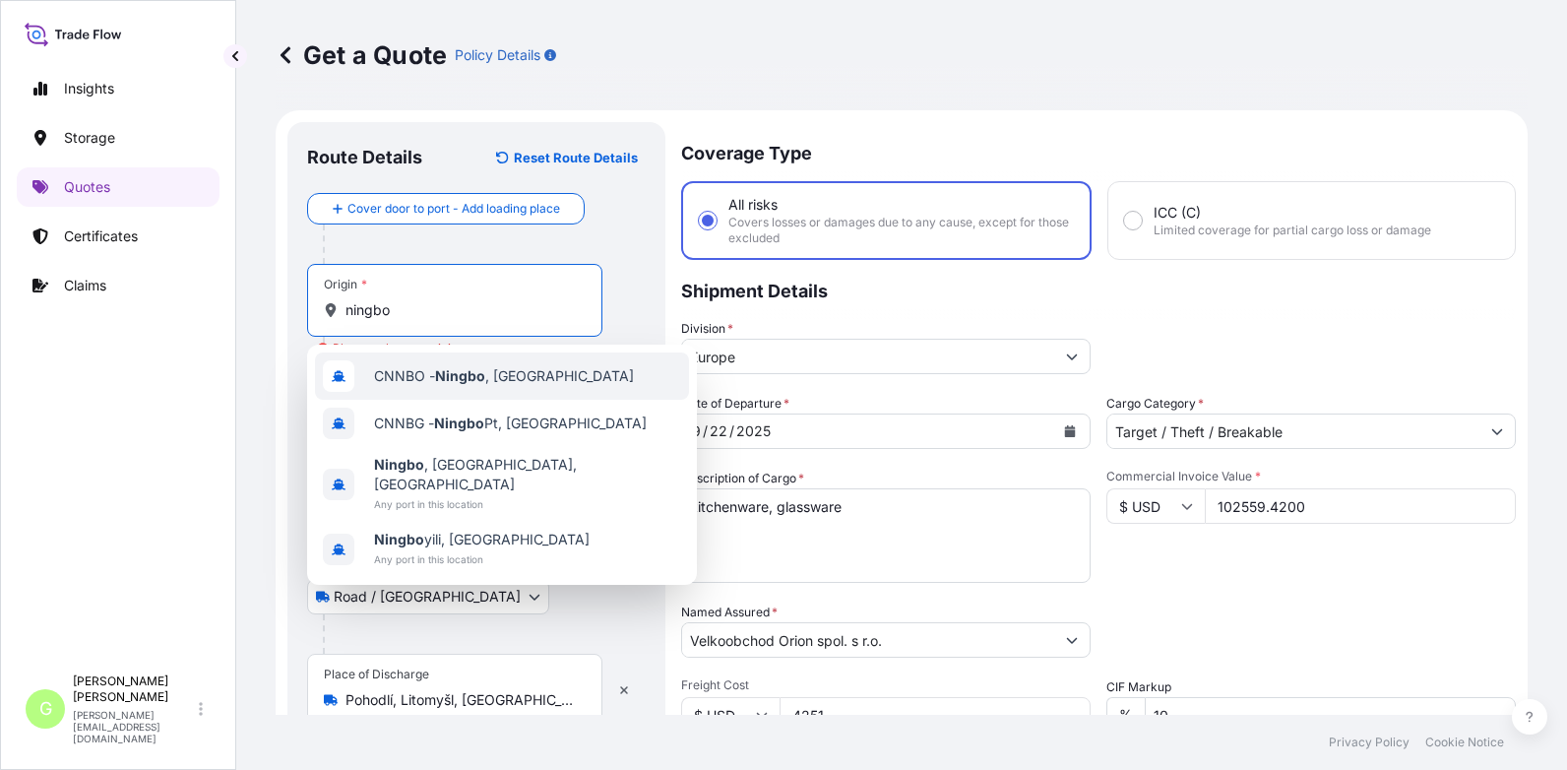
click at [422, 374] on span "CNNBO - Ningbo , [GEOGRAPHIC_DATA]" at bounding box center [504, 376] width 260 height 20
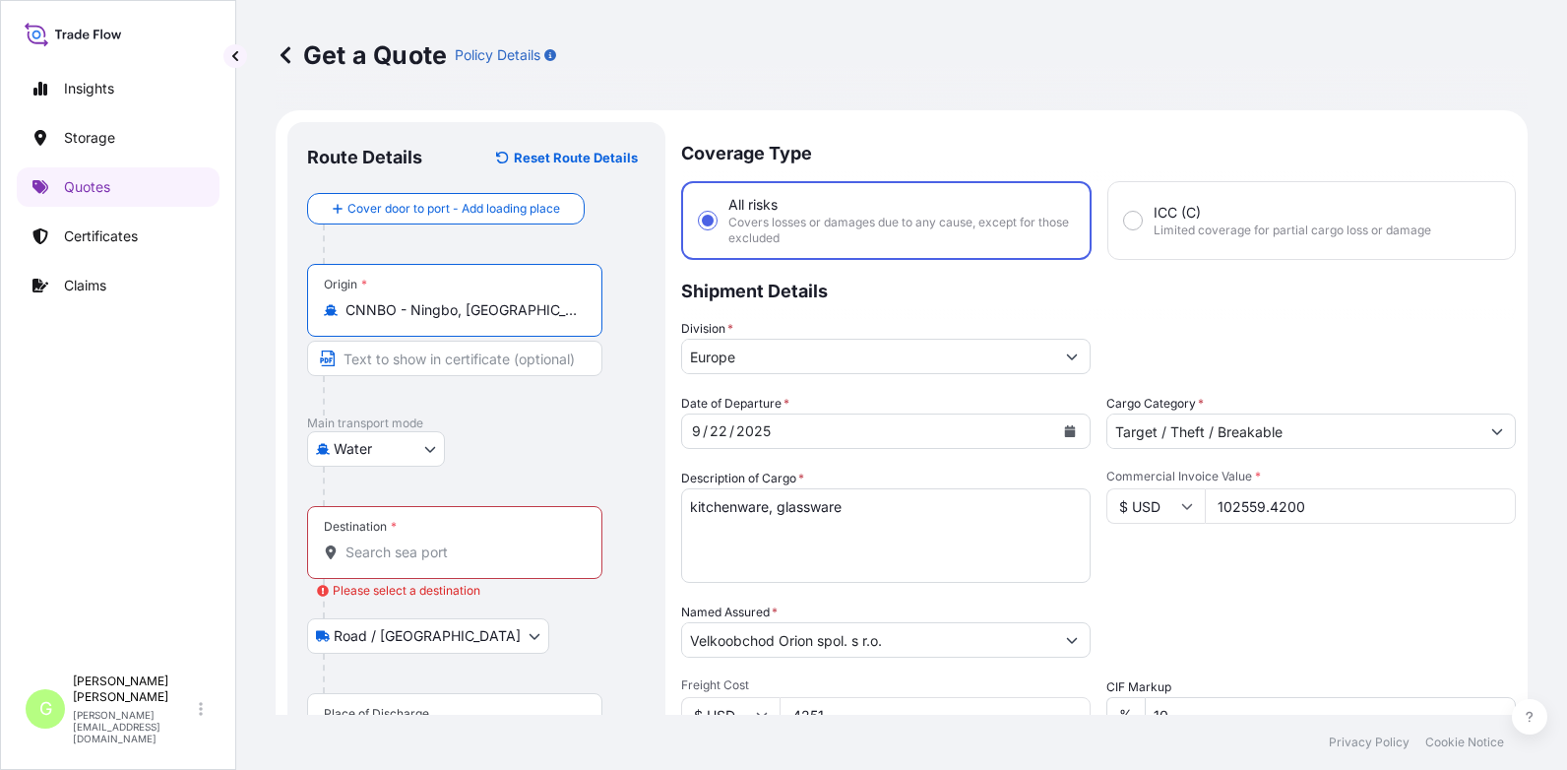
drag, startPoint x: 512, startPoint y: 311, endPoint x: 411, endPoint y: 305, distance: 101.6
click at [410, 305] on input "CNNBO - Ningbo, [GEOGRAPHIC_DATA]" at bounding box center [462, 310] width 232 height 20
type input "CNNBO - Ningbo, [GEOGRAPHIC_DATA]"
click at [398, 351] on input "Text to appear on certificate" at bounding box center [454, 358] width 295 height 35
paste input "[GEOGRAPHIC_DATA], [GEOGRAPHIC_DATA]"
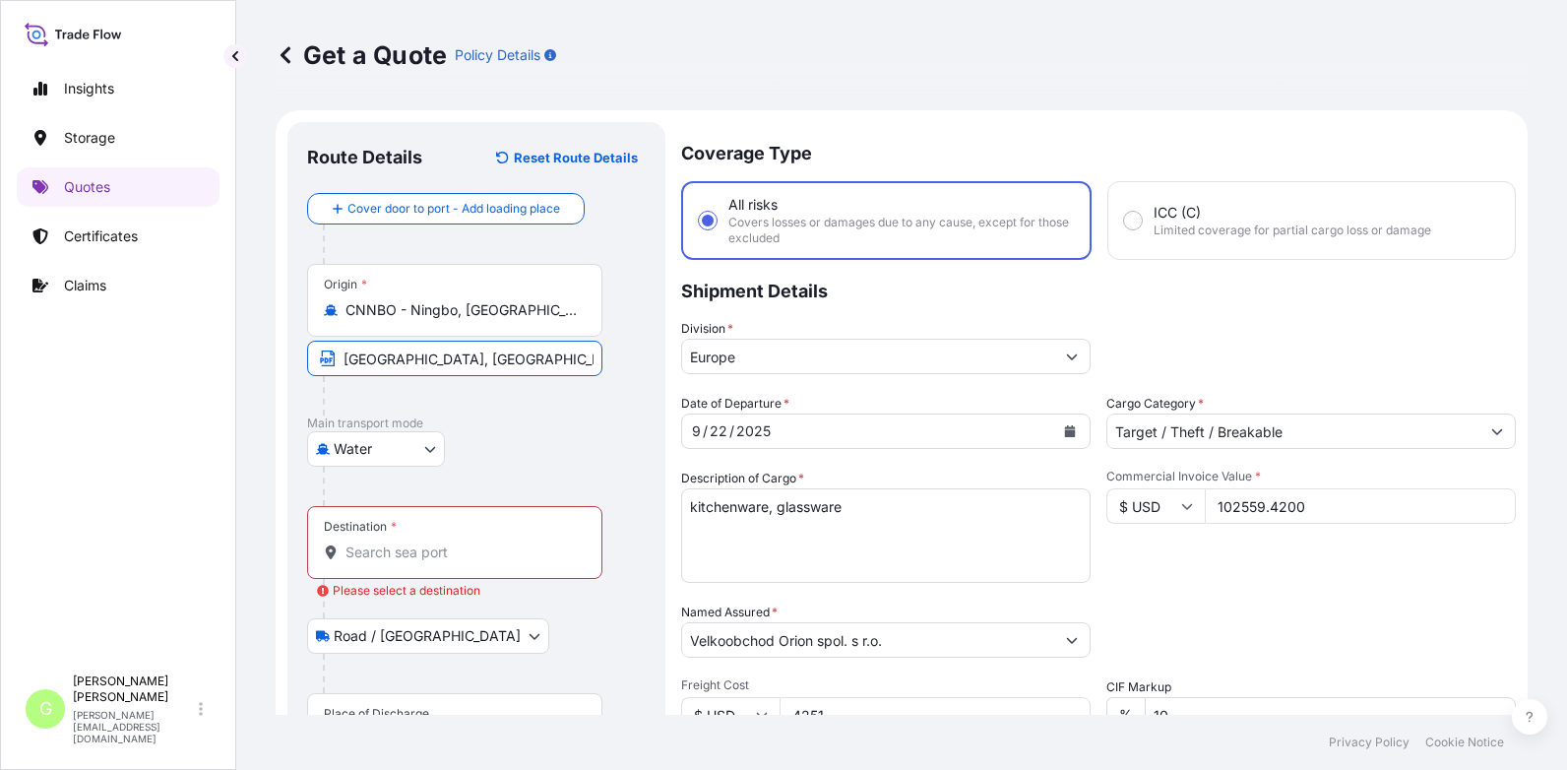
type input "[GEOGRAPHIC_DATA], [GEOGRAPHIC_DATA]"
click at [363, 548] on input "Destination * Please select a destination" at bounding box center [462, 552] width 232 height 20
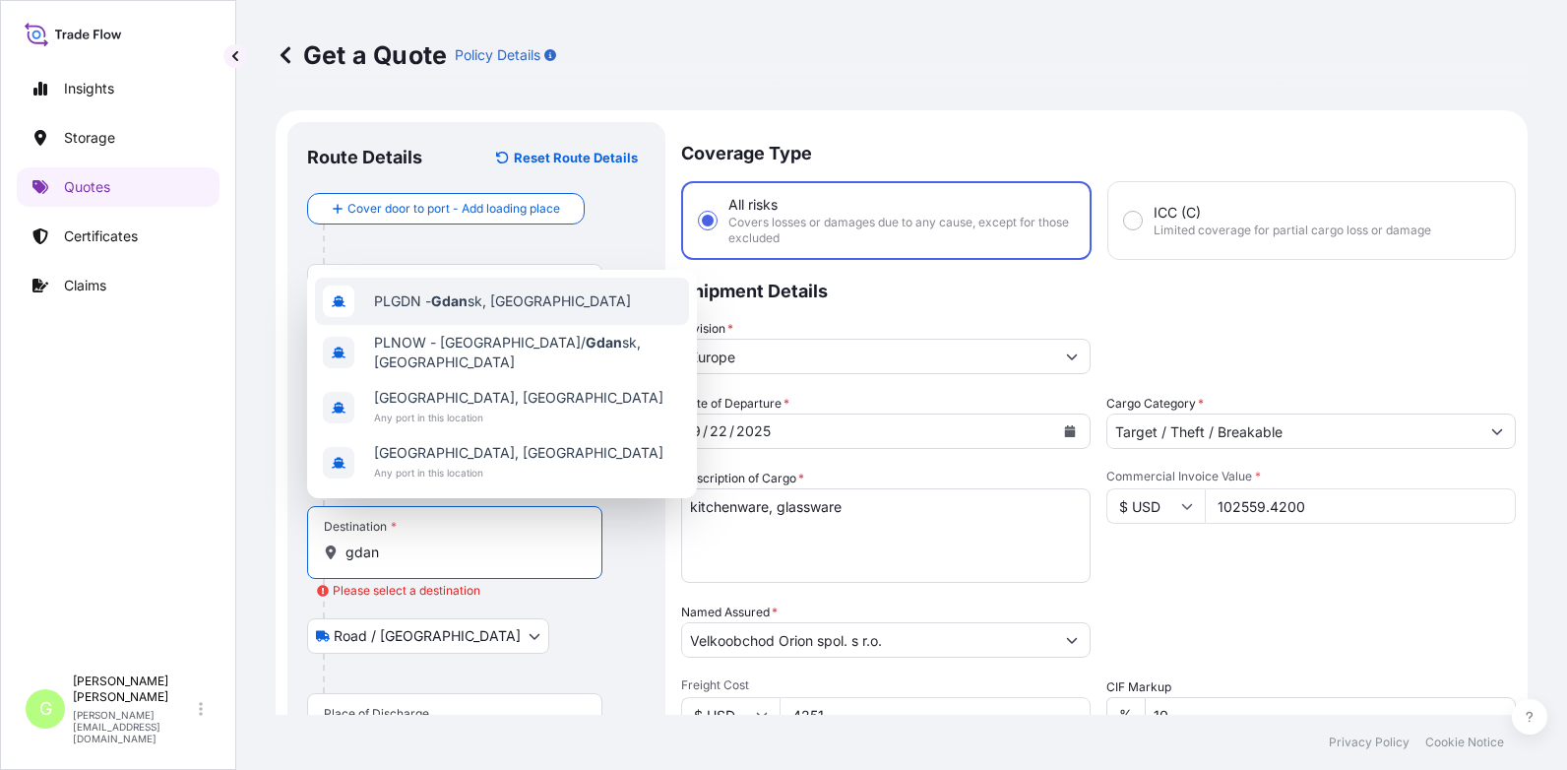
click at [480, 311] on span "PLGDN - Gdan sk, [GEOGRAPHIC_DATA]" at bounding box center [502, 301] width 257 height 20
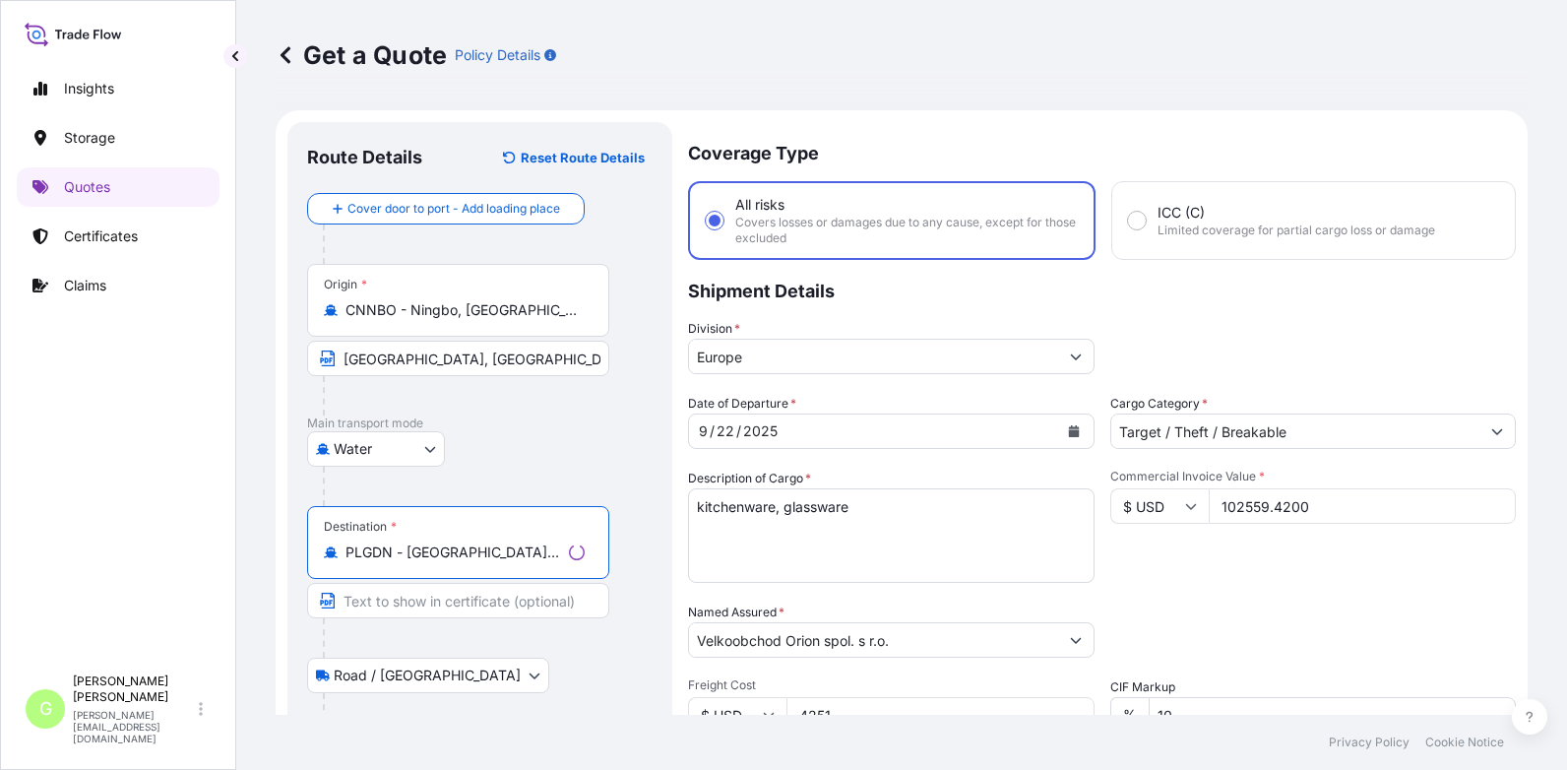
type input "PLGDN - [GEOGRAPHIC_DATA], [GEOGRAPHIC_DATA]"
click at [505, 593] on input "Text to appear on certificate" at bounding box center [454, 600] width 295 height 35
type input "Gdansk, [GEOGRAPHIC_DATA]"
click at [419, 748] on footer "Privacy Policy Cookie Notice" at bounding box center [901, 742] width 1331 height 55
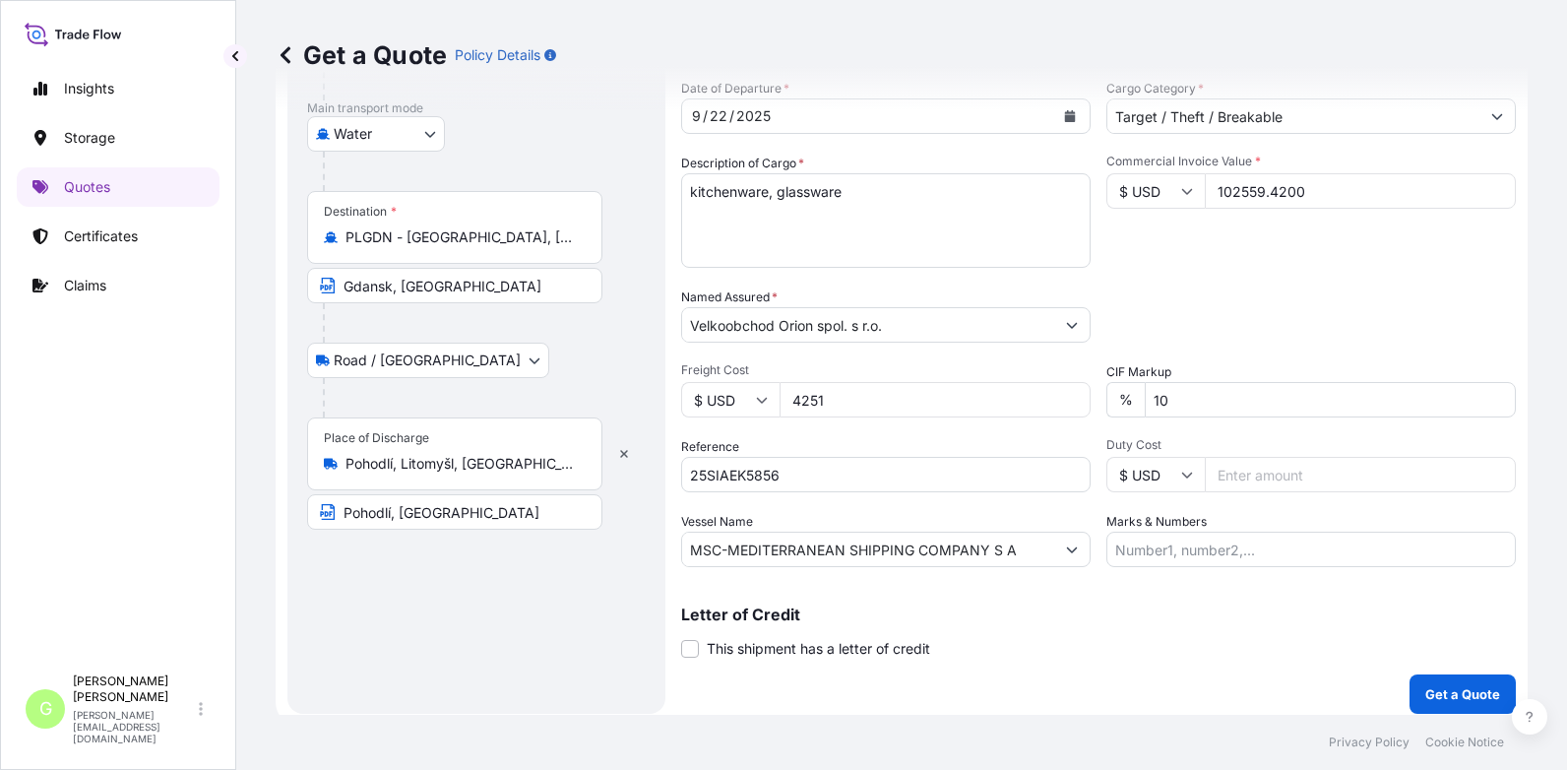
scroll to position [326, 0]
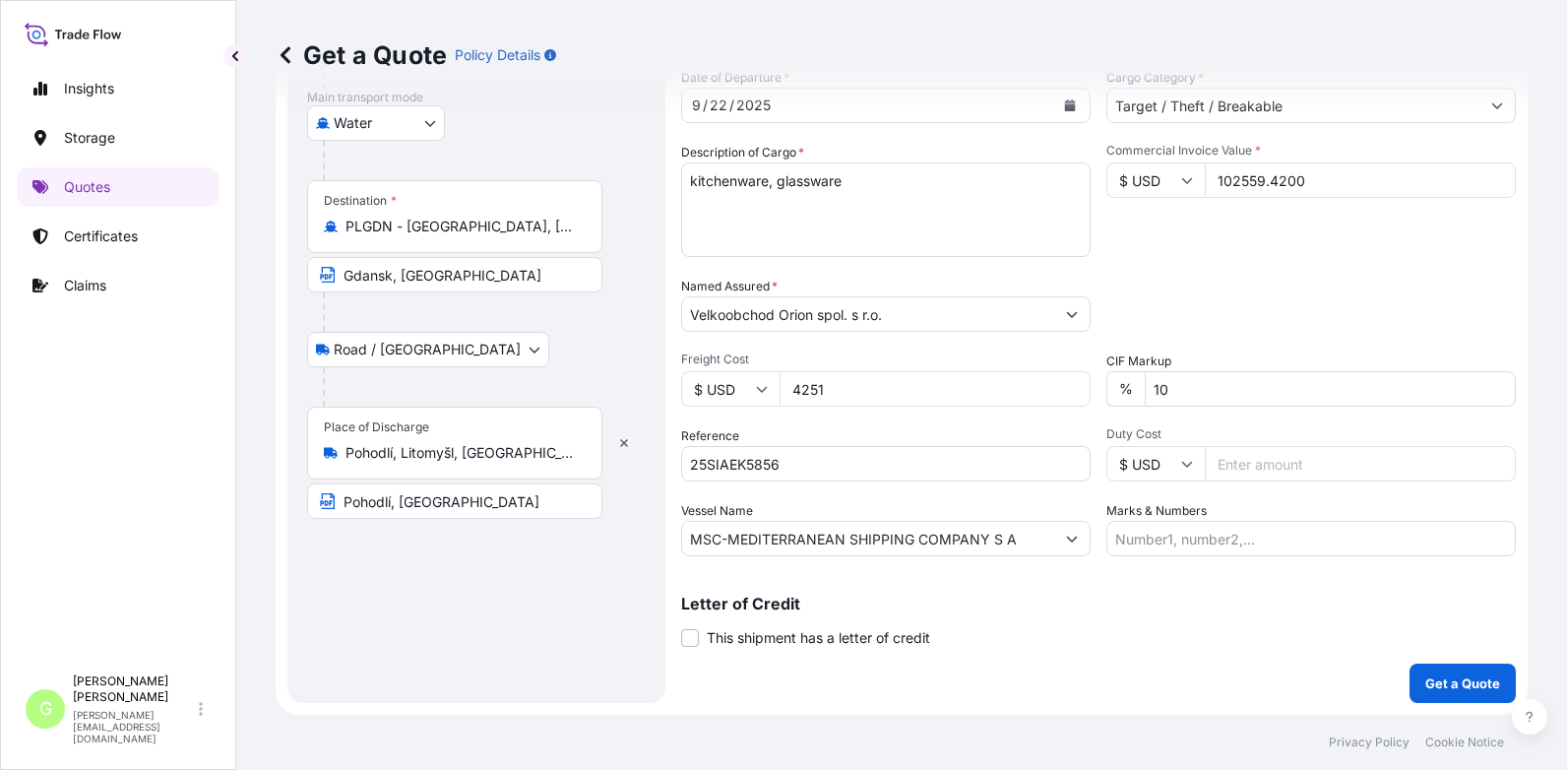
click at [173, 349] on div "Insights Storage Quotes Certificates Claims" at bounding box center [118, 357] width 203 height 613
click at [1459, 687] on p "Get a Quote" at bounding box center [1463, 683] width 75 height 20
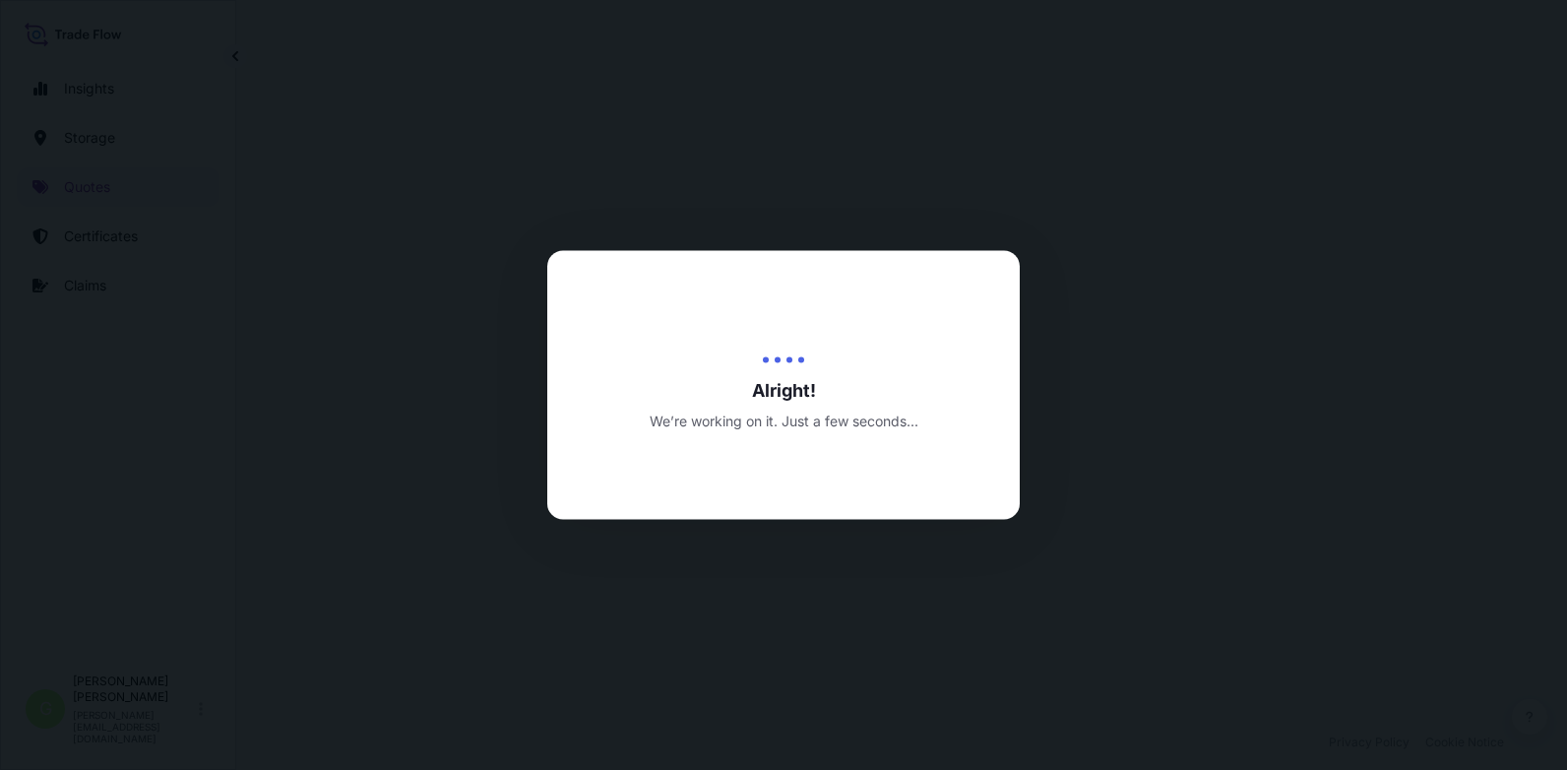
select select "Water"
select select "Road / [GEOGRAPHIC_DATA]"
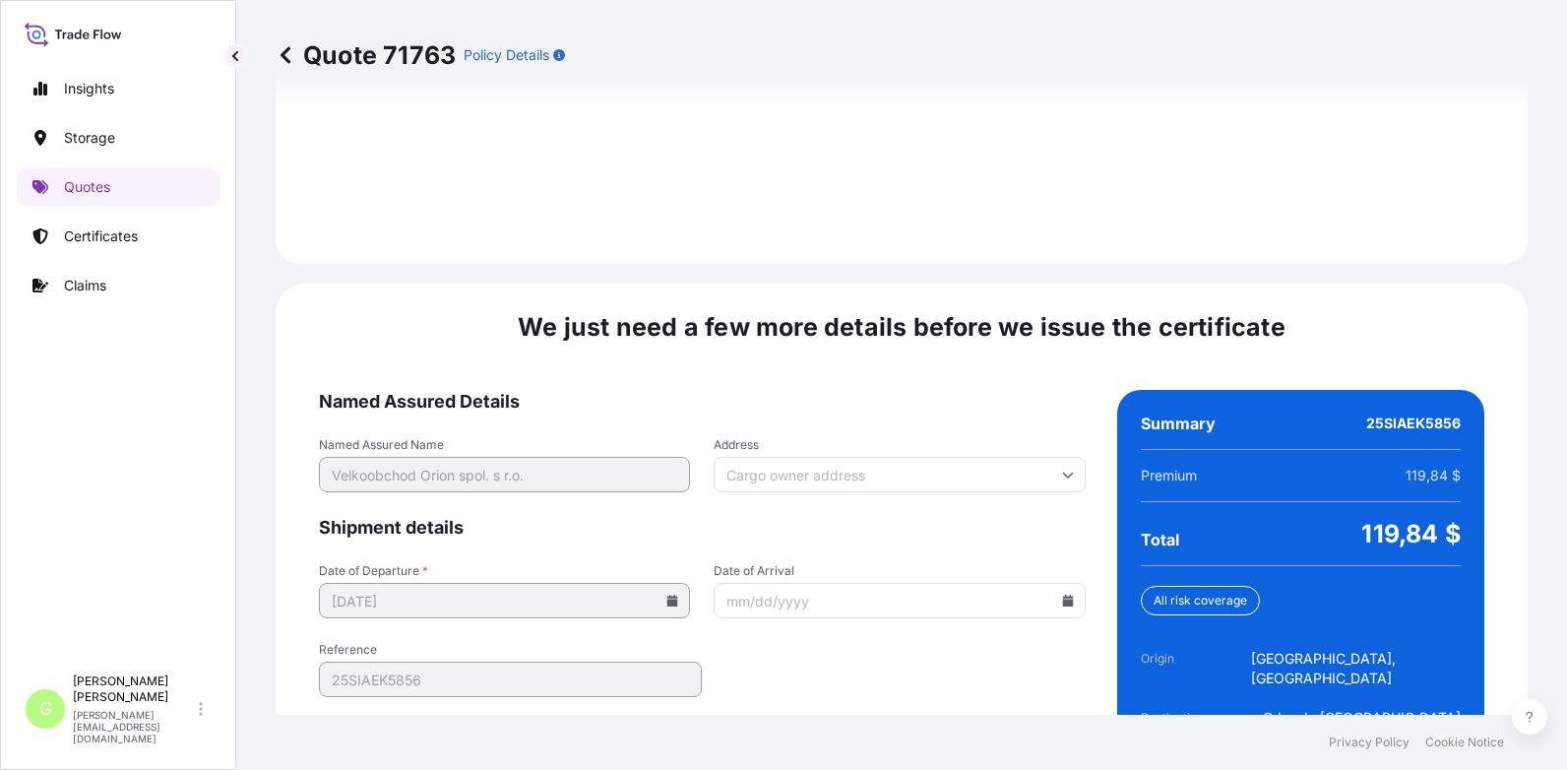
scroll to position [3013, 0]
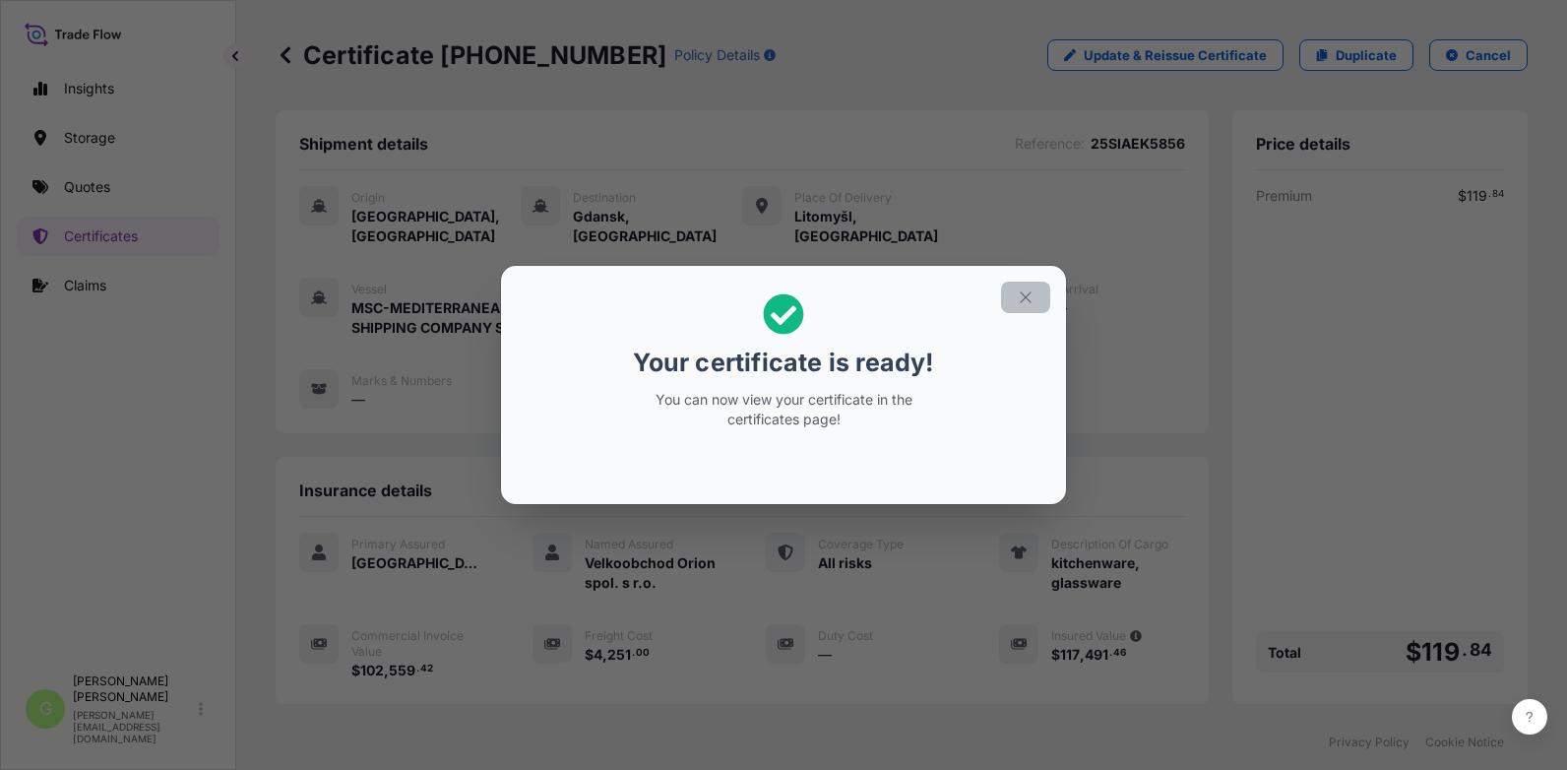
click at [1029, 295] on icon "button" at bounding box center [1026, 297] width 18 height 18
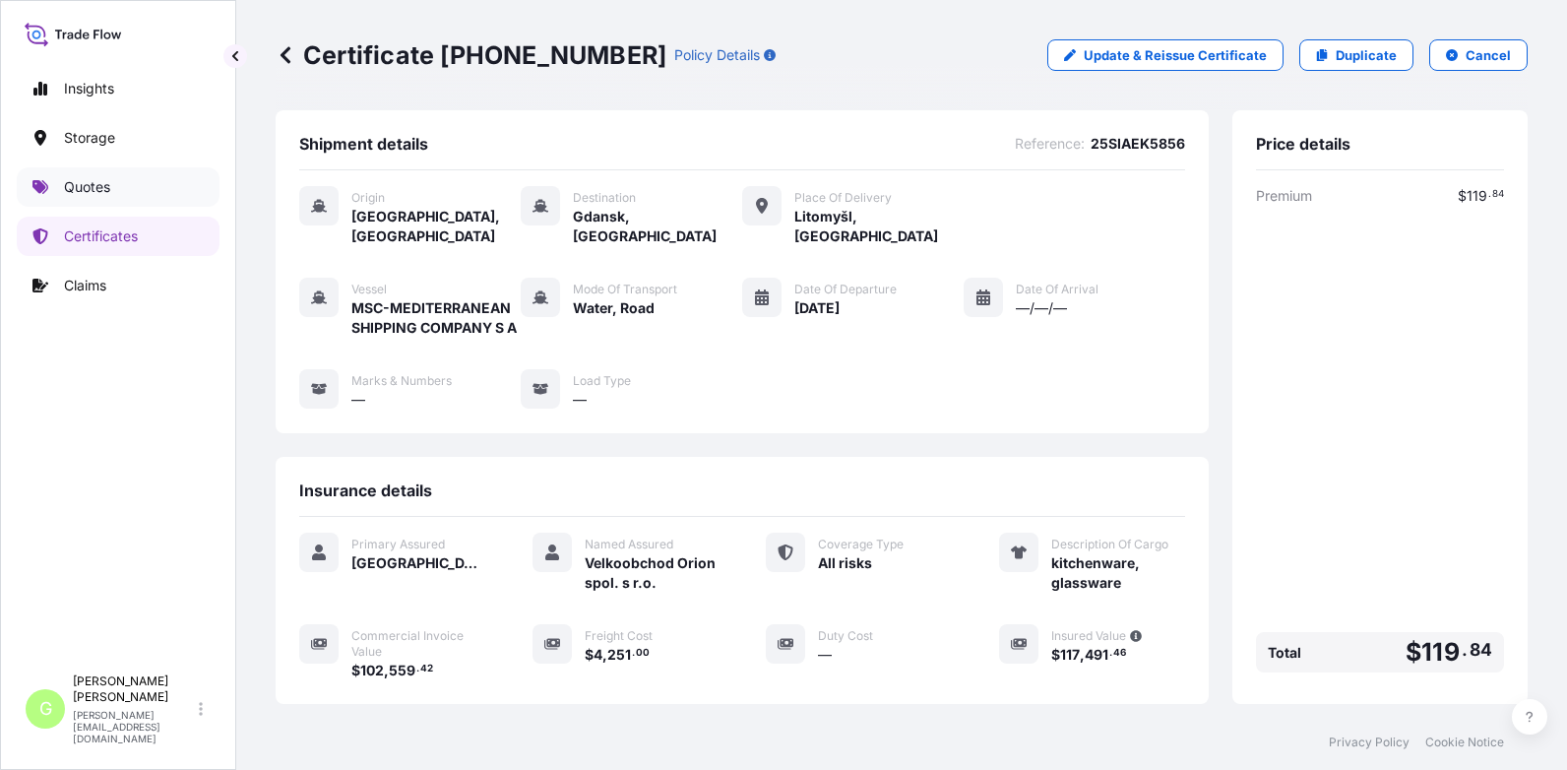
click at [92, 185] on p "Quotes" at bounding box center [87, 187] width 46 height 20
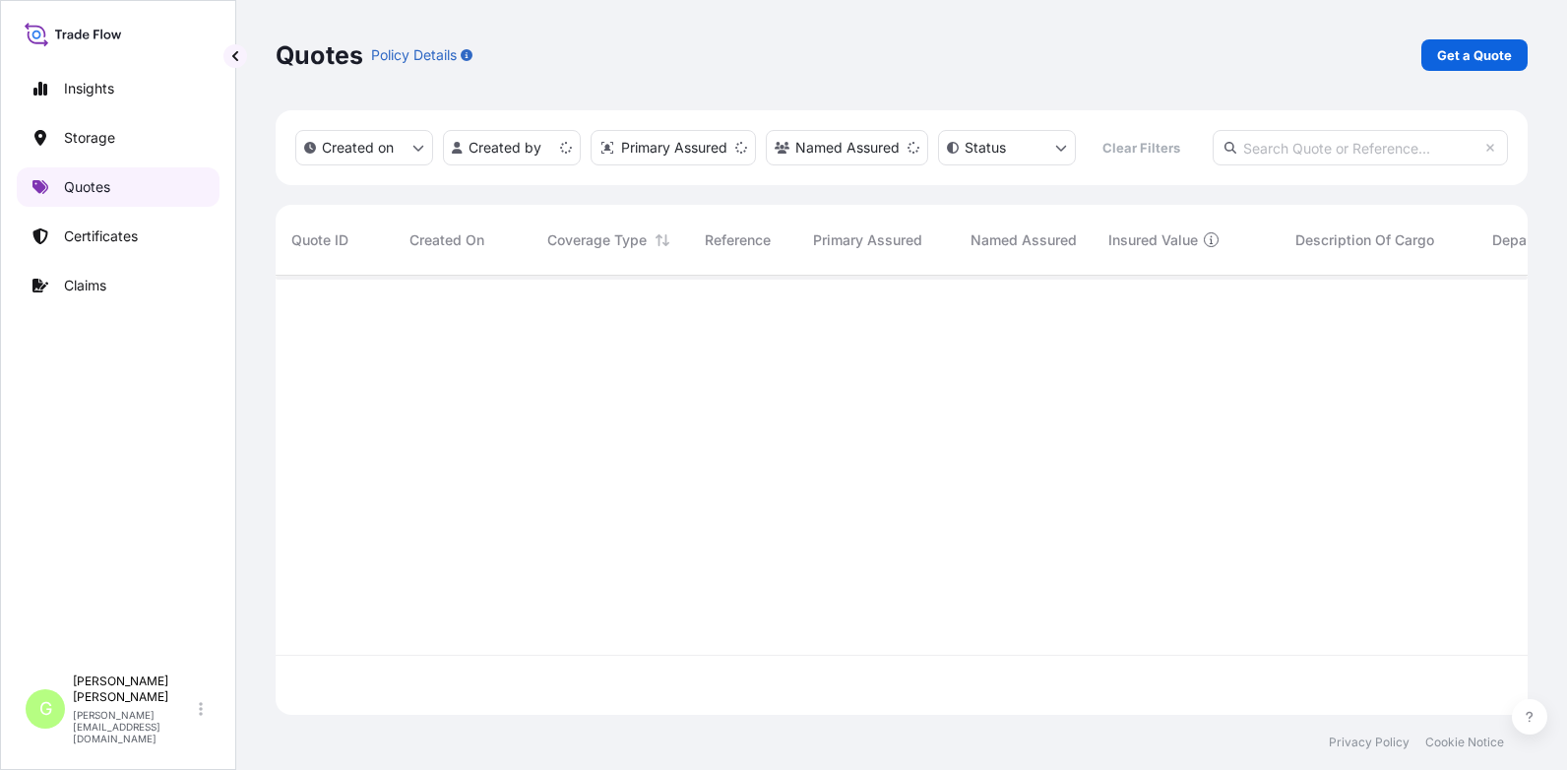
scroll to position [435, 1237]
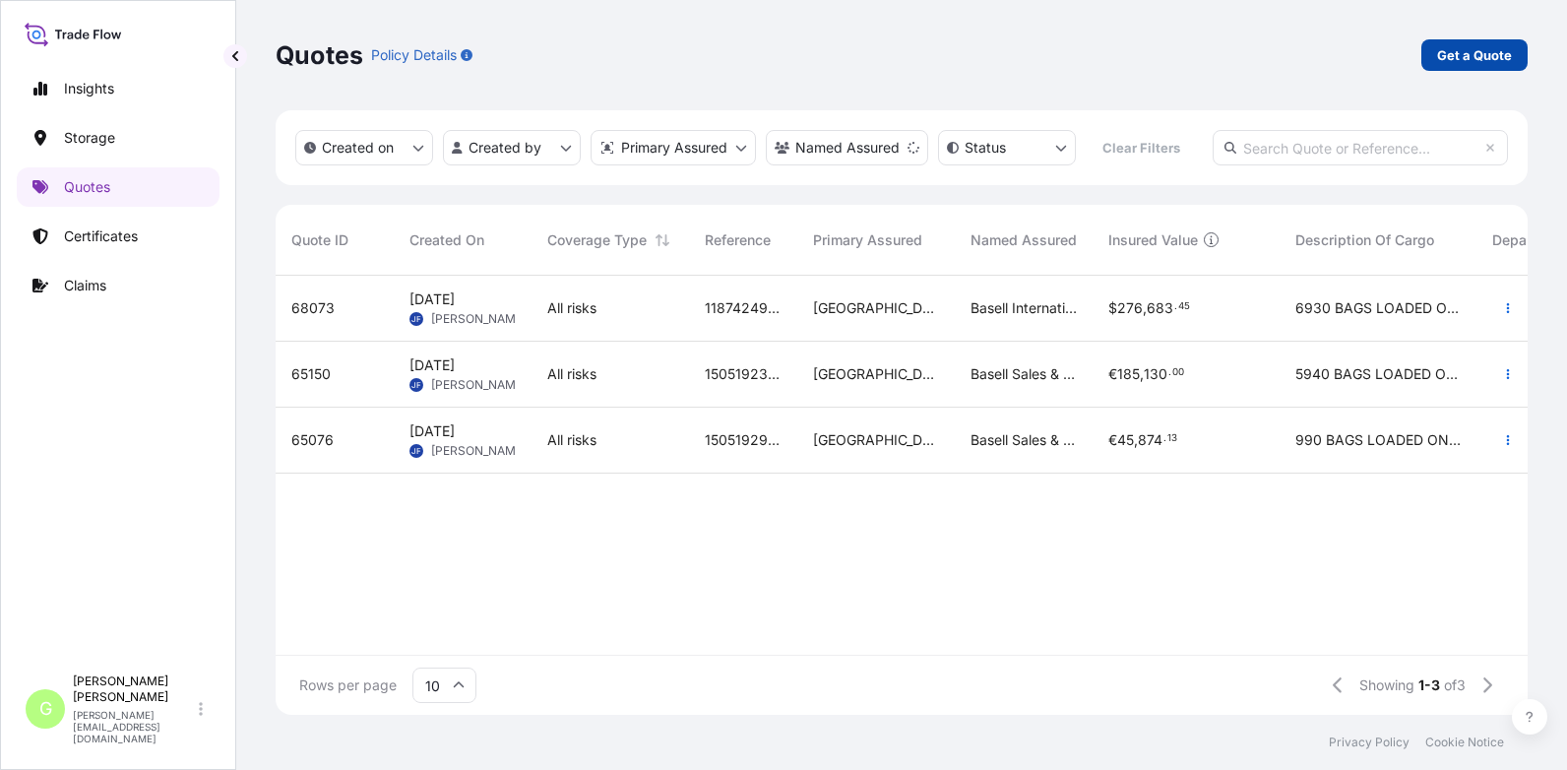
click at [1464, 59] on p "Get a Quote" at bounding box center [1474, 55] width 75 height 20
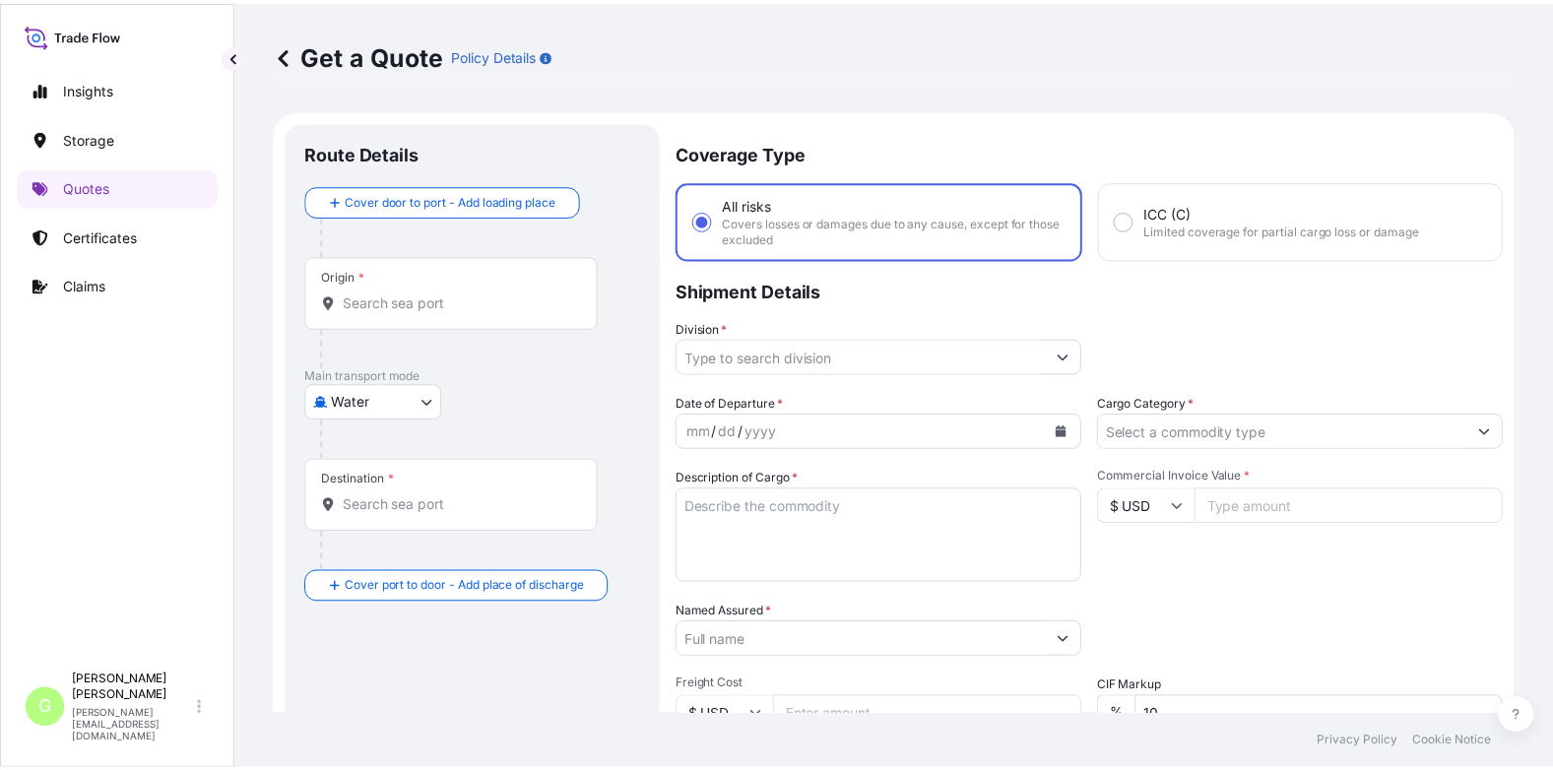
scroll to position [32, 0]
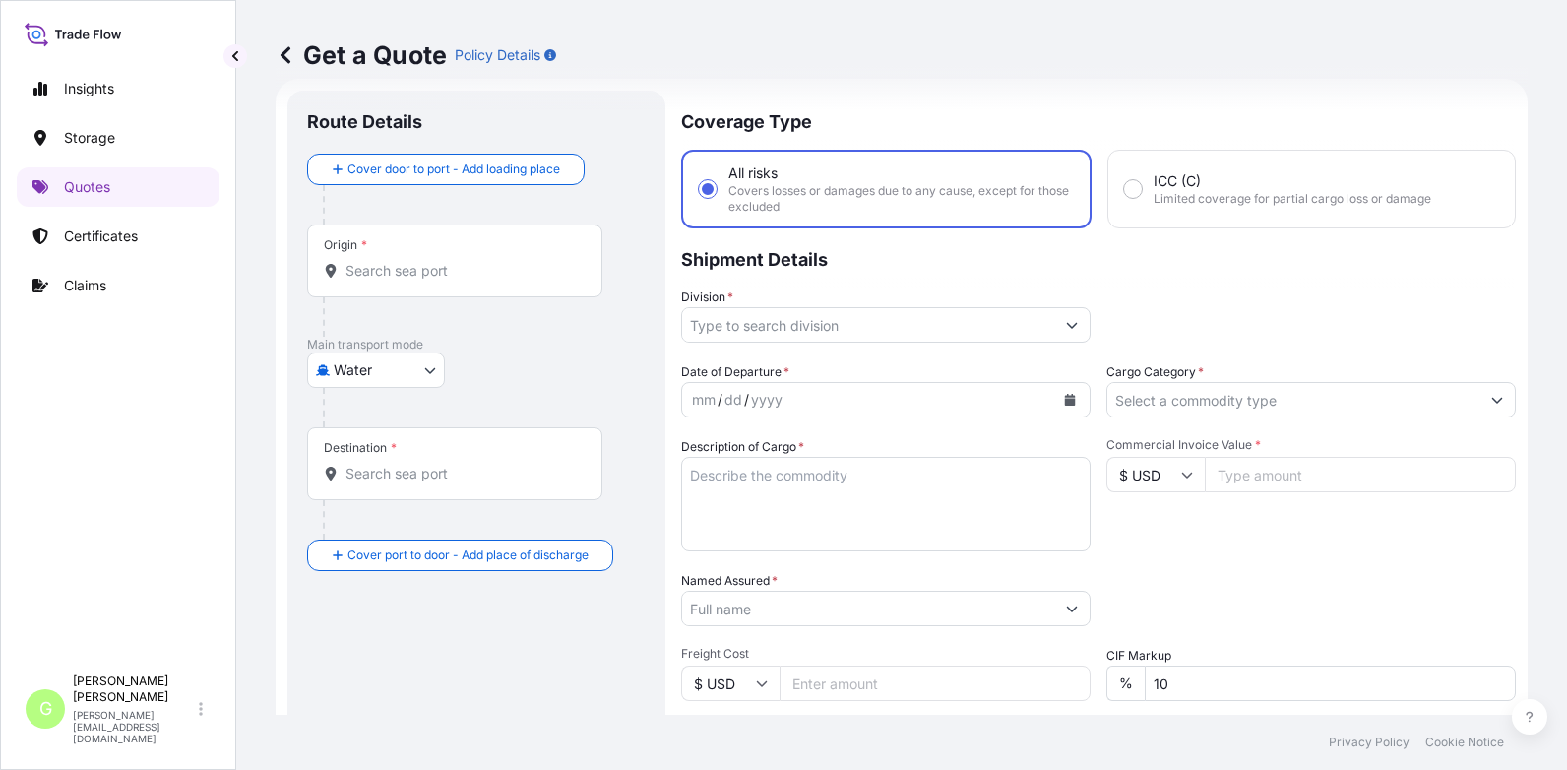
click at [428, 369] on body "Insights Storage Quotes Certificates Claims G [PERSON_NAME] [PERSON_NAME][EMAIL…" at bounding box center [783, 385] width 1567 height 770
click at [356, 420] on span "Air" at bounding box center [354, 422] width 18 height 20
select select "Air"
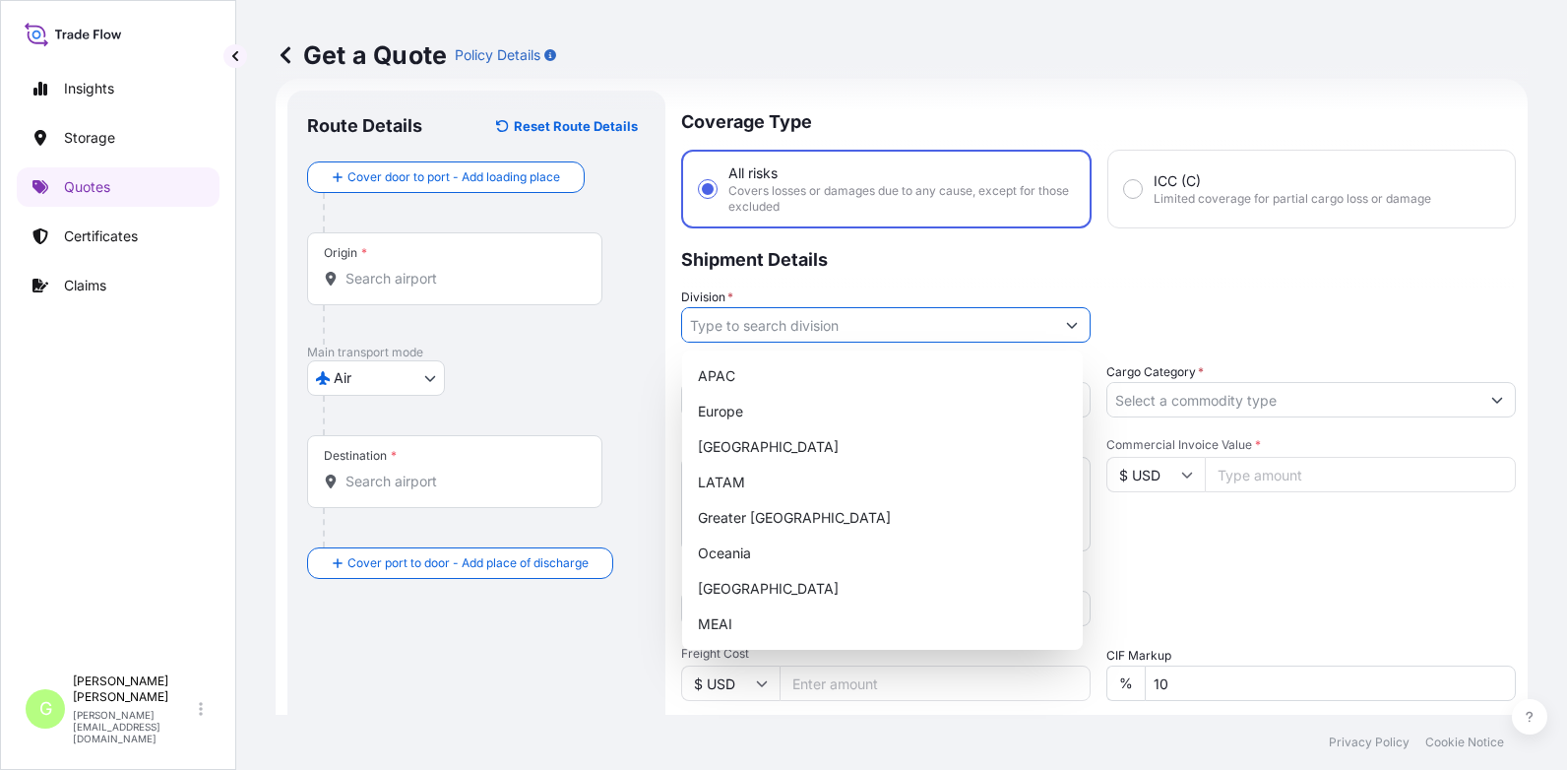
click at [769, 325] on input "Division *" at bounding box center [868, 324] width 372 height 35
click at [717, 405] on div "Europe" at bounding box center [882, 411] width 385 height 35
type input "Europe"
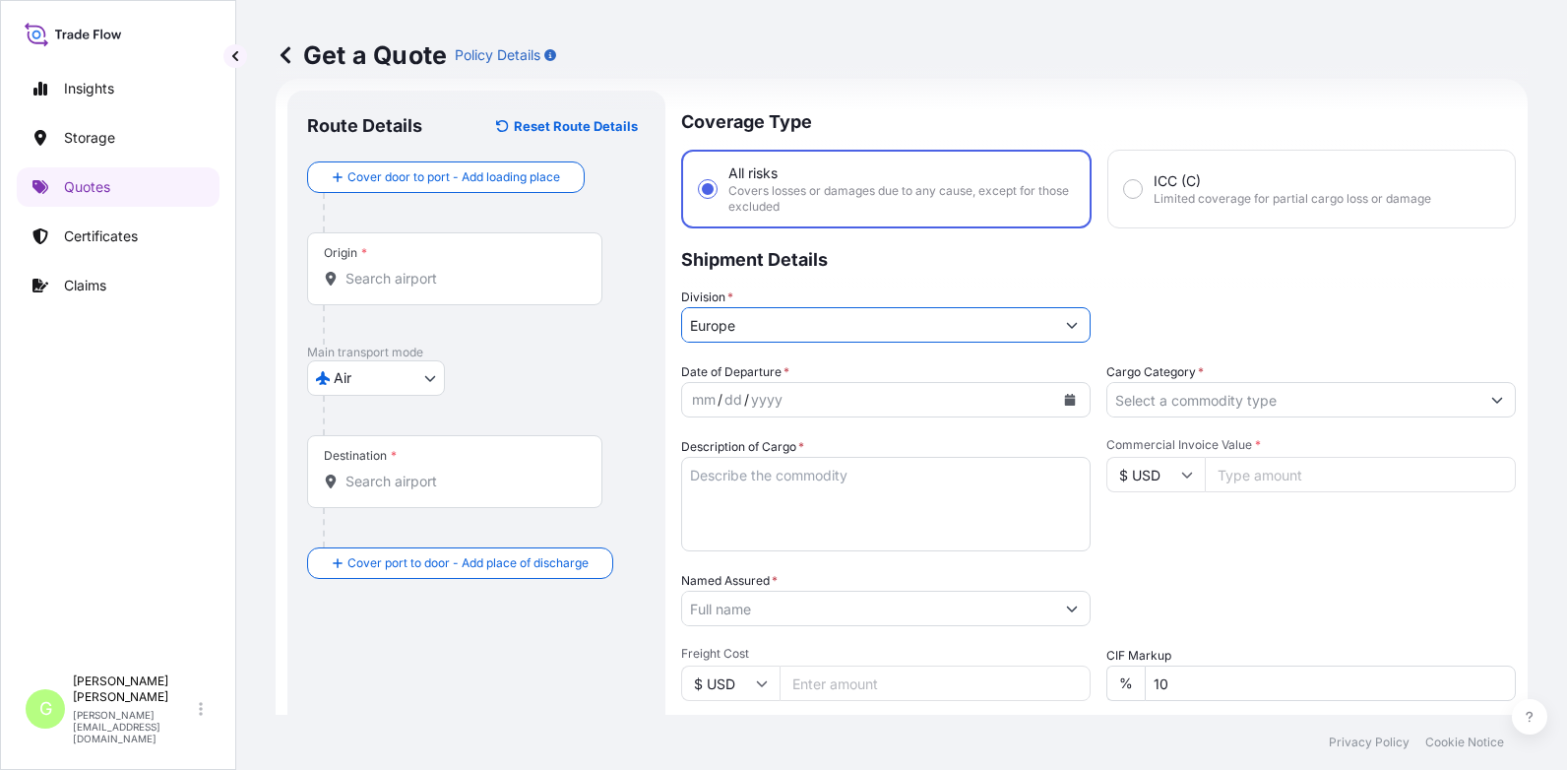
click at [1111, 398] on input "Cargo Category *" at bounding box center [1294, 399] width 372 height 35
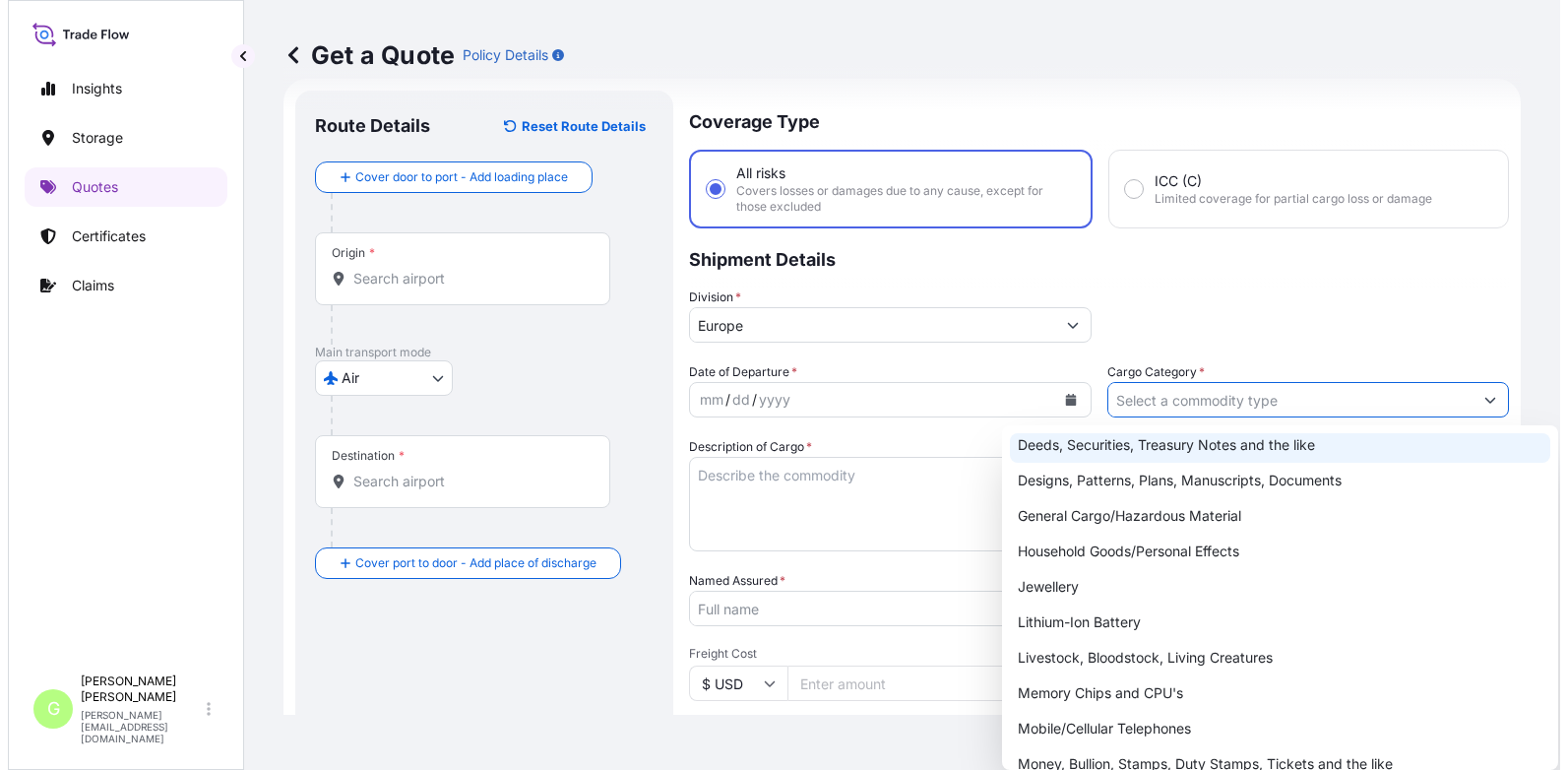
scroll to position [350, 0]
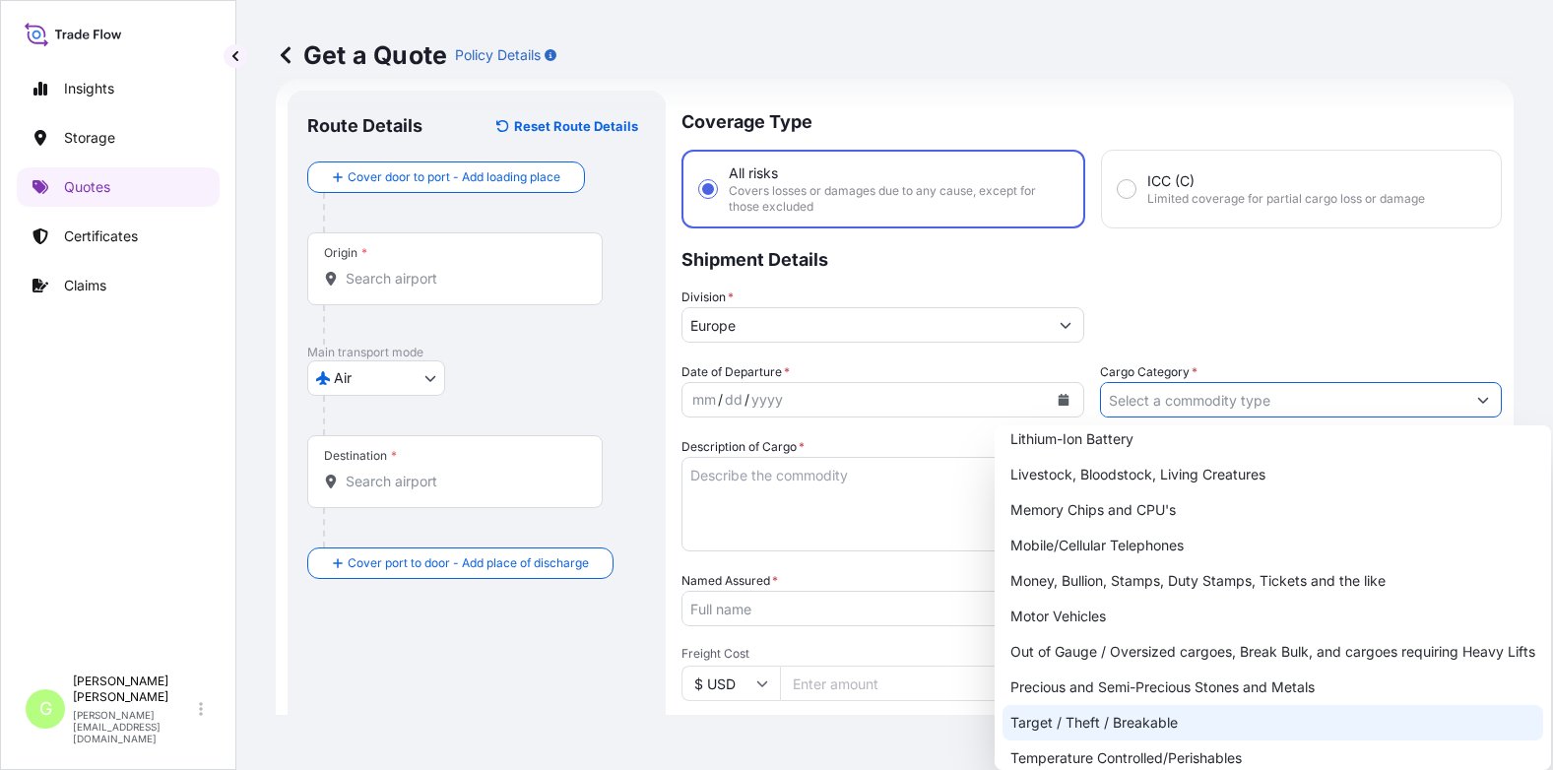
click at [1056, 723] on div "Target / Theft / Breakable" at bounding box center [1272, 722] width 540 height 35
type input "Target / Theft / Breakable"
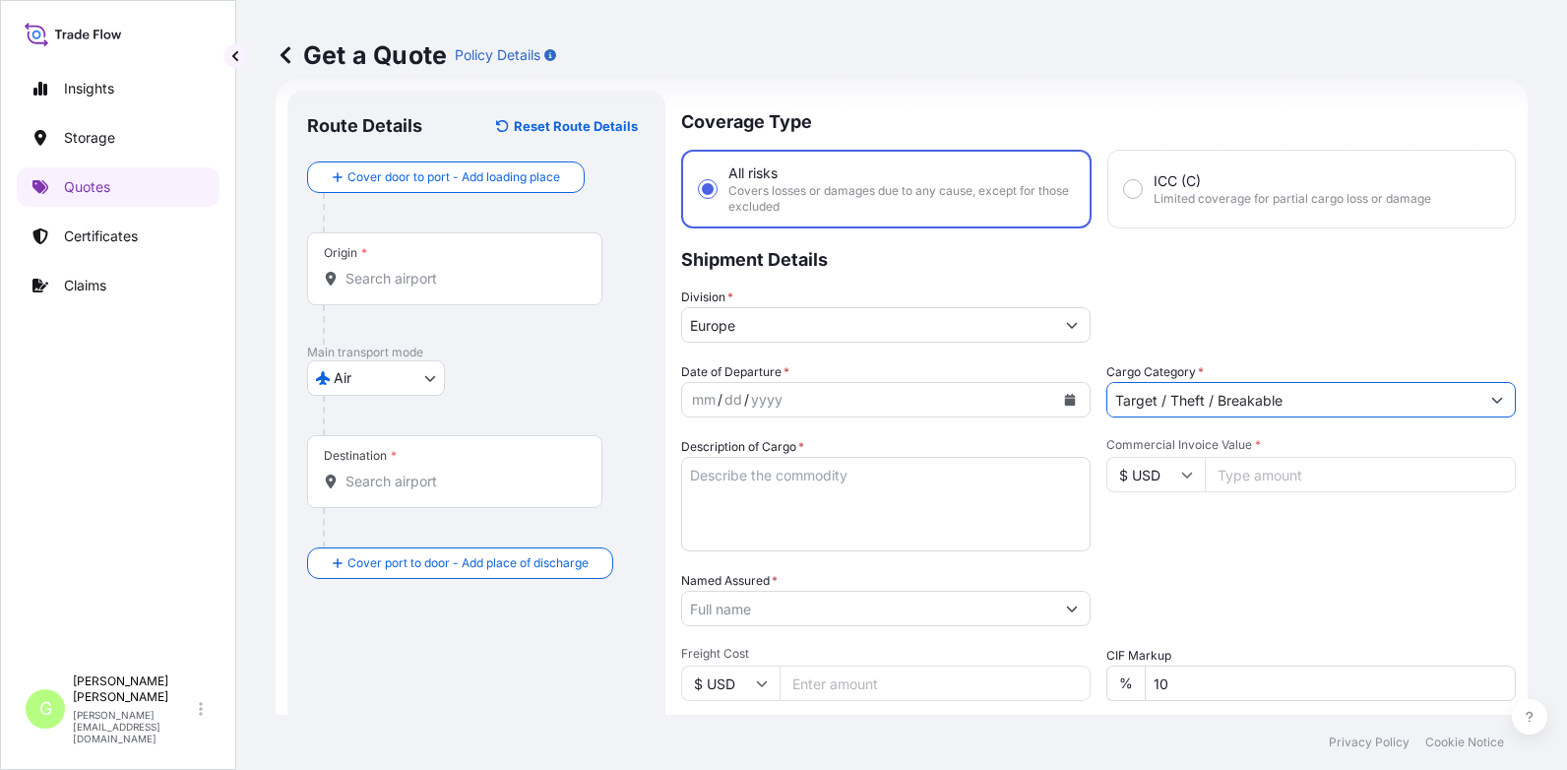
click at [776, 600] on input "Named Assured *" at bounding box center [868, 608] width 372 height 35
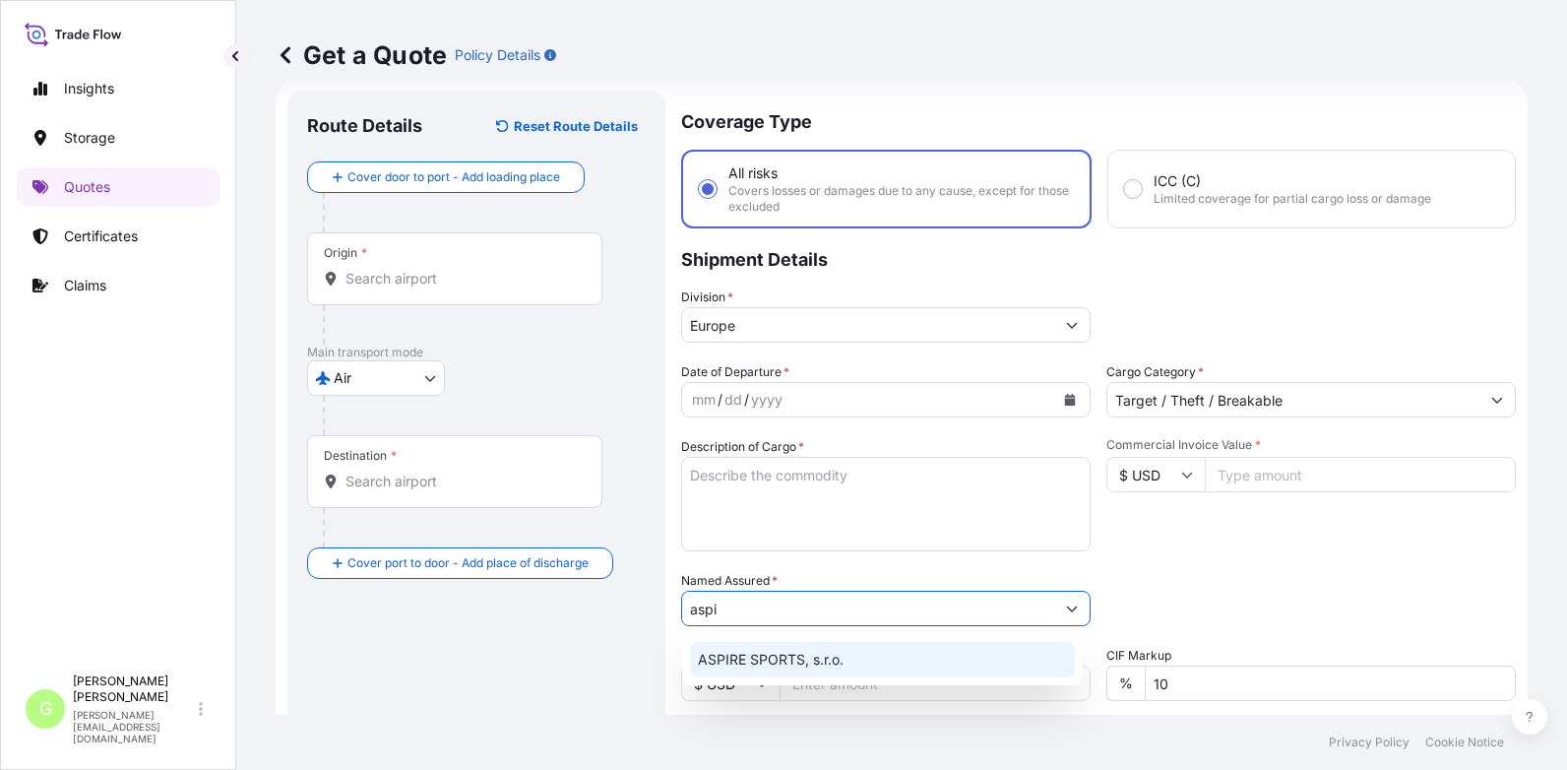
click at [758, 656] on span "ASPIRE SPORTS, s.r.o." at bounding box center [771, 660] width 146 height 20
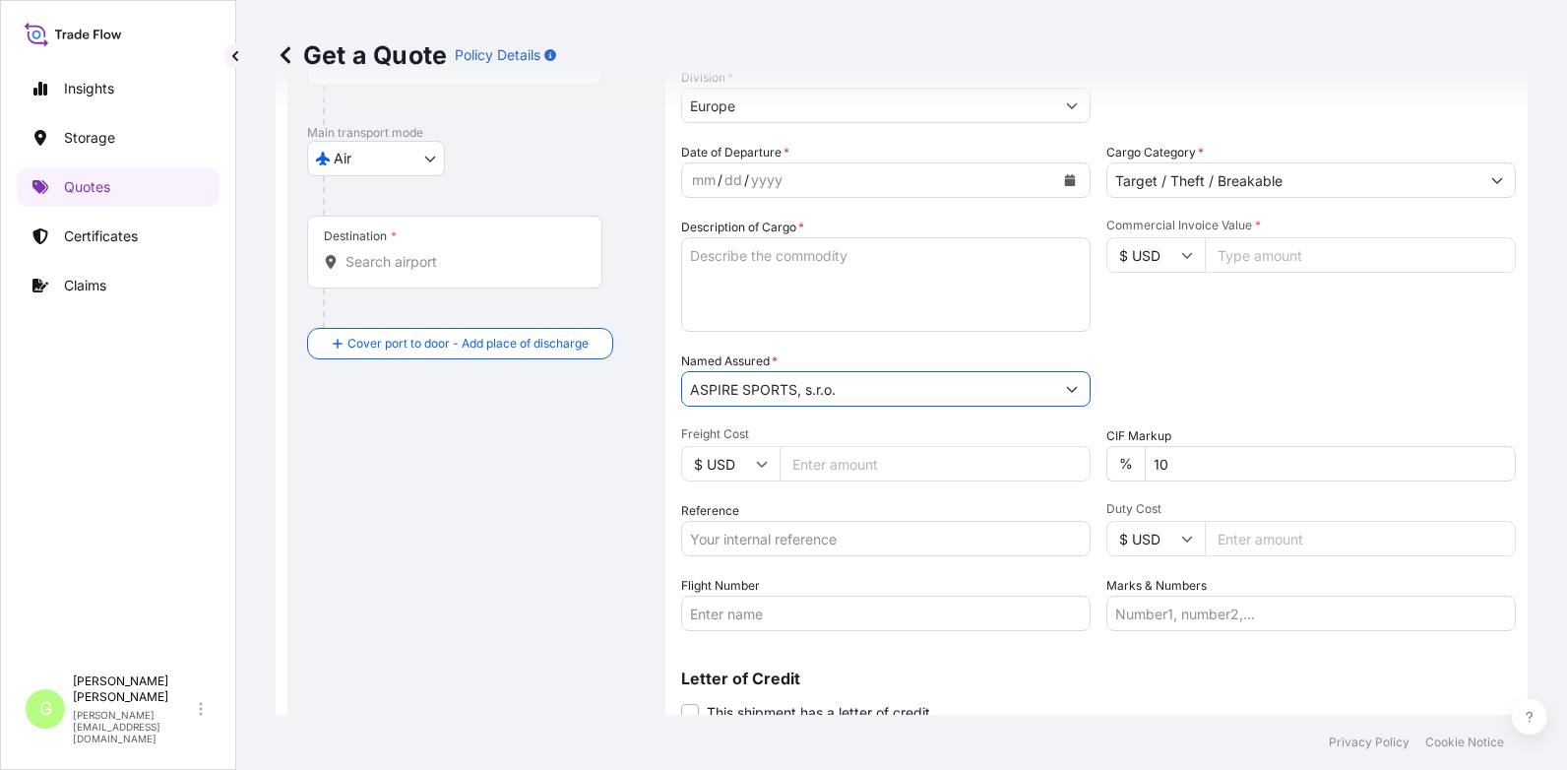
scroll to position [326, 0]
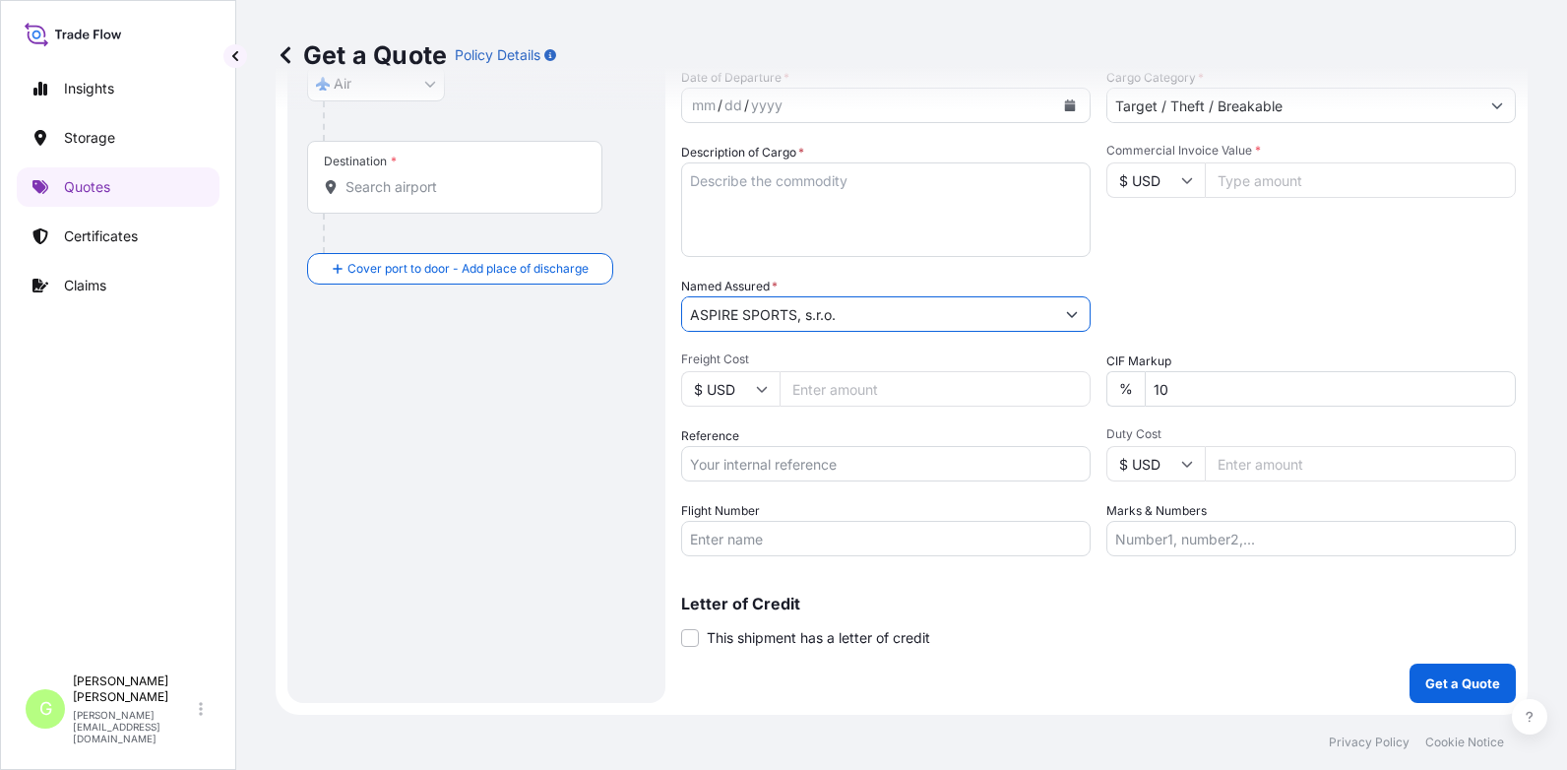
type input "ASPIRE SPORTS, s.r.o."
click at [730, 457] on input "Reference" at bounding box center [886, 463] width 410 height 35
paste input "25AIATV1934"
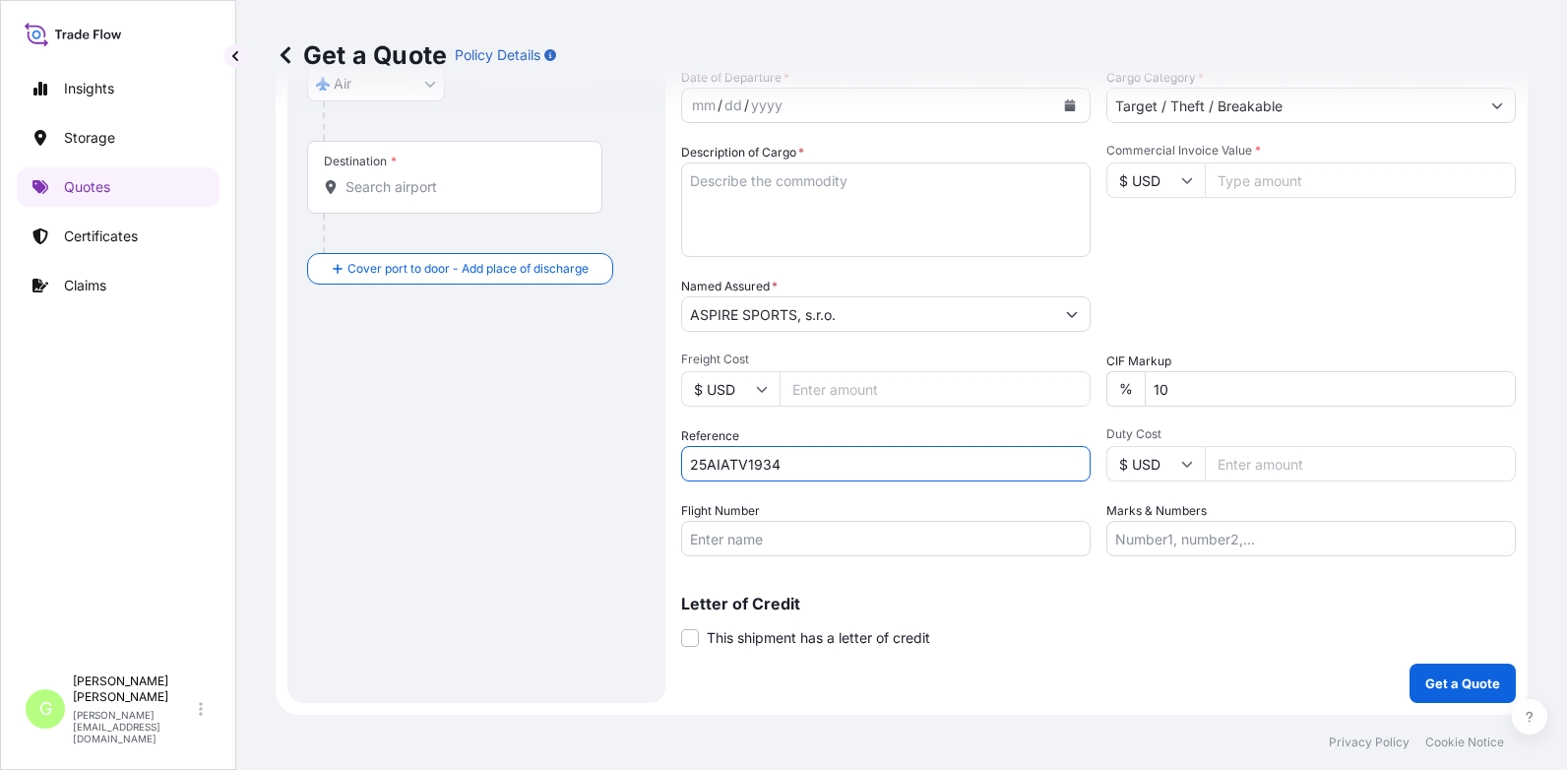
type input "25AIATV1934"
click at [720, 186] on textarea "Description of Cargo *" at bounding box center [886, 209] width 410 height 95
paste textarea "SHOE SAMPLES"
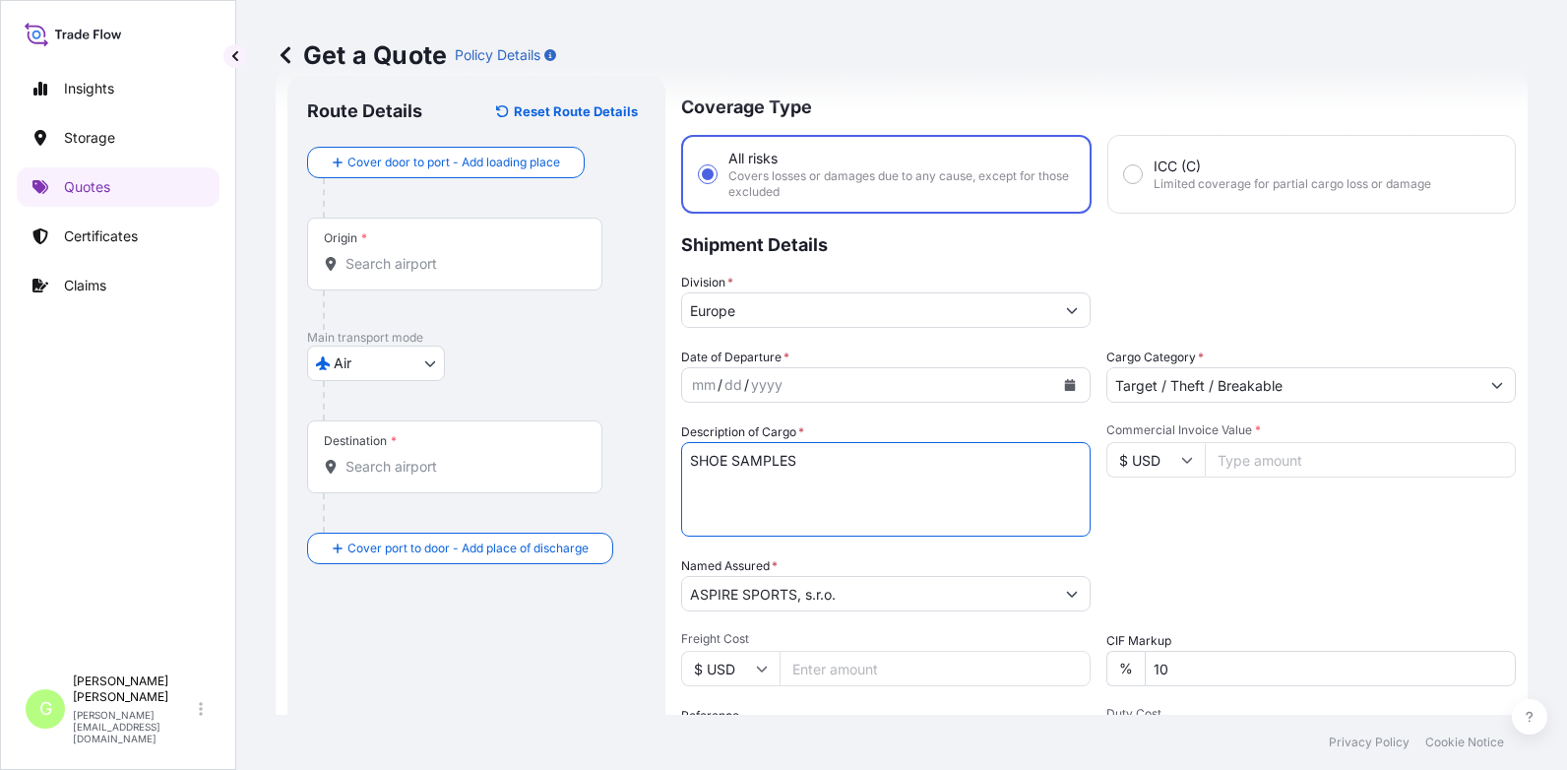
scroll to position [31, 0]
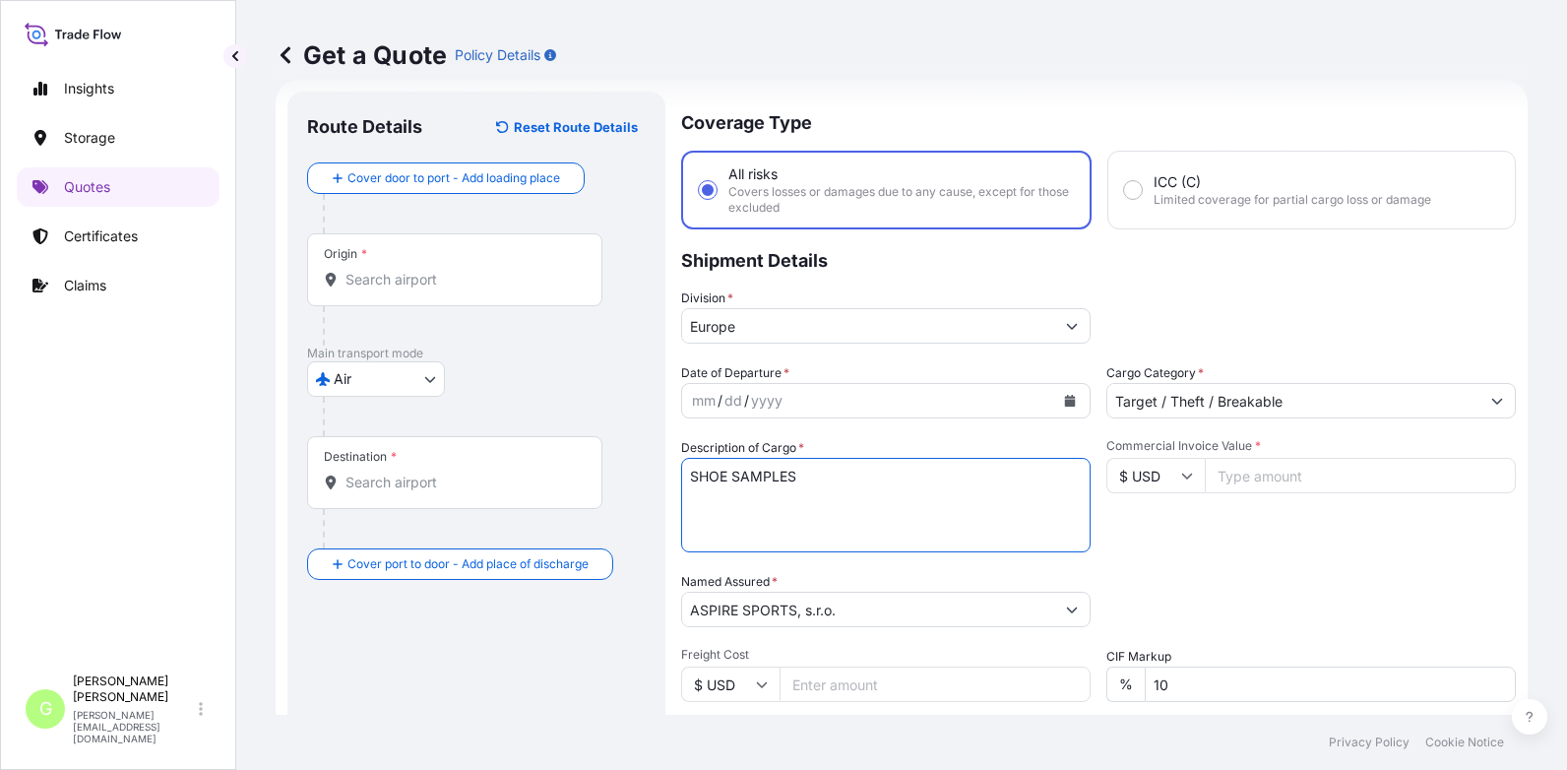
type textarea "SHOE SAMPLES"
click at [1064, 399] on icon "Calendar" at bounding box center [1070, 401] width 12 height 12
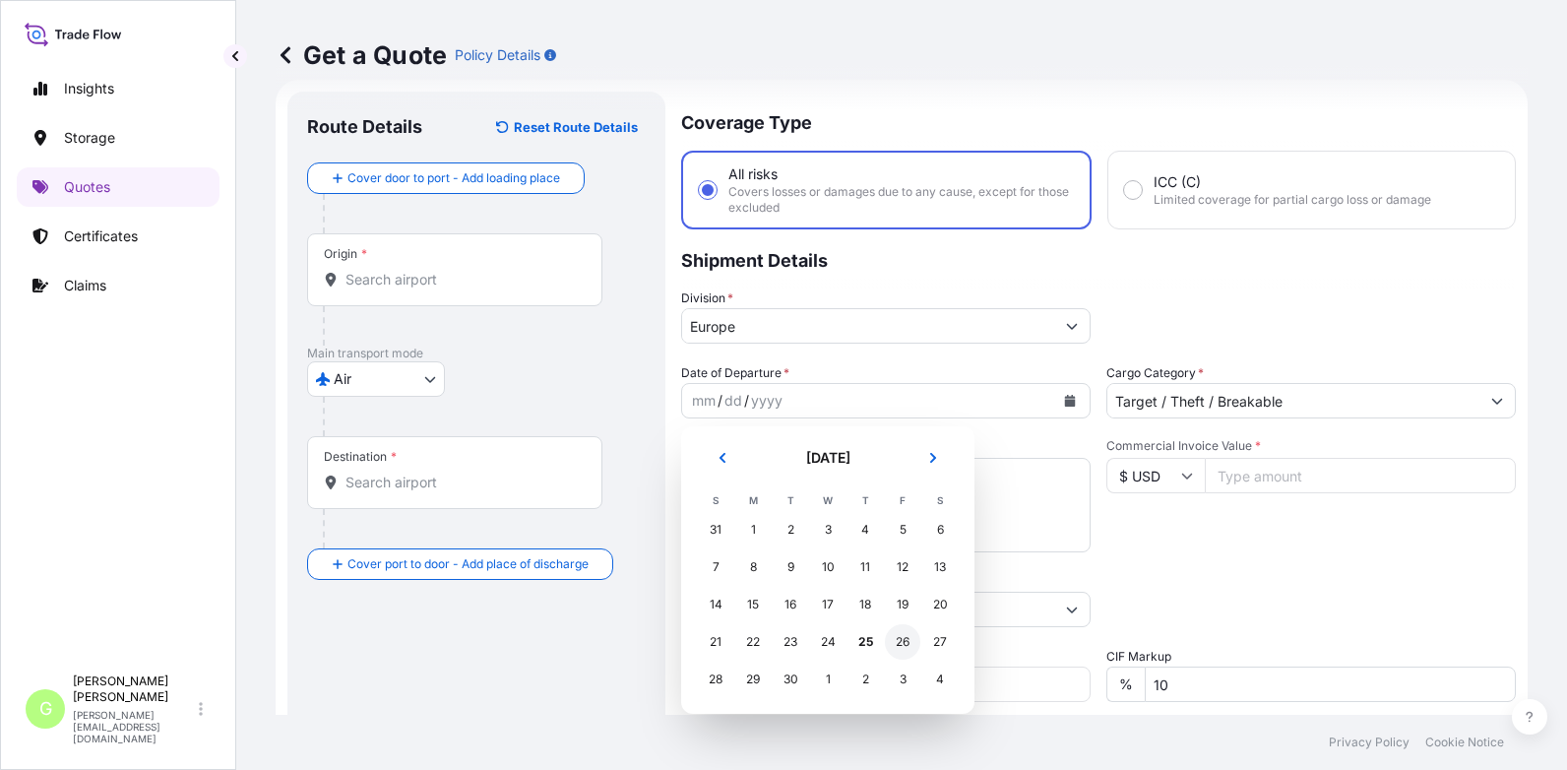
click at [911, 641] on div "26" at bounding box center [902, 641] width 35 height 35
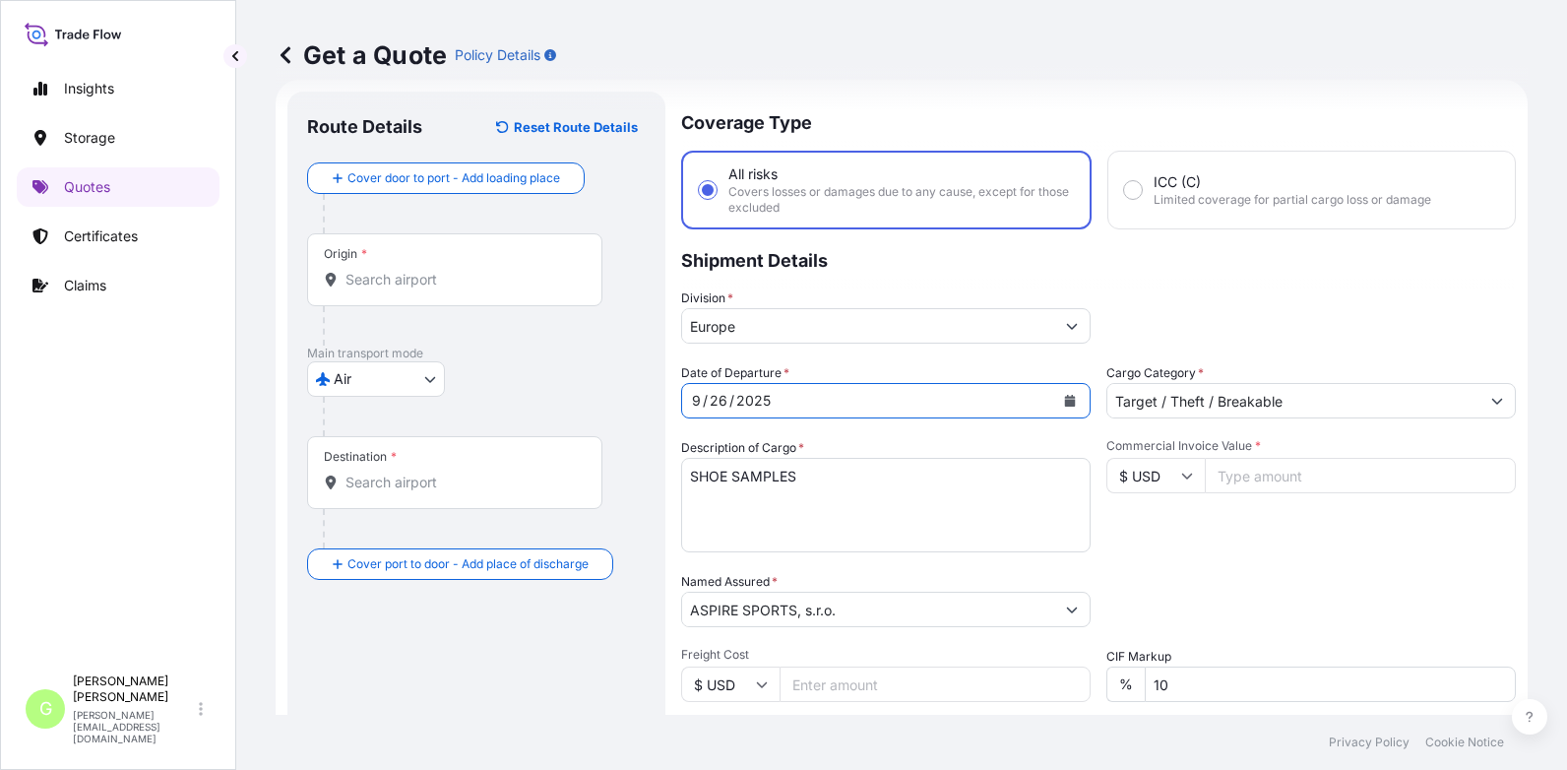
click at [1304, 473] on input "Commercial Invoice Value *" at bounding box center [1360, 475] width 311 height 35
paste input "3138.0000"
type input "3138.0000"
click at [827, 689] on input "Freight Cost" at bounding box center [935, 683] width 311 height 35
paste input "1327.05"
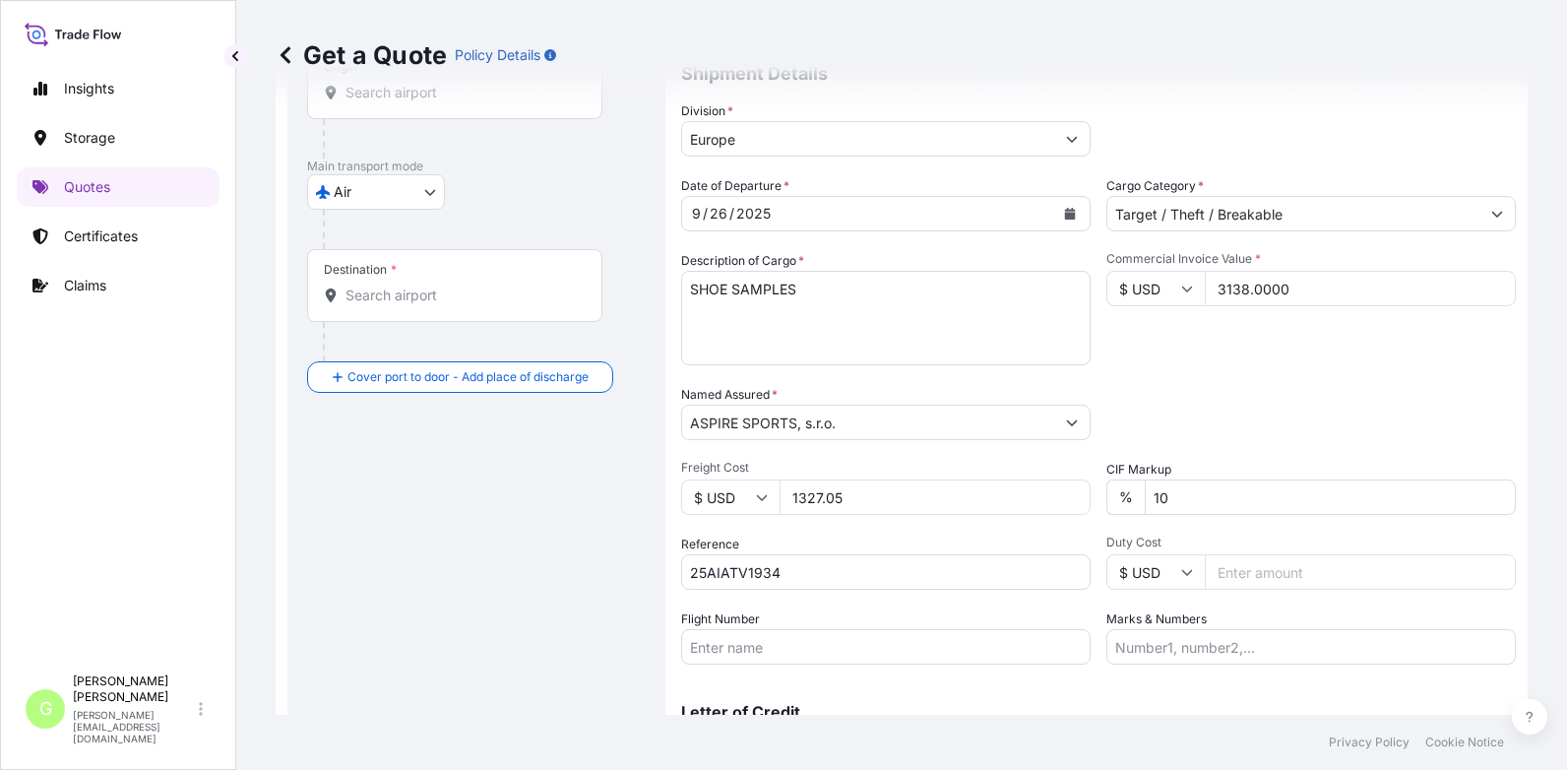
scroll to position [227, 0]
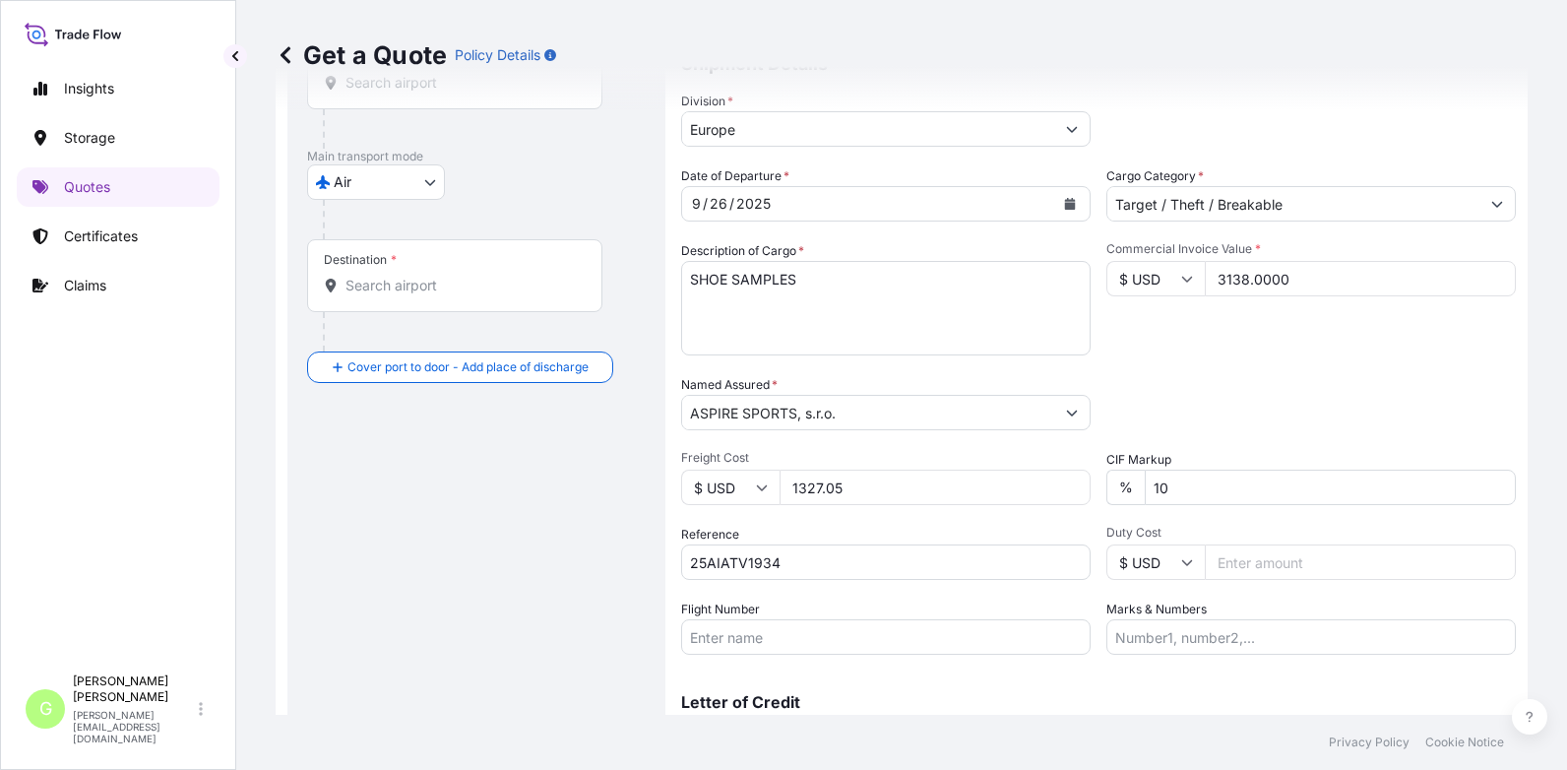
type input "1327.05"
click at [1067, 204] on icon "Calendar" at bounding box center [1070, 204] width 11 height 12
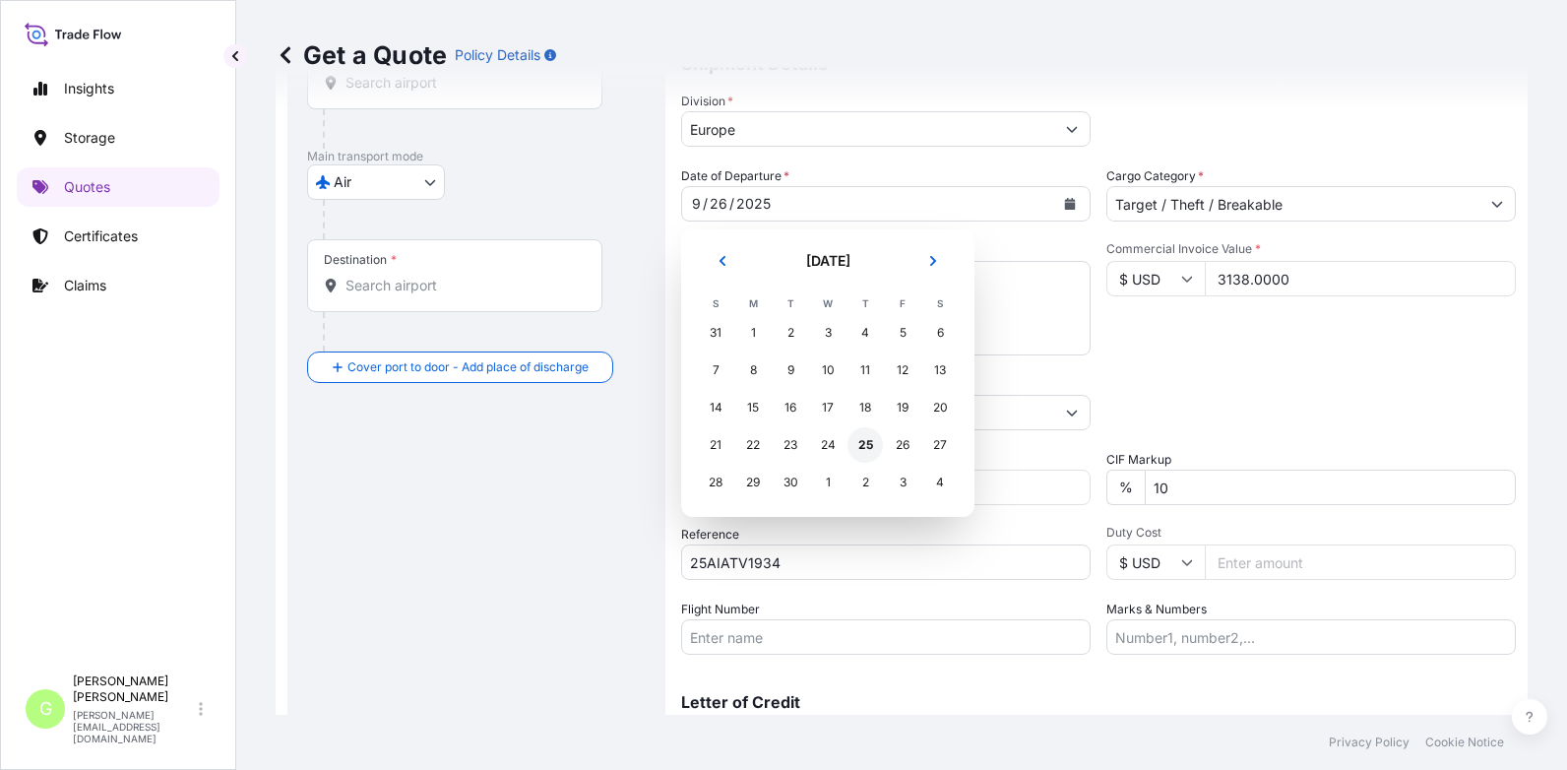
click at [864, 445] on div "25" at bounding box center [865, 444] width 35 height 35
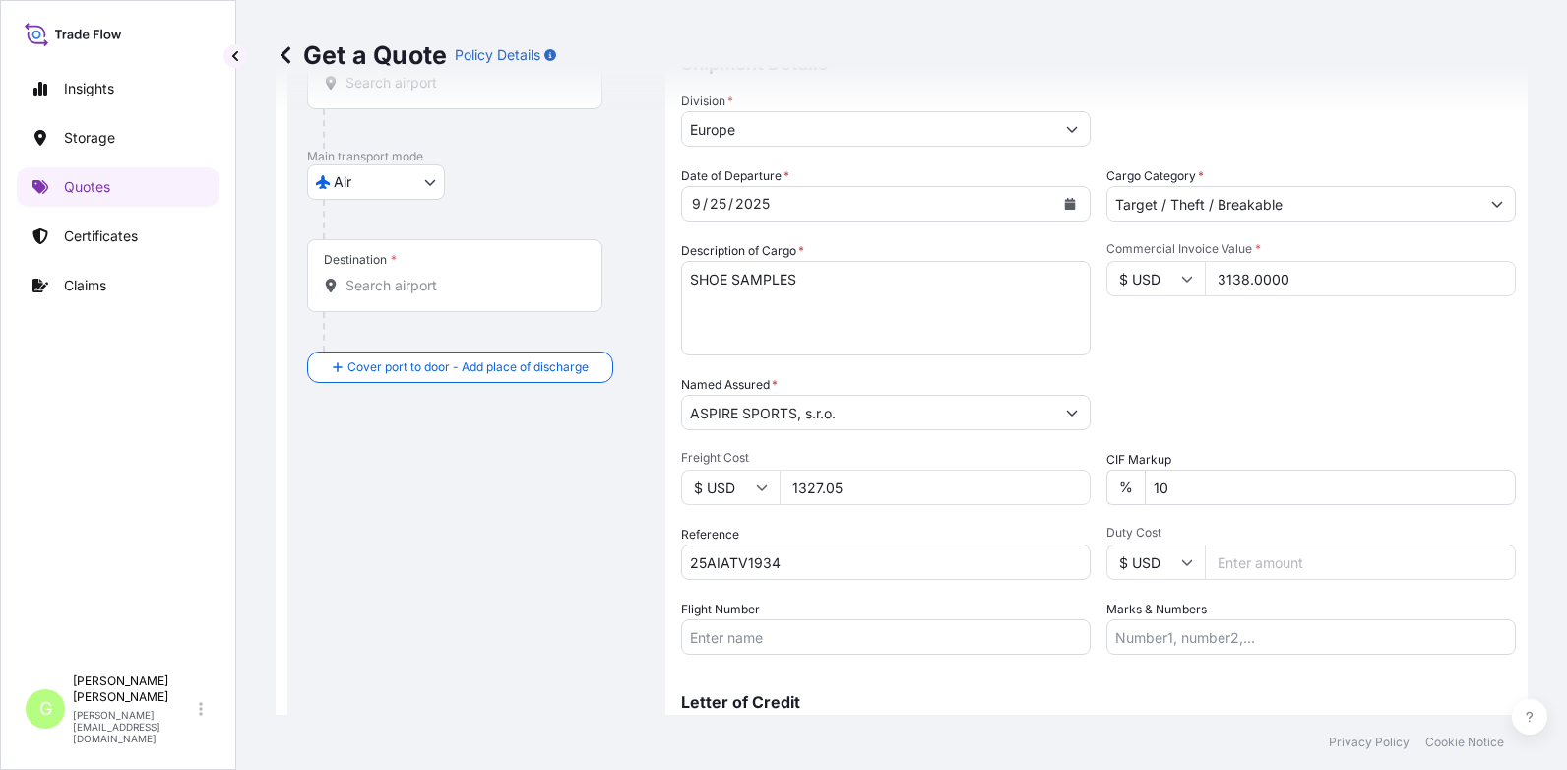
click at [402, 573] on div "Route Details Reset Route Details Cover door to port - Add loading place Place …" at bounding box center [476, 347] width 339 height 867
click at [1055, 207] on button "Calendar" at bounding box center [1070, 204] width 32 height 32
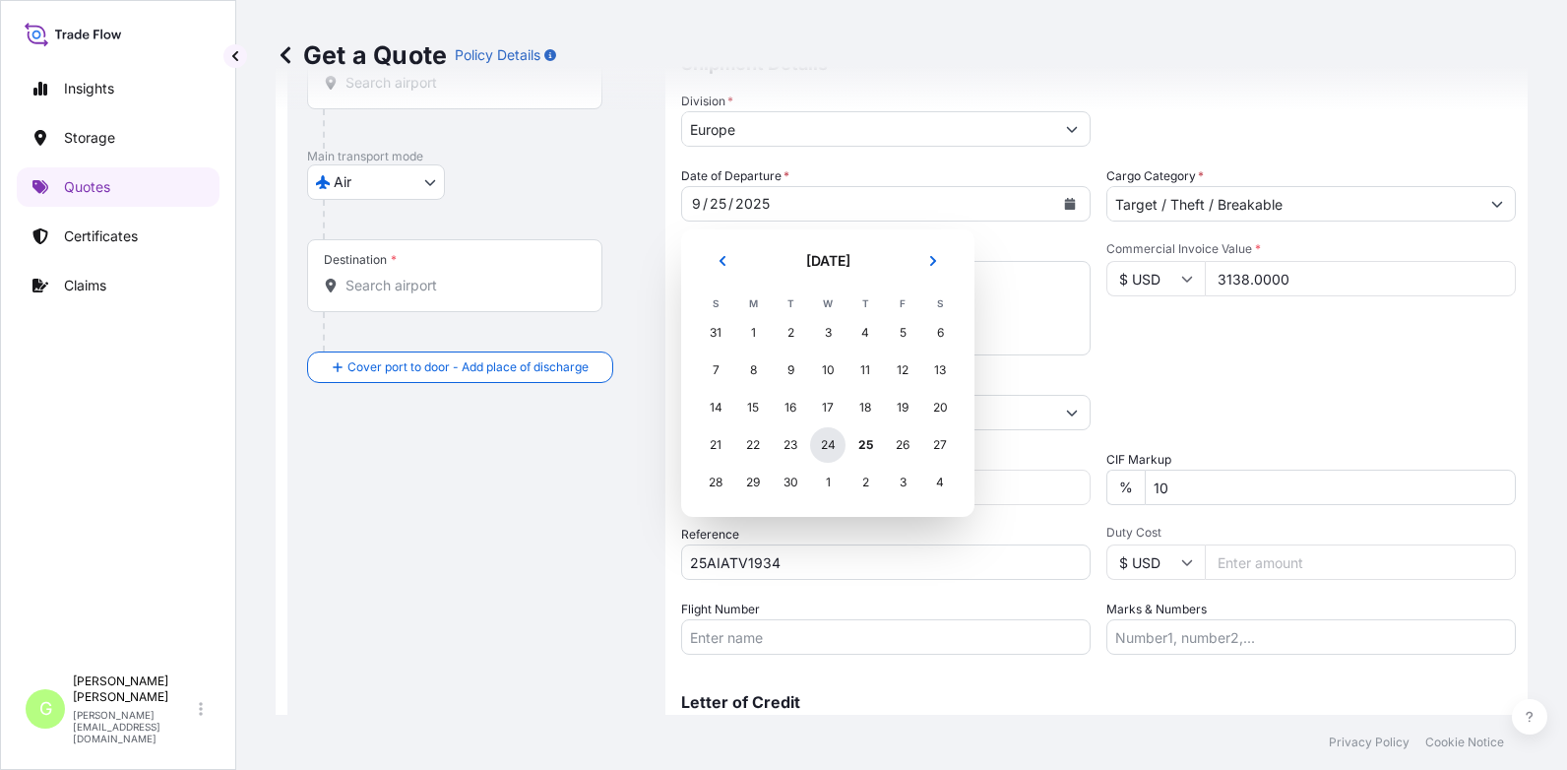
click at [825, 445] on div "24" at bounding box center [827, 444] width 35 height 35
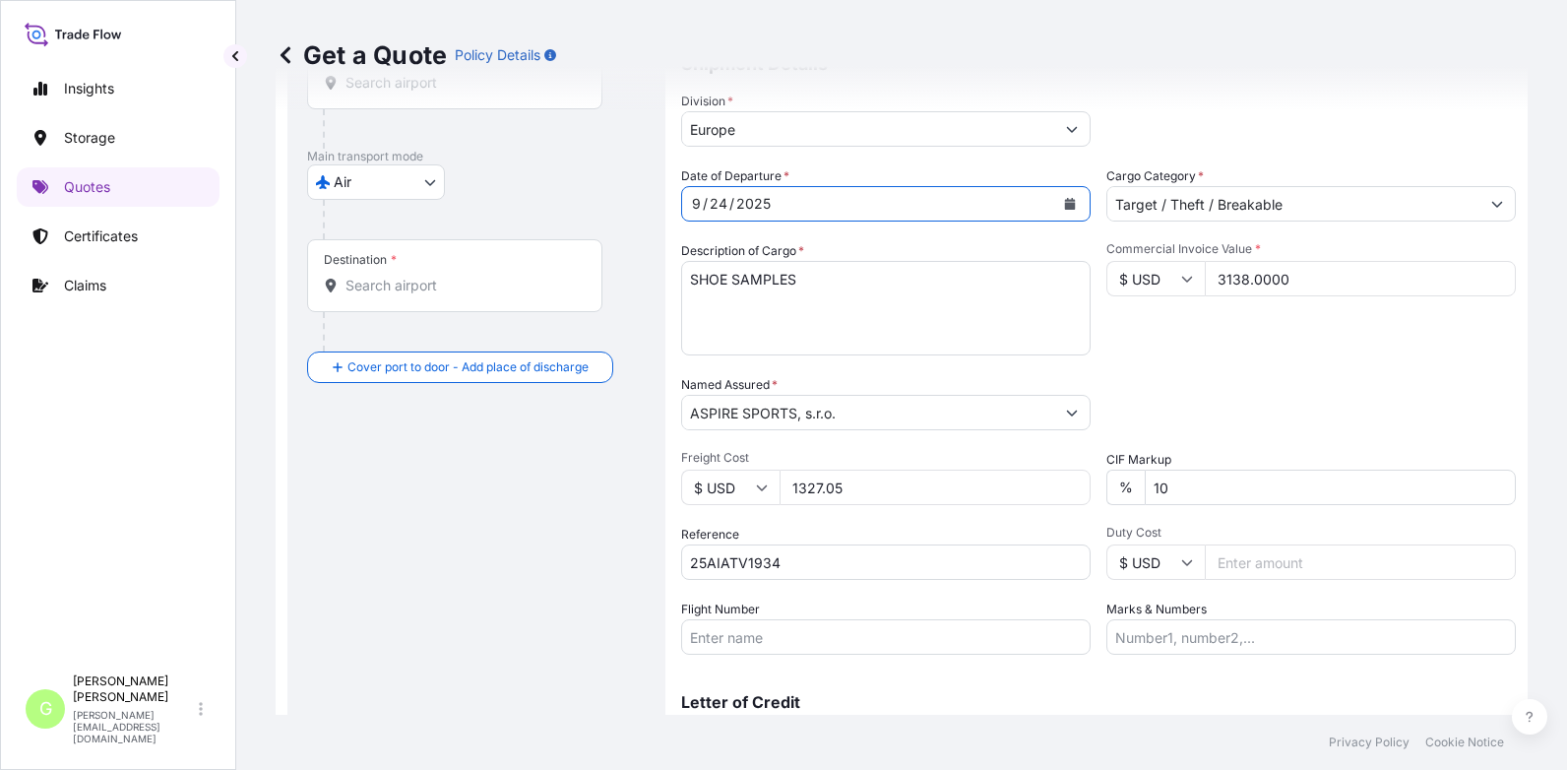
click at [506, 600] on div "Route Details Reset Route Details Cover door to port - Add loading place Place …" at bounding box center [476, 347] width 339 height 867
click at [119, 567] on div "Insights Storage Quotes Certificates Claims" at bounding box center [118, 357] width 203 height 613
click at [758, 639] on input "Flight Number" at bounding box center [886, 636] width 410 height 35
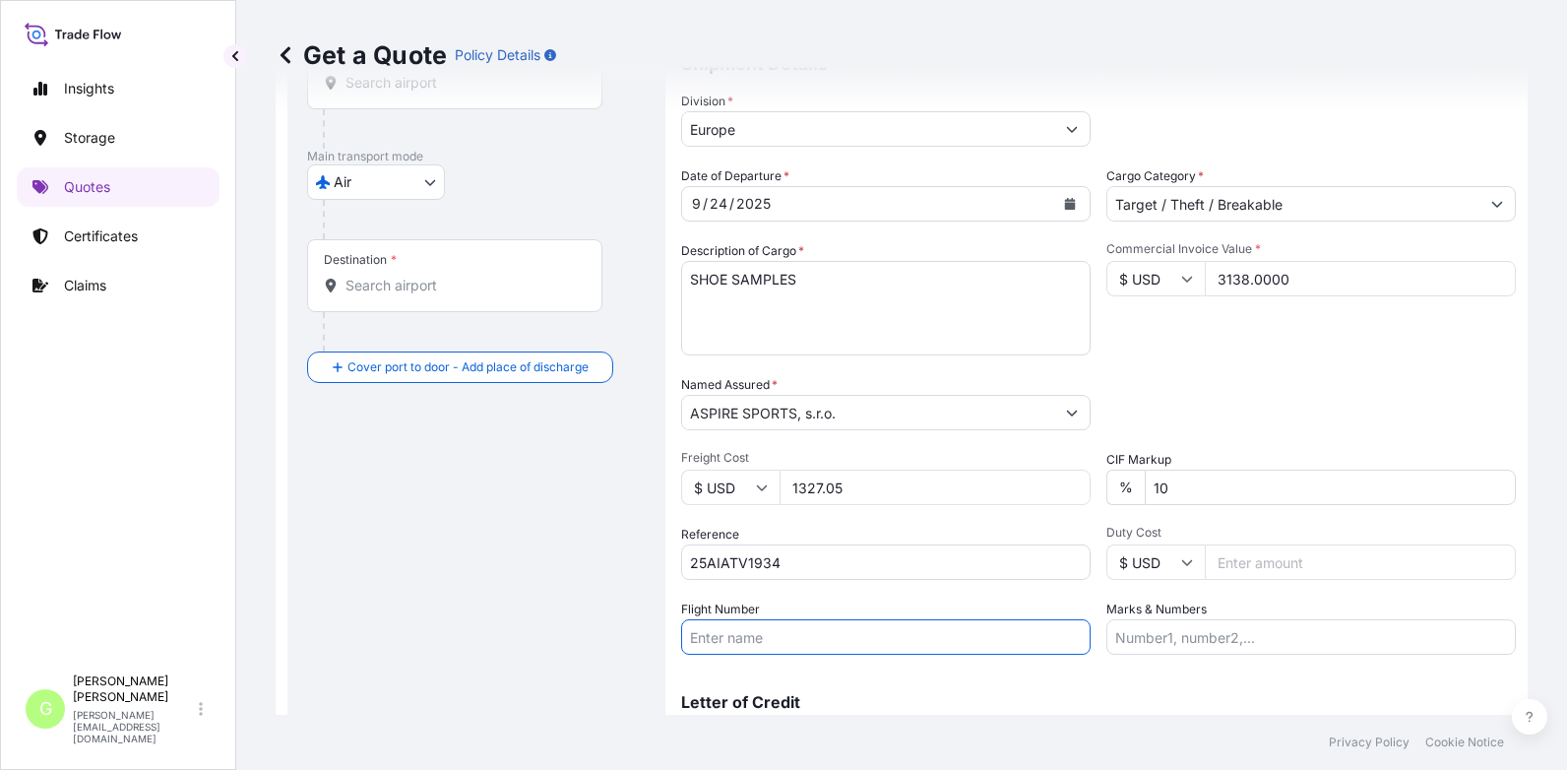
paste input "Etihad Airways"
type input "Etihad Airways"
click at [151, 476] on div "Insights Storage Quotes Certificates Claims" at bounding box center [118, 357] width 203 height 613
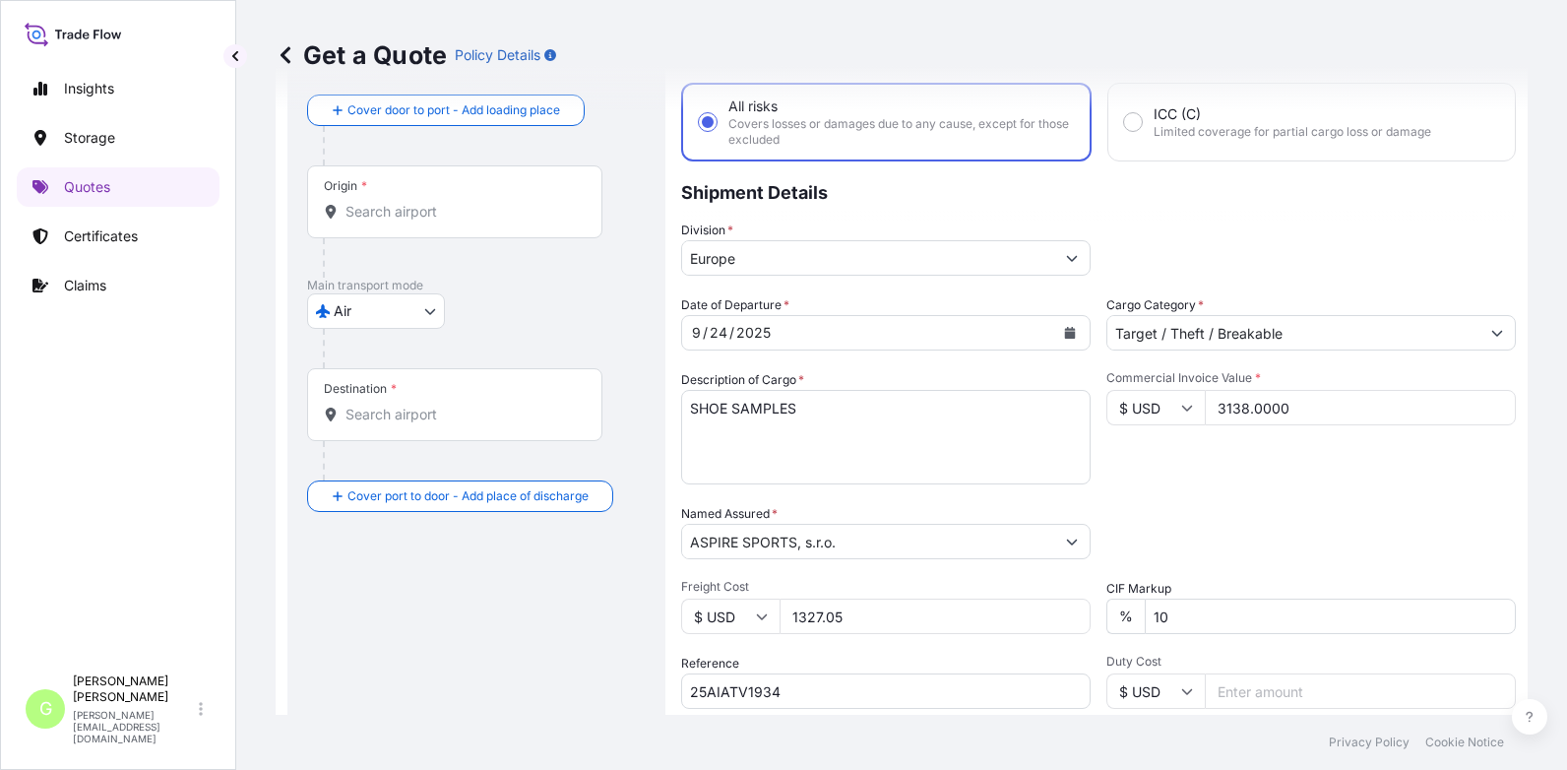
scroll to position [0, 0]
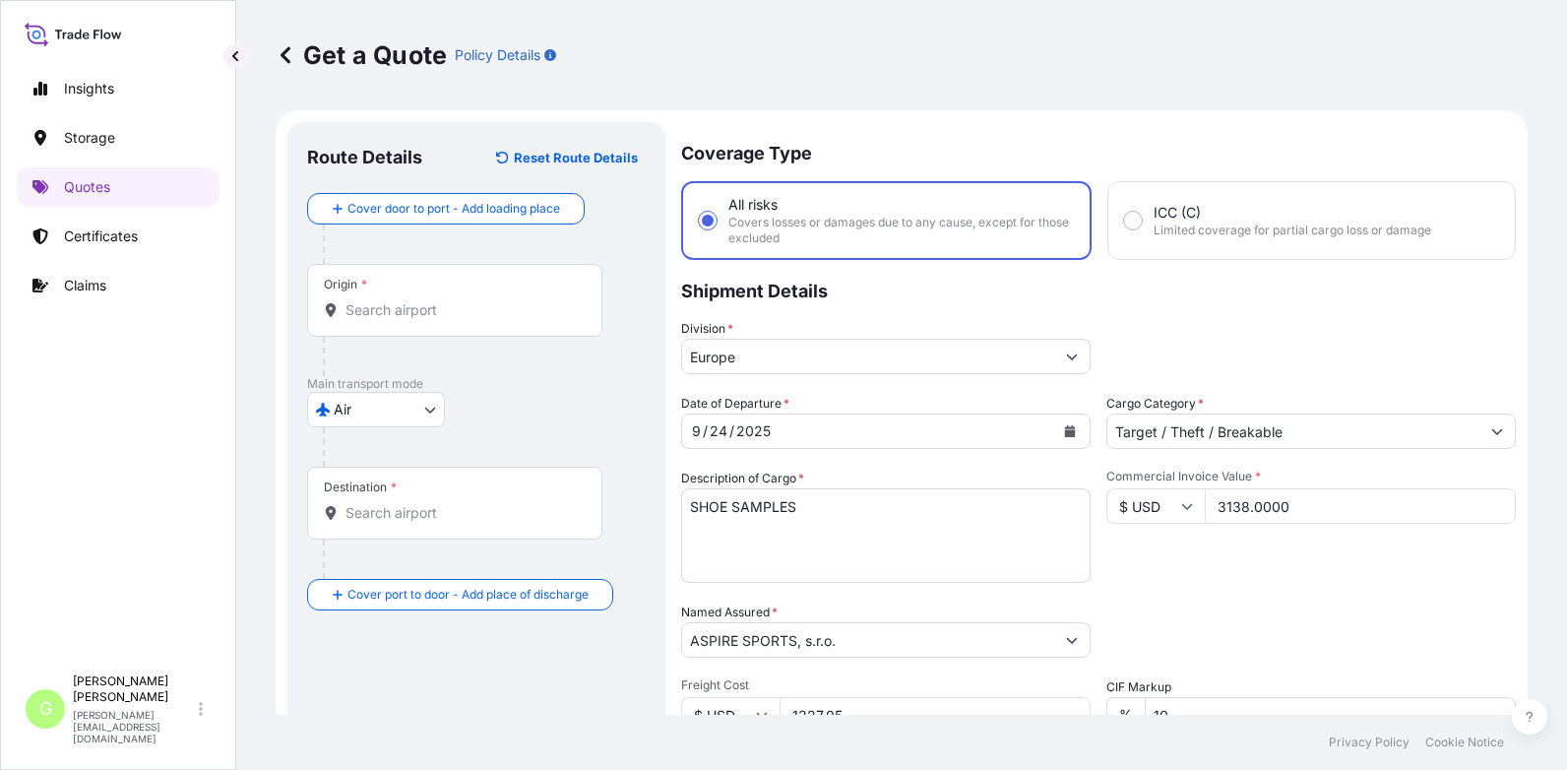
click at [387, 304] on input "Origin *" at bounding box center [462, 310] width 232 height 20
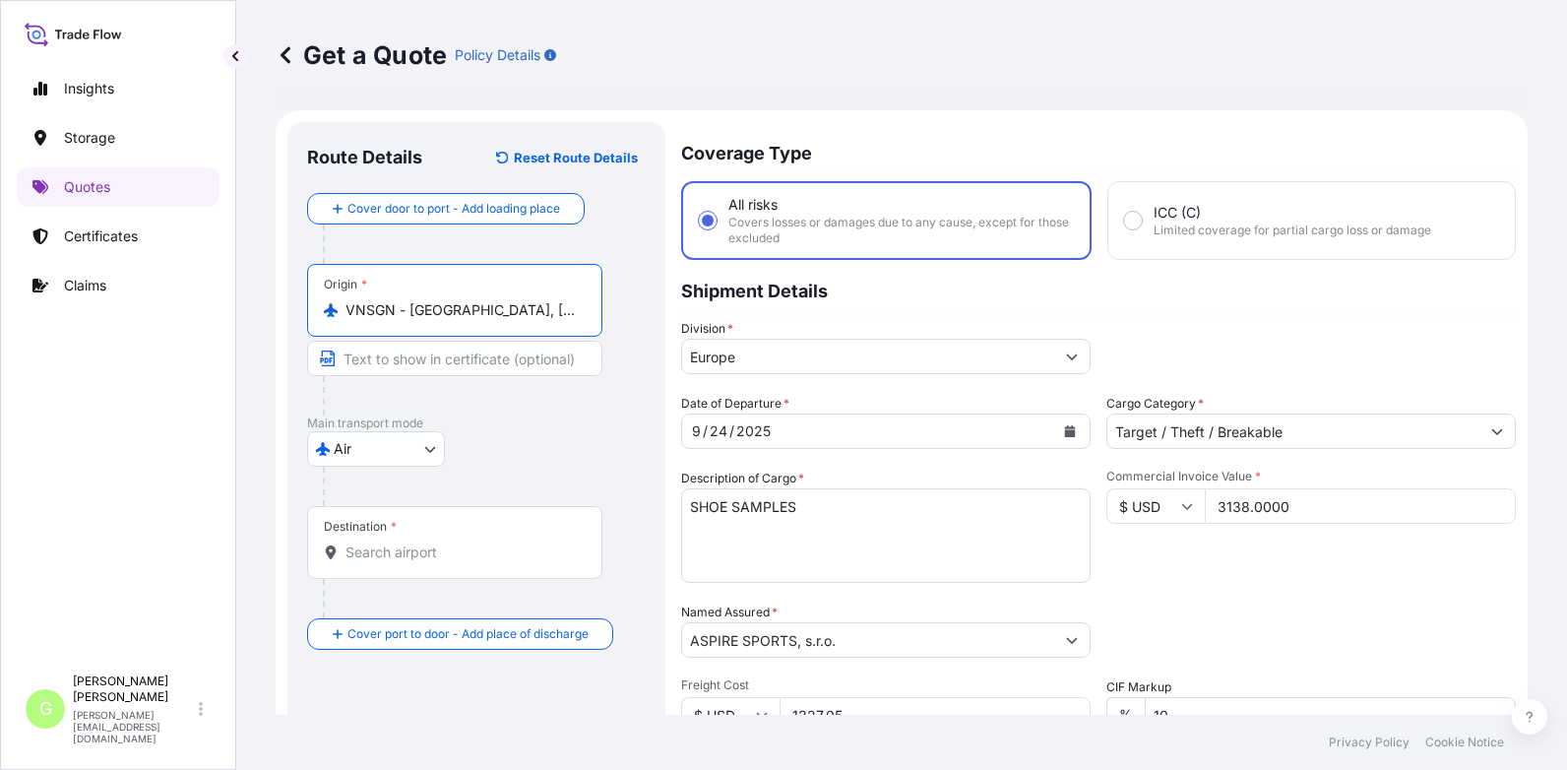
scroll to position [0, 1]
drag, startPoint x: 409, startPoint y: 307, endPoint x: 569, endPoint y: 309, distance: 160.5
click at [615, 311] on div "Origin * VNSGN - [GEOGRAPHIC_DATA], [GEOGRAPHIC_DATA]" at bounding box center [476, 340] width 339 height 152
type input "VNSGN - [GEOGRAPHIC_DATA], [GEOGRAPHIC_DATA]"
click at [431, 364] on input "Text to appear on certificate" at bounding box center [454, 358] width 295 height 35
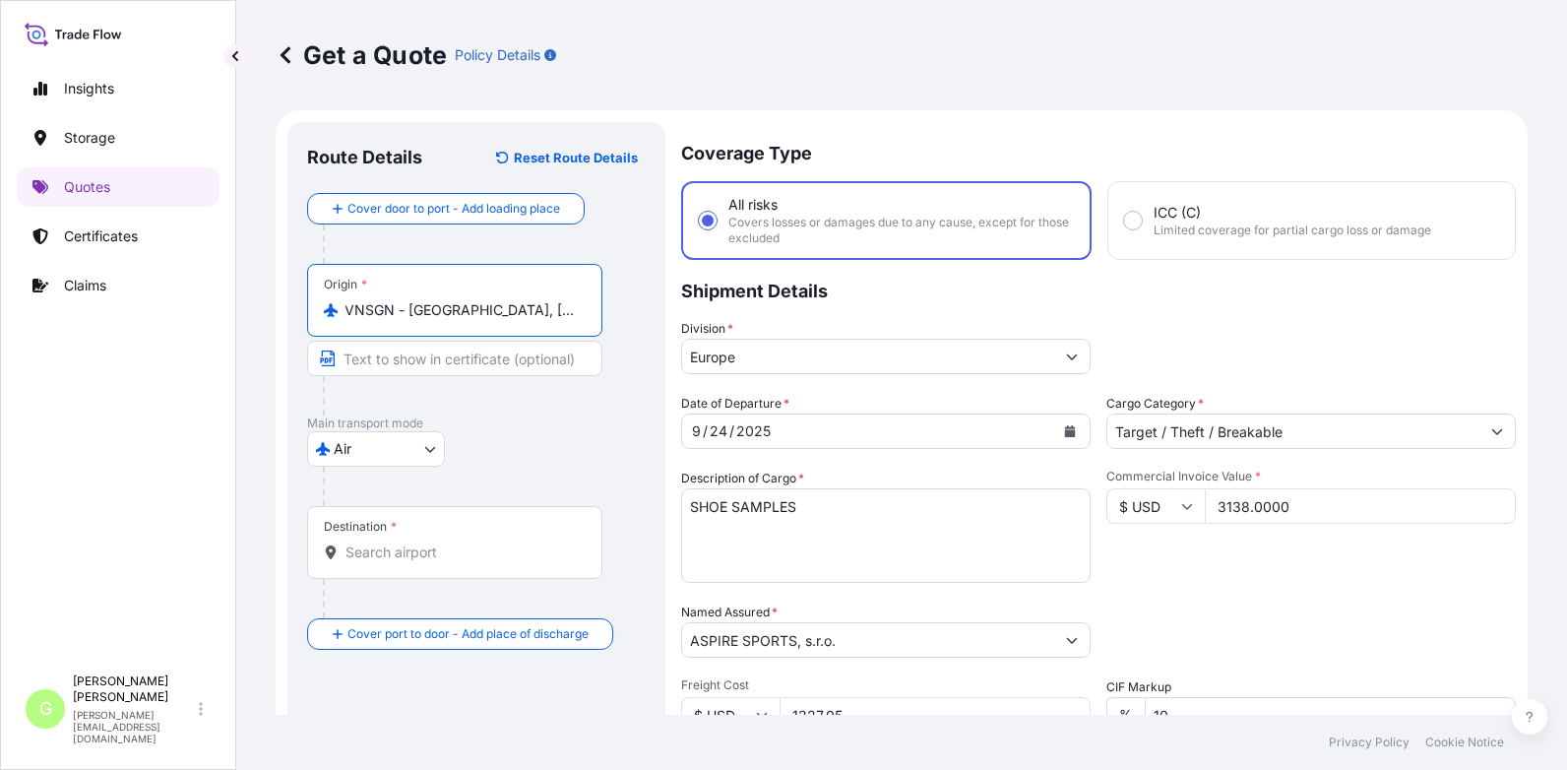
scroll to position [0, 0]
paste input "[GEOGRAPHIC_DATA], [GEOGRAPHIC_DATA]"
type input "[GEOGRAPHIC_DATA], [GEOGRAPHIC_DATA]"
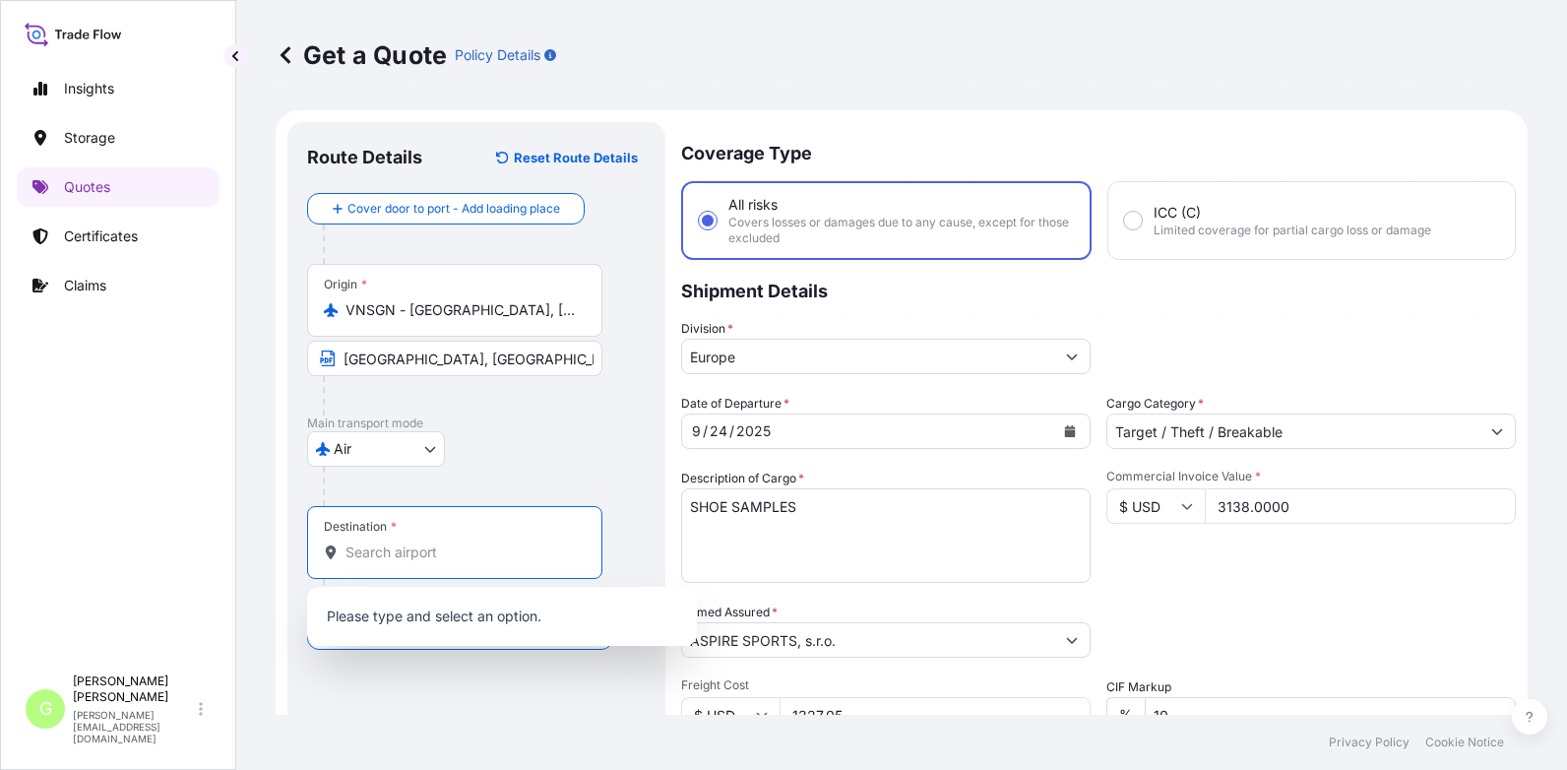
click at [438, 547] on input "Destination *" at bounding box center [462, 552] width 232 height 20
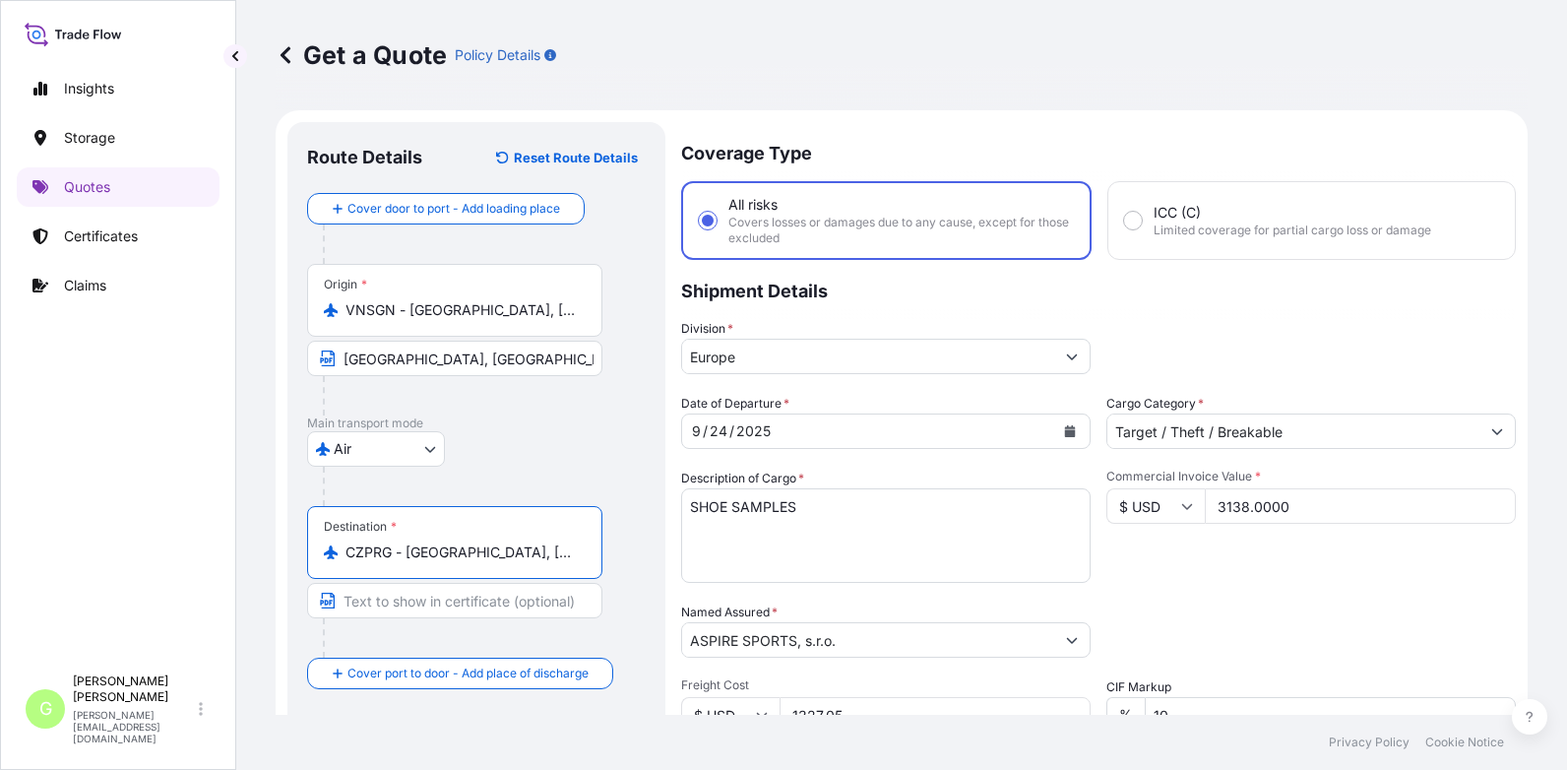
drag, startPoint x: 405, startPoint y: 550, endPoint x: 585, endPoint y: 556, distance: 180.3
click at [585, 556] on div "CZPRG - [GEOGRAPHIC_DATA], [GEOGRAPHIC_DATA]" at bounding box center [455, 552] width 262 height 20
type input "CZPRG - [GEOGRAPHIC_DATA], [GEOGRAPHIC_DATA]"
click at [399, 593] on input "Text to appear on certificate" at bounding box center [454, 600] width 295 height 35
paste input "[GEOGRAPHIC_DATA], [GEOGRAPHIC_DATA]"
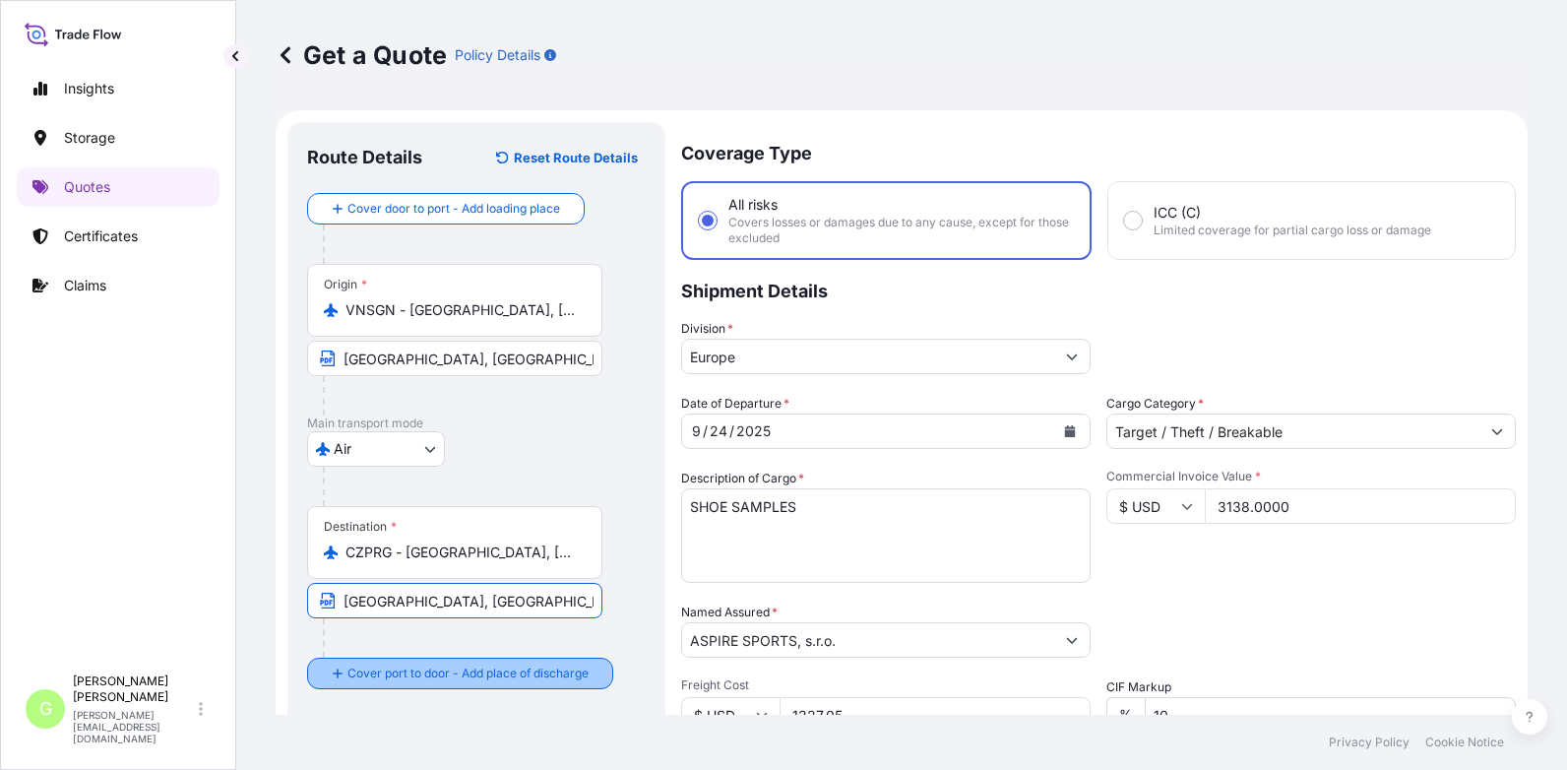
type input "[GEOGRAPHIC_DATA], [GEOGRAPHIC_DATA]"
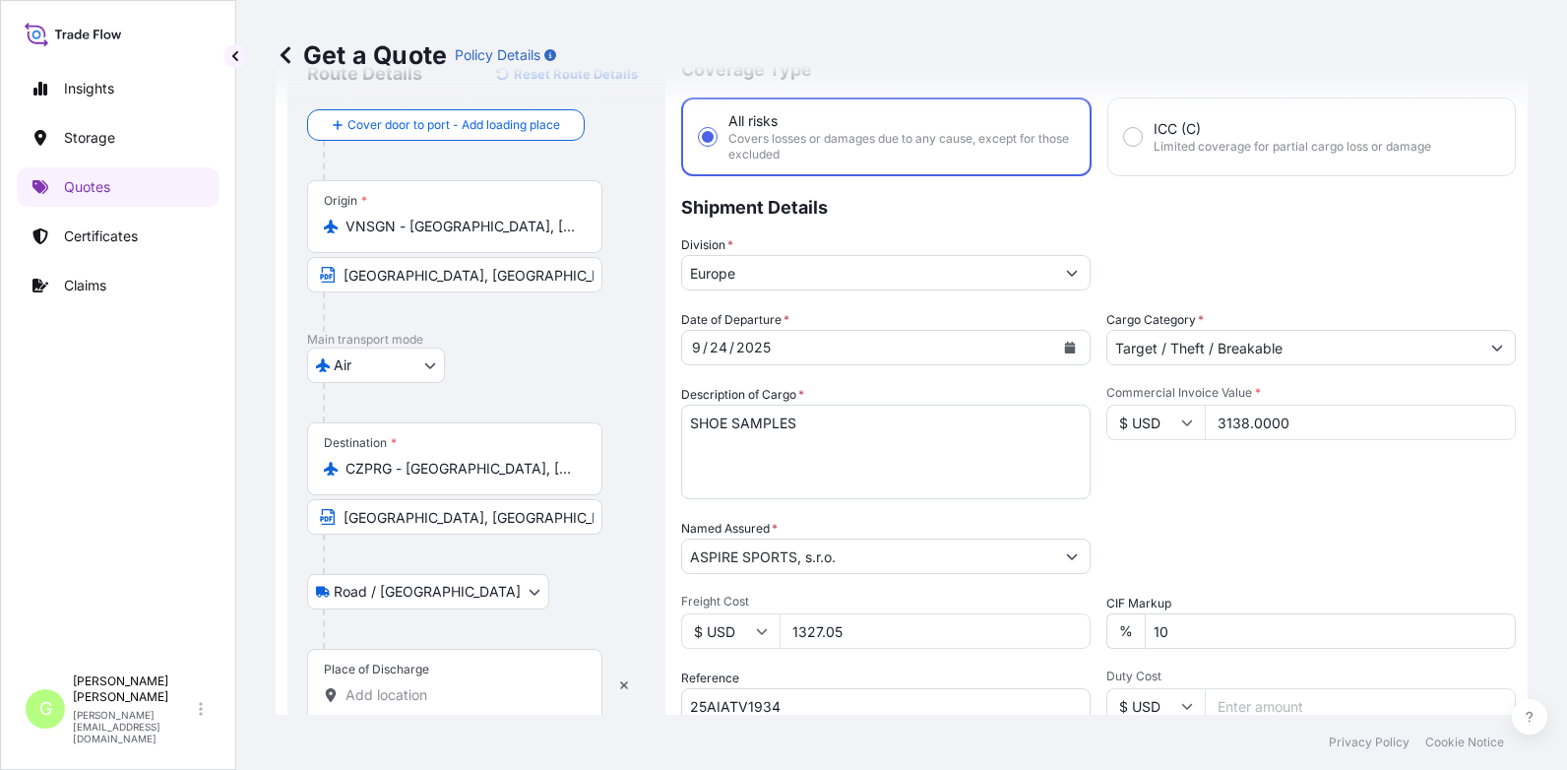
scroll to position [295, 0]
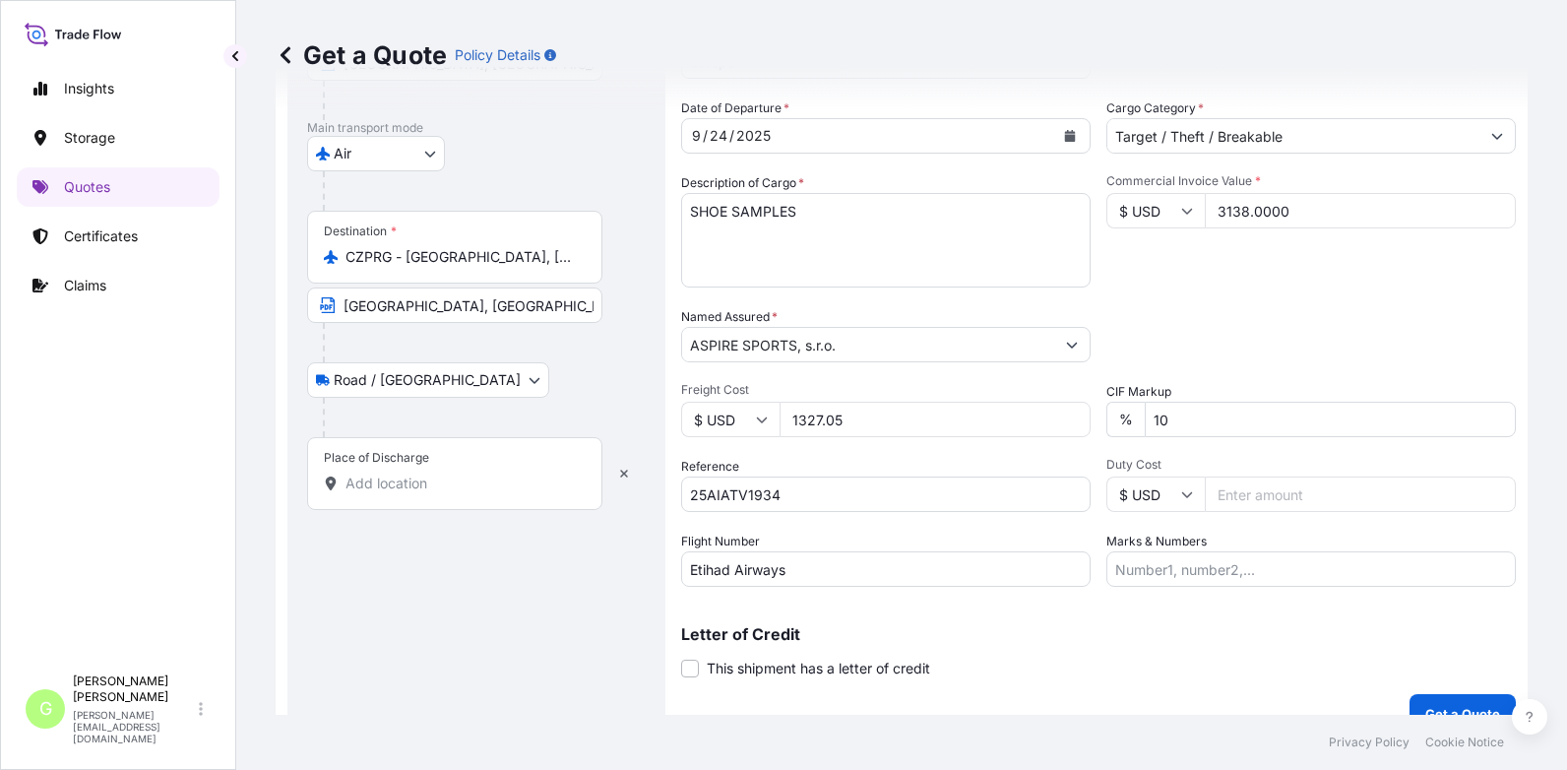
click at [407, 482] on input "Place of Discharge" at bounding box center [462, 484] width 232 height 20
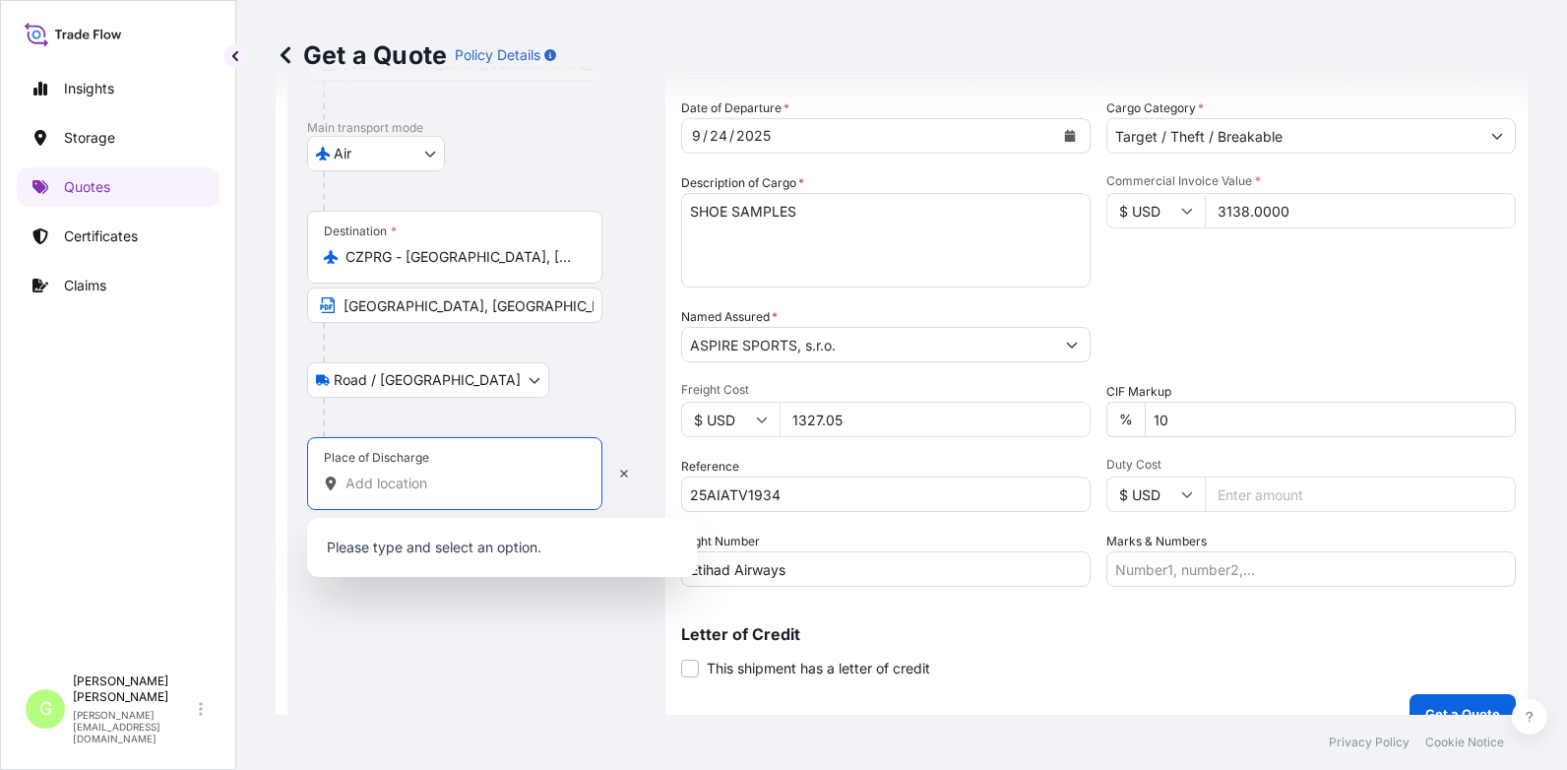
paste input "Kuřim"
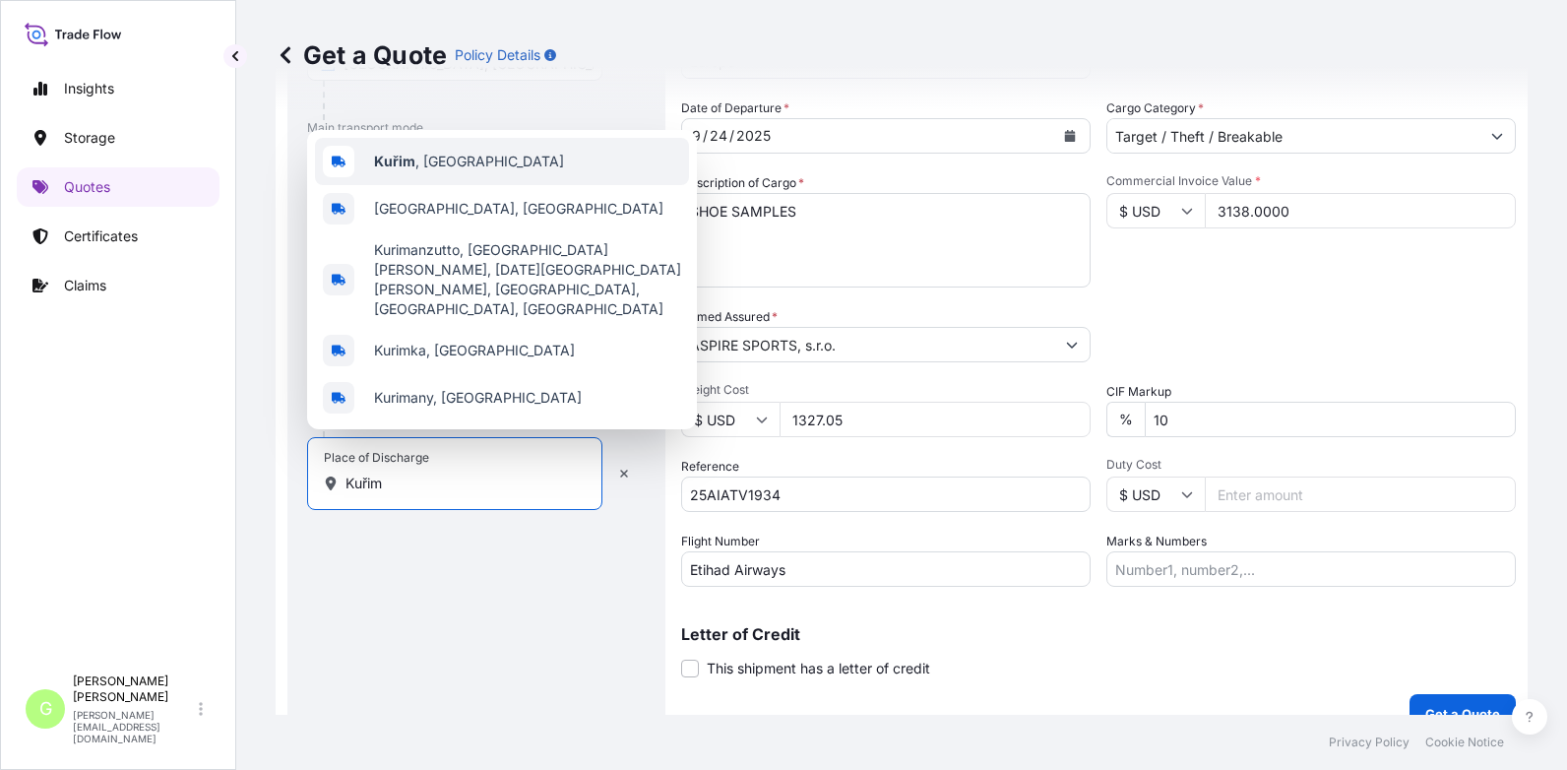
click at [460, 171] on span "Kuřim , [GEOGRAPHIC_DATA]" at bounding box center [469, 162] width 190 height 20
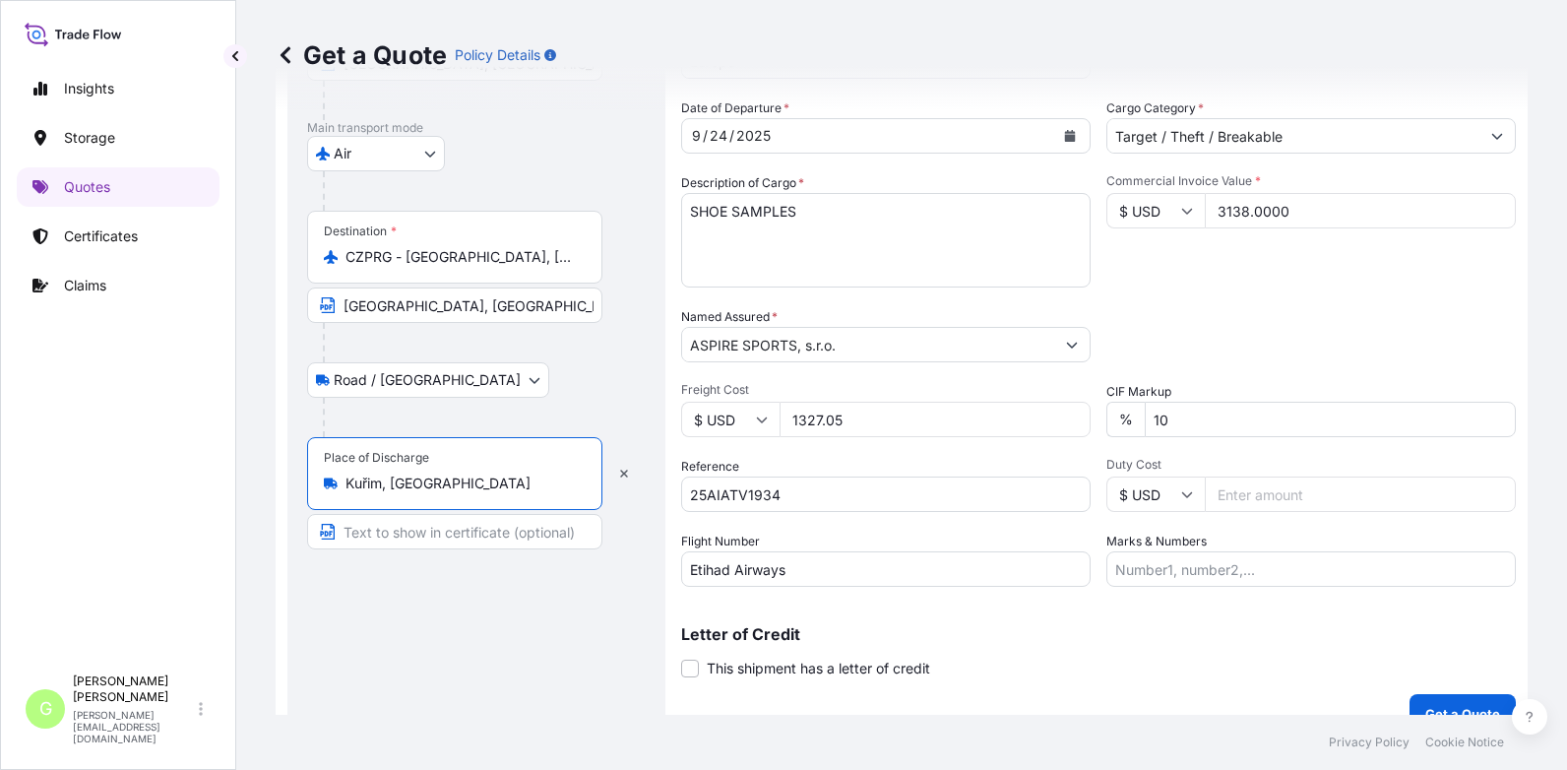
type input "Kuřim, [GEOGRAPHIC_DATA]"
click at [380, 526] on input "Text to appear on certificate" at bounding box center [454, 531] width 295 height 35
paste input "Kuřim"
type input "Kuřim, [GEOGRAPHIC_DATA]"
click at [479, 664] on div "Route Details Reset Route Details Cover door to port - Add loading place Place …" at bounding box center [476, 279] width 339 height 867
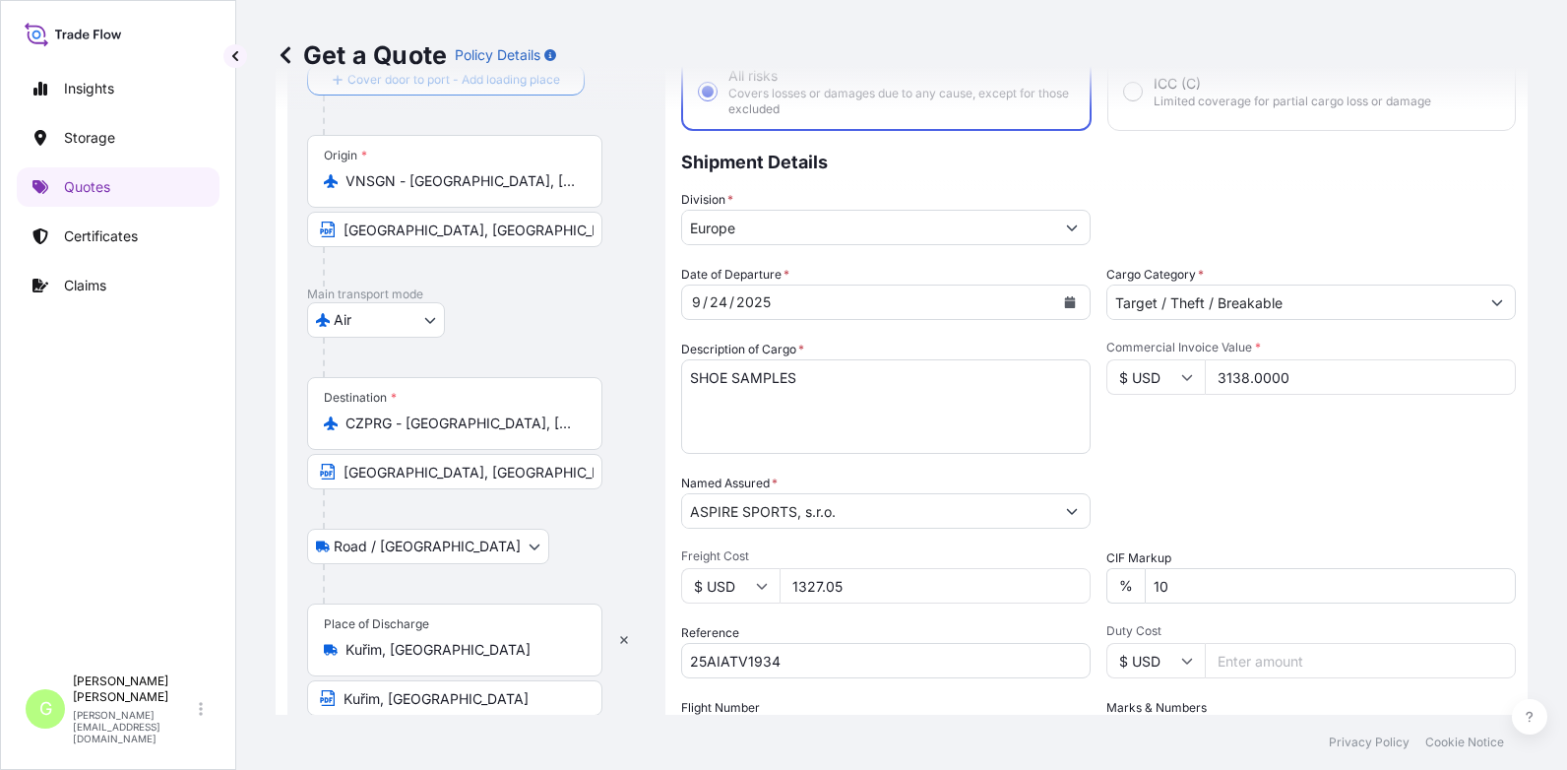
scroll to position [326, 0]
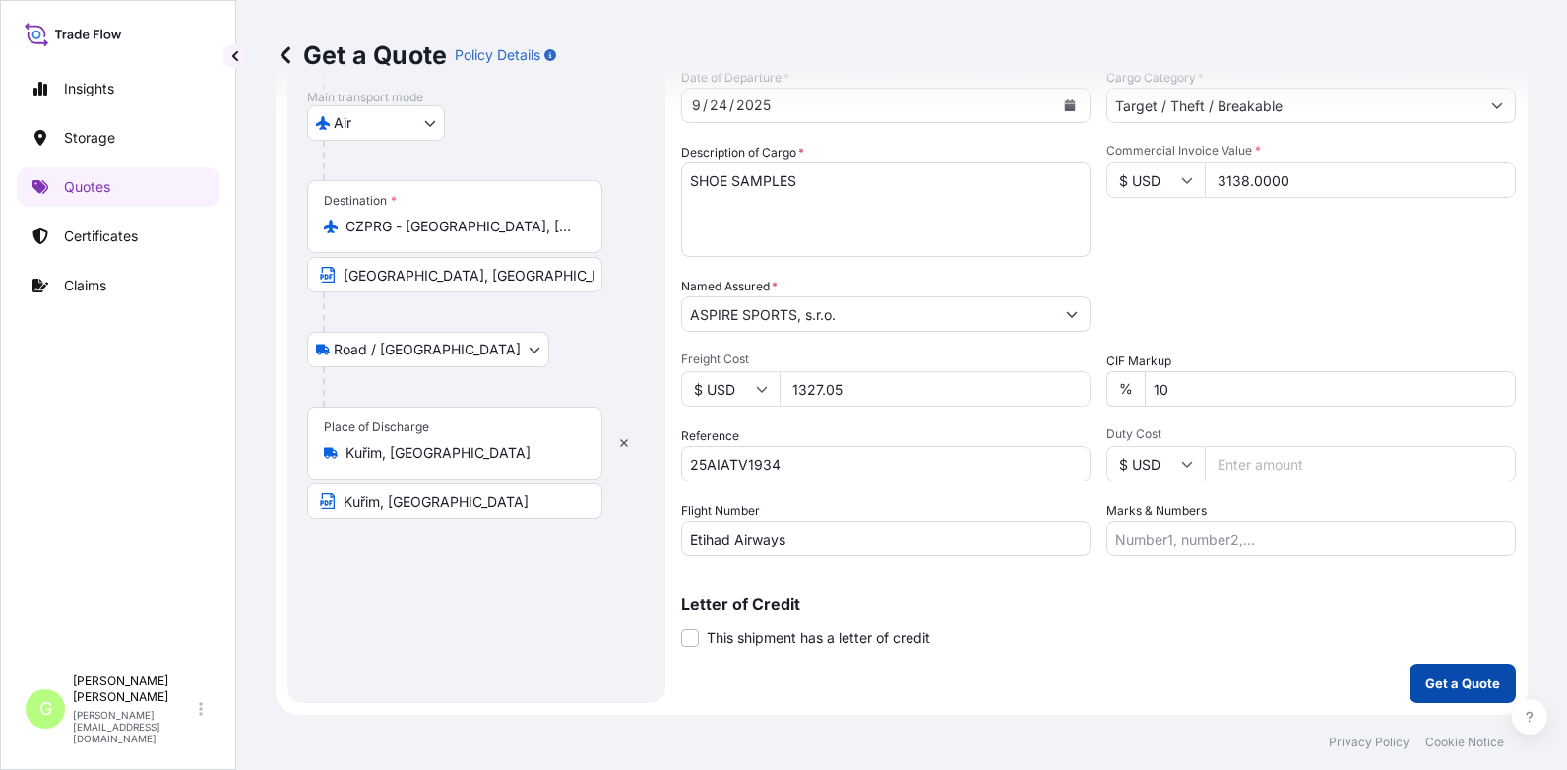
click at [1467, 688] on p "Get a Quote" at bounding box center [1463, 683] width 75 height 20
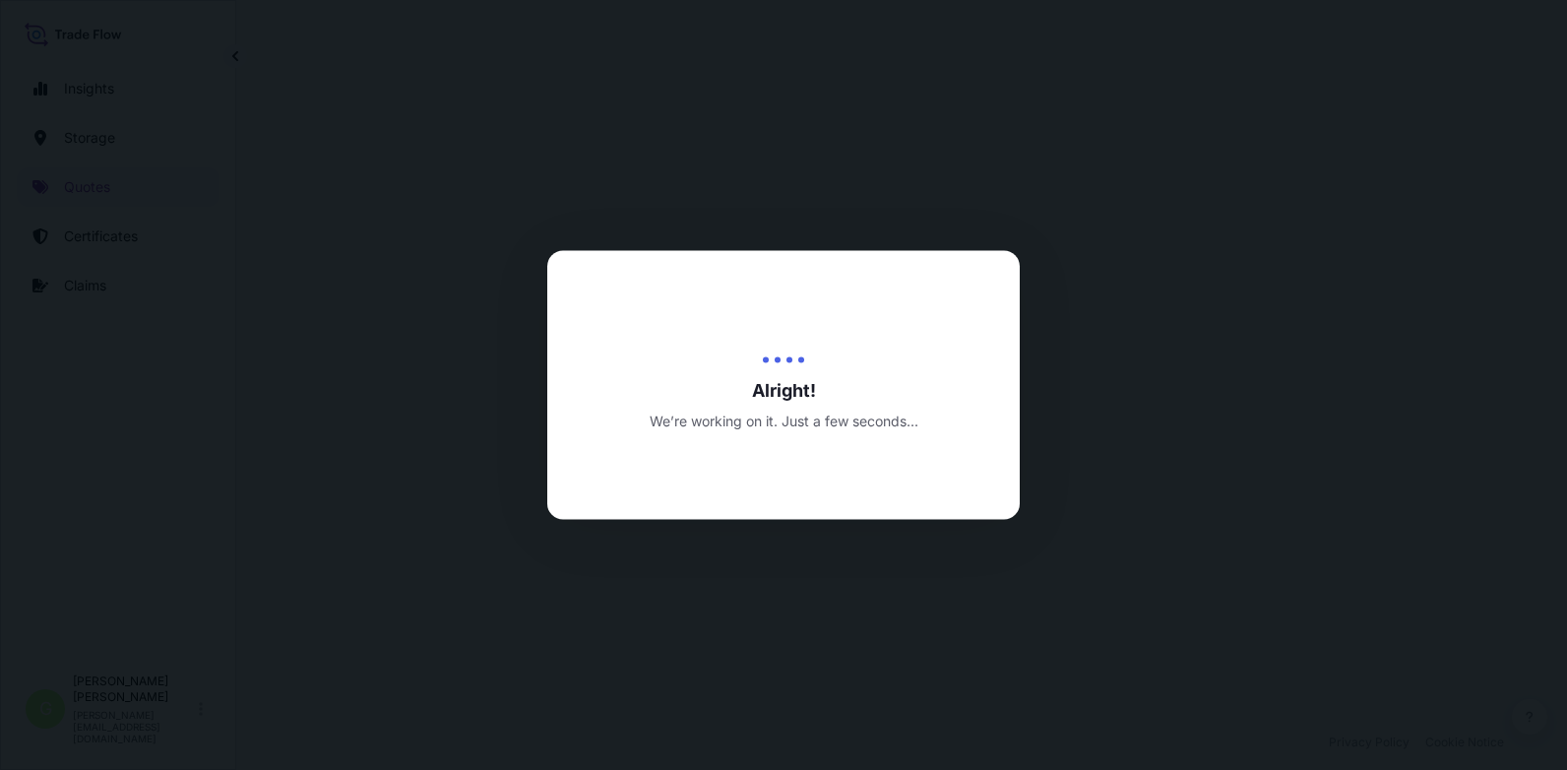
select select "Air"
select select "Road / [GEOGRAPHIC_DATA]"
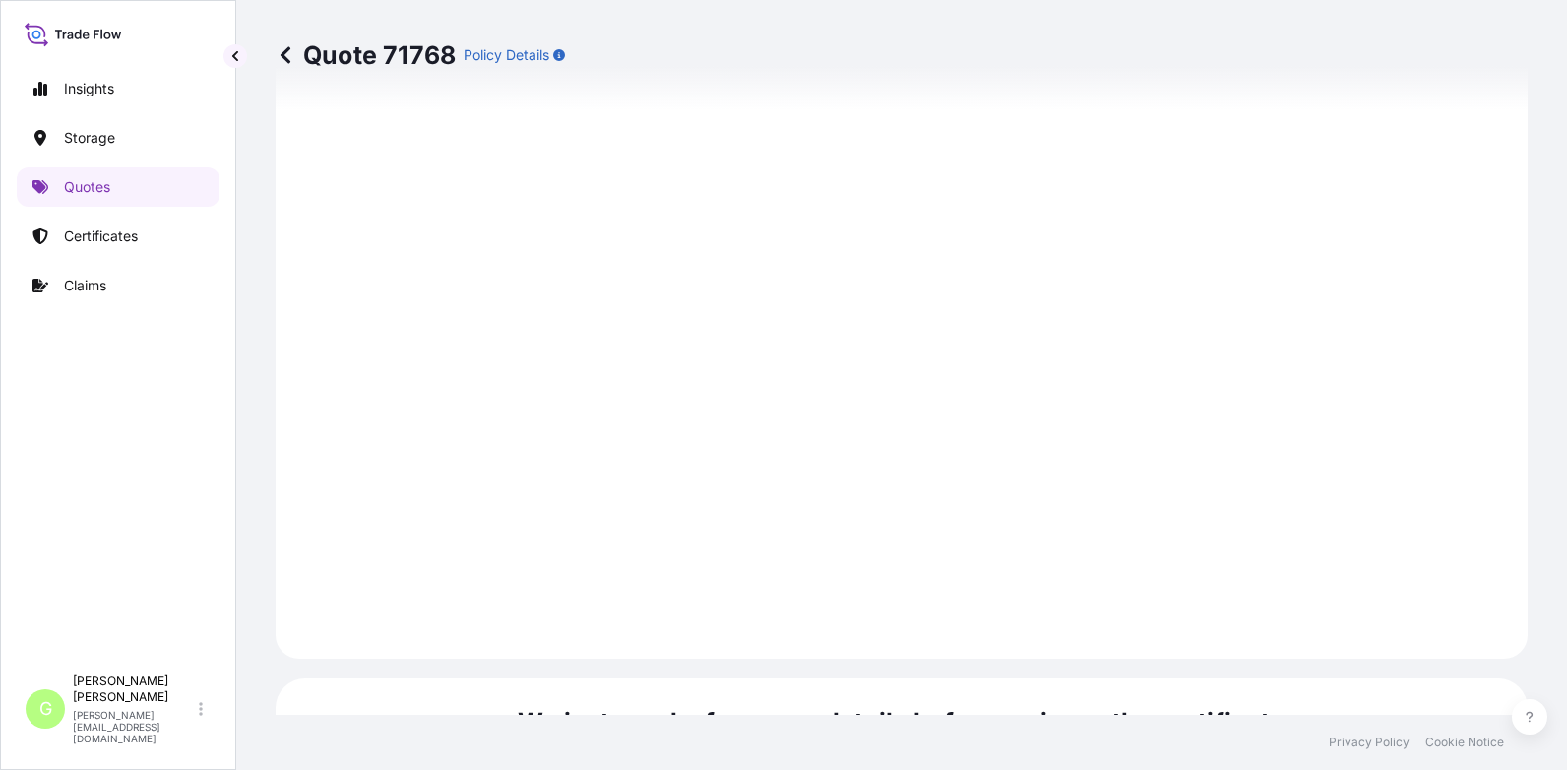
scroll to position [3013, 0]
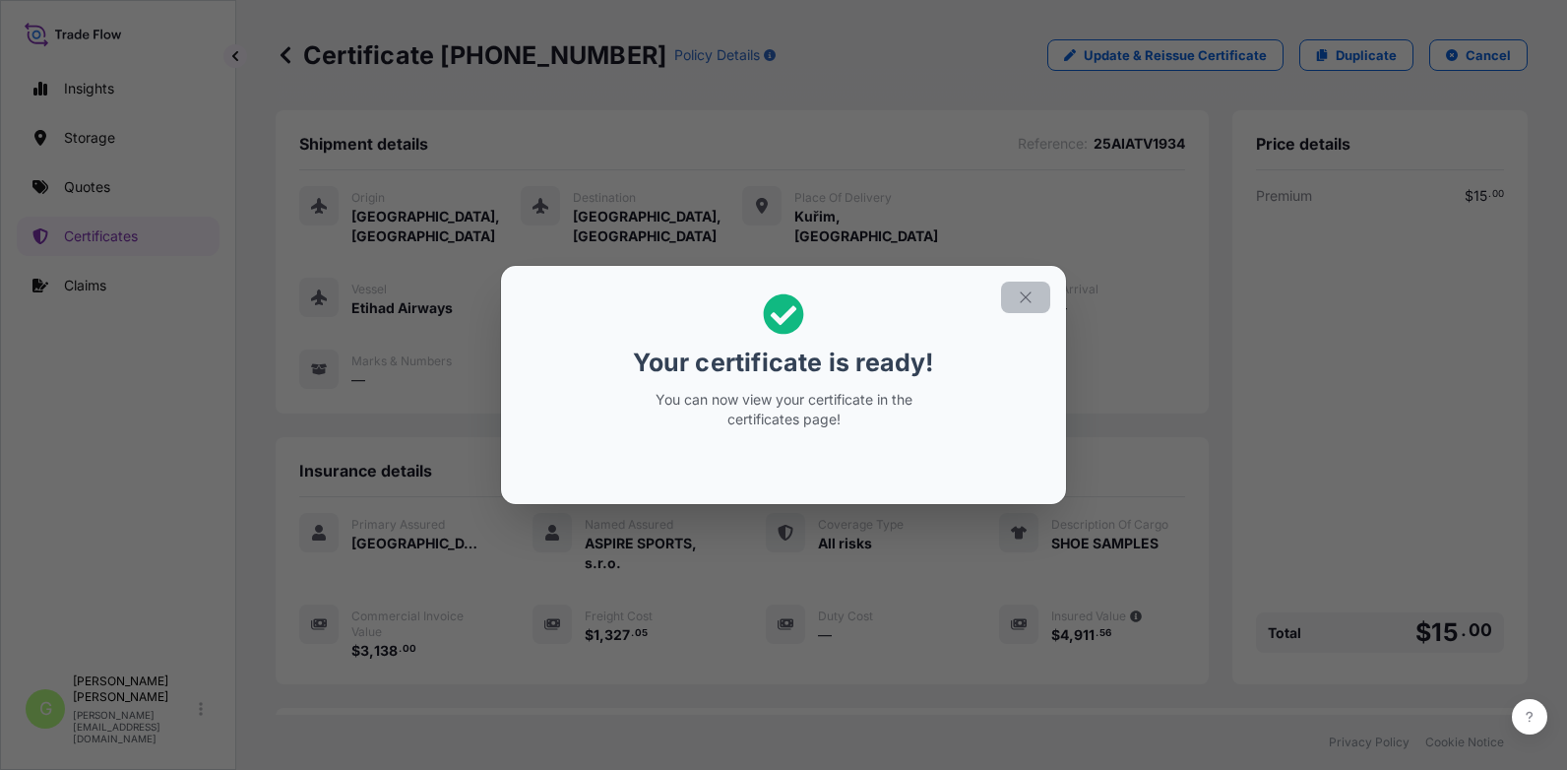
click at [1019, 293] on icon "button" at bounding box center [1026, 297] width 18 height 18
